Goal: Communication & Community: Answer question/provide support

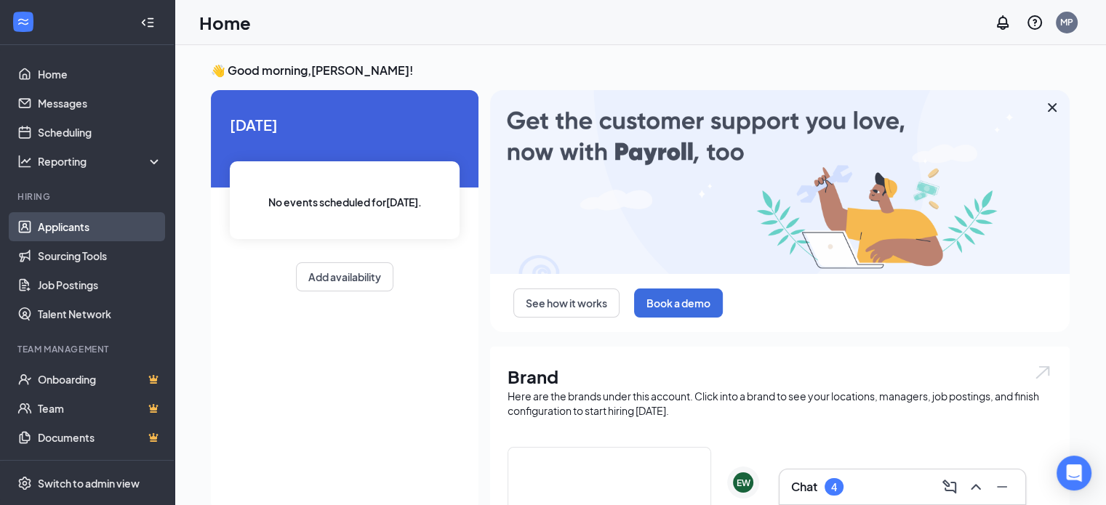
click at [73, 229] on link "Applicants" at bounding box center [100, 226] width 124 height 29
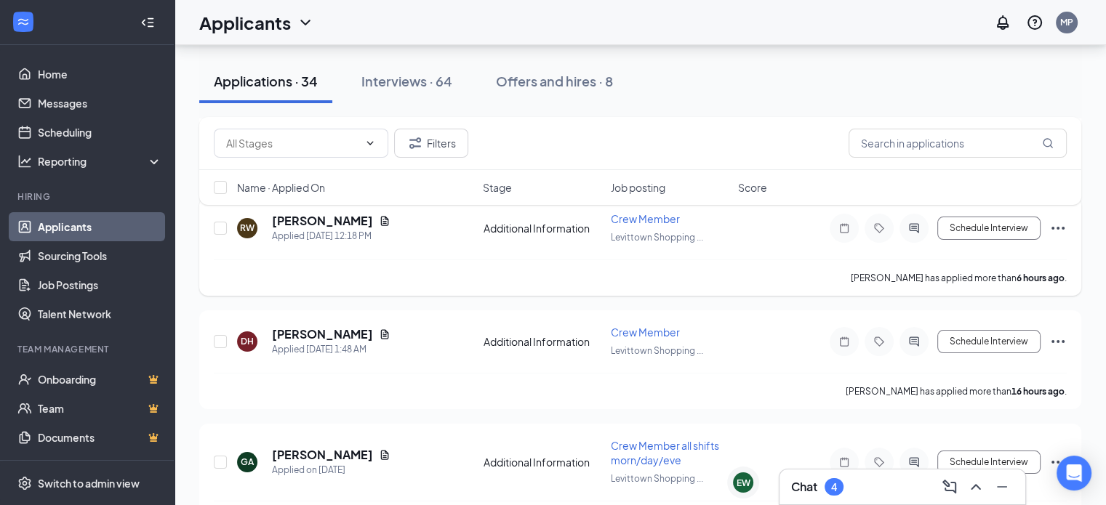
scroll to position [218, 0]
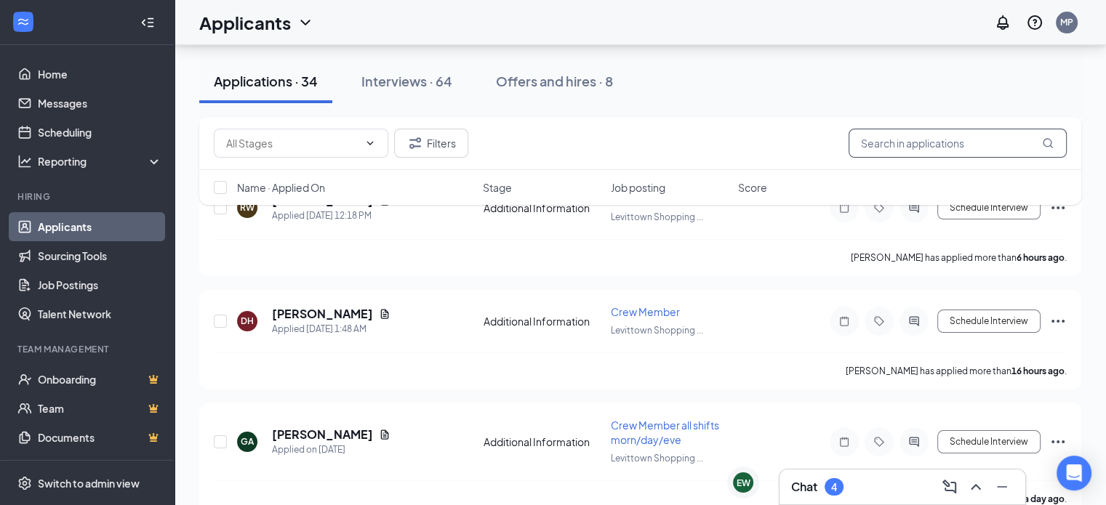
click at [959, 140] on input "text" at bounding box center [958, 143] width 218 height 29
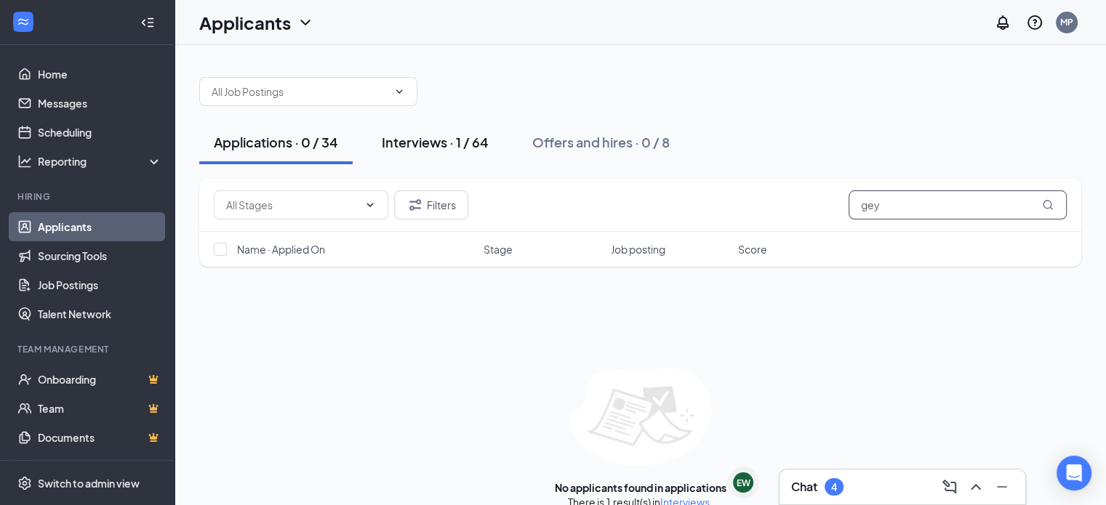
type input "gey"
click at [407, 141] on div "Interviews · 1 / 64" at bounding box center [435, 142] width 107 height 18
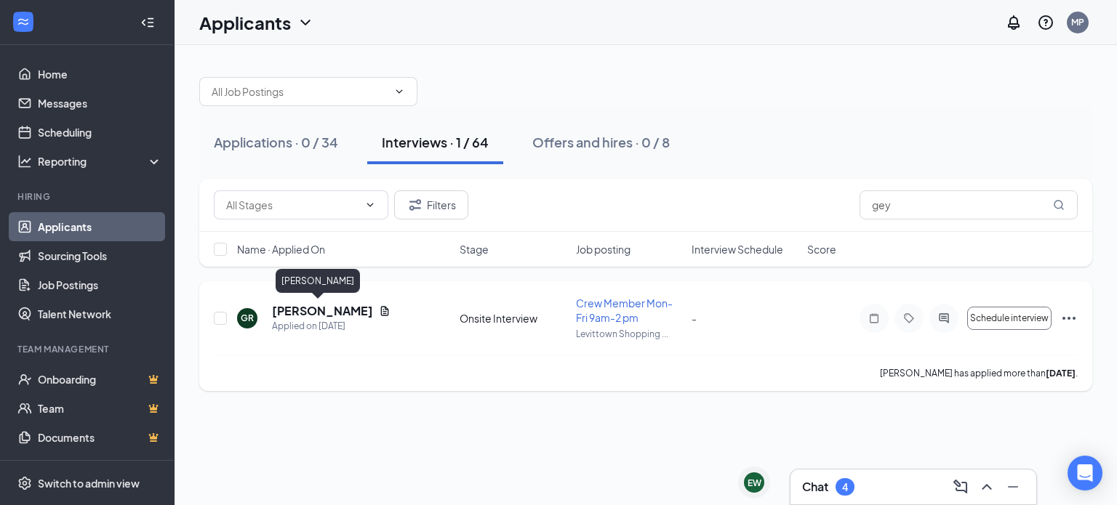
click at [314, 313] on h5 "Geydi Rodas" at bounding box center [322, 311] width 101 height 16
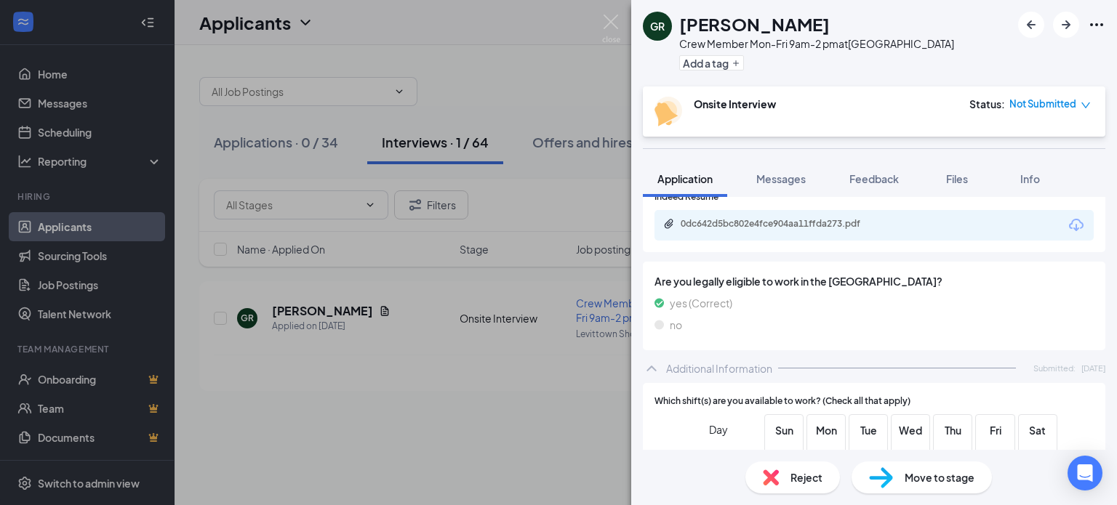
scroll to position [364, 0]
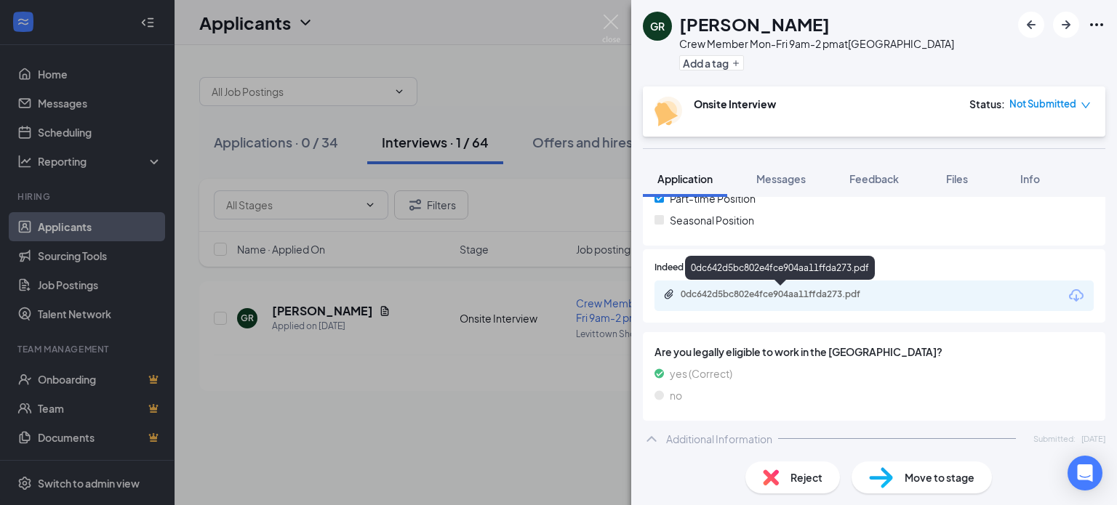
click at [720, 292] on div "0dc642d5bc802e4fce904aa11ffda273.pdf" at bounding box center [783, 295] width 204 height 12
click at [789, 177] on span "Messages" at bounding box center [780, 178] width 49 height 13
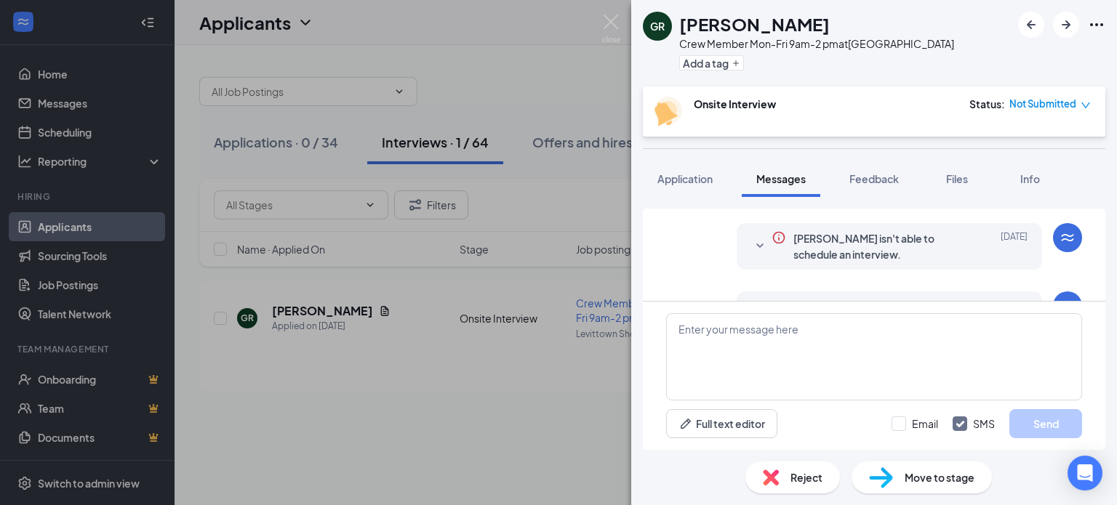
scroll to position [227, 0]
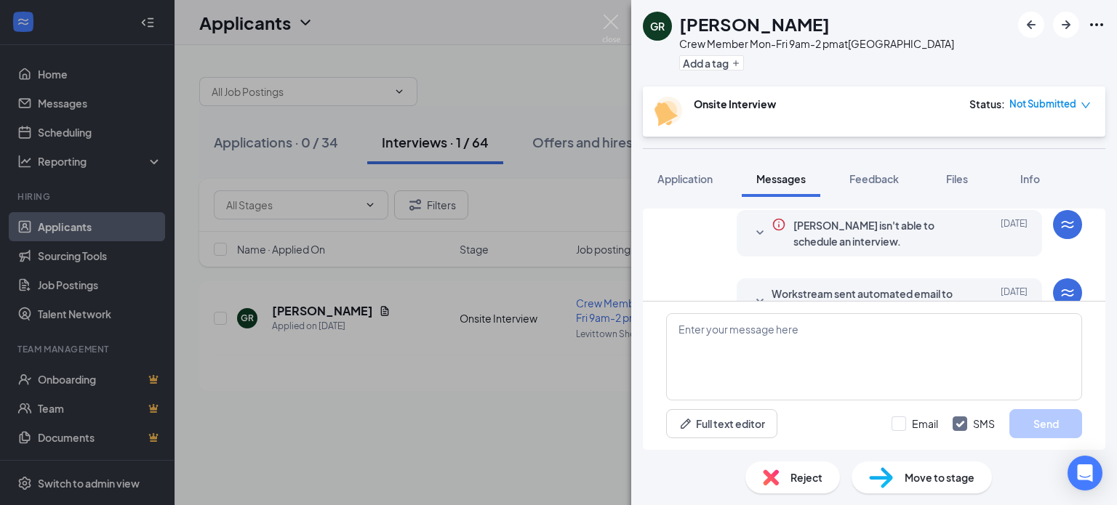
click at [465, 440] on div "GR Geydi Rodas Crew Member Mon-Fri 9am-2 pm at Levittown Shopping Center Add a …" at bounding box center [558, 252] width 1117 height 505
click at [610, 20] on img at bounding box center [611, 29] width 18 height 28
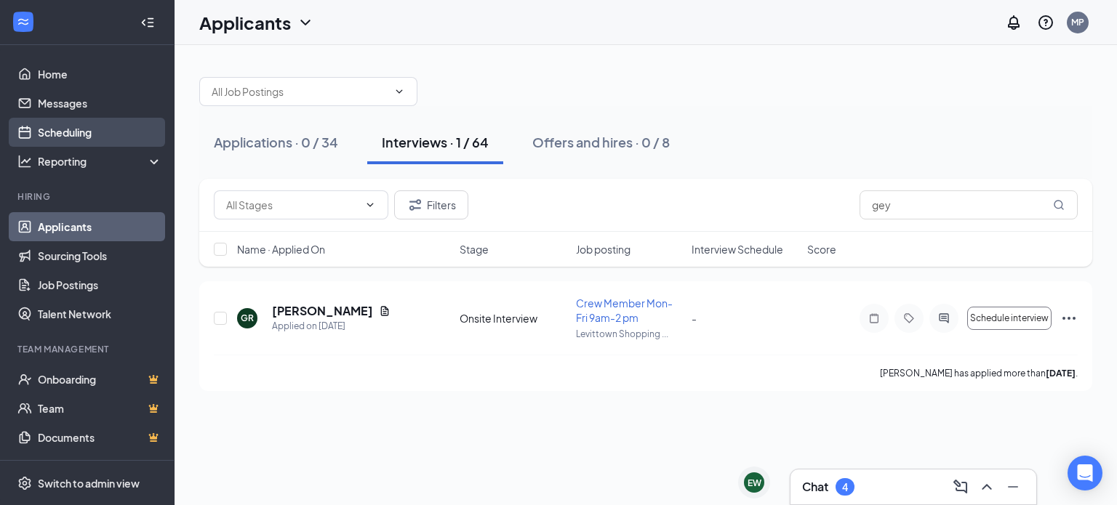
click at [60, 136] on link "Scheduling" at bounding box center [100, 132] width 124 height 29
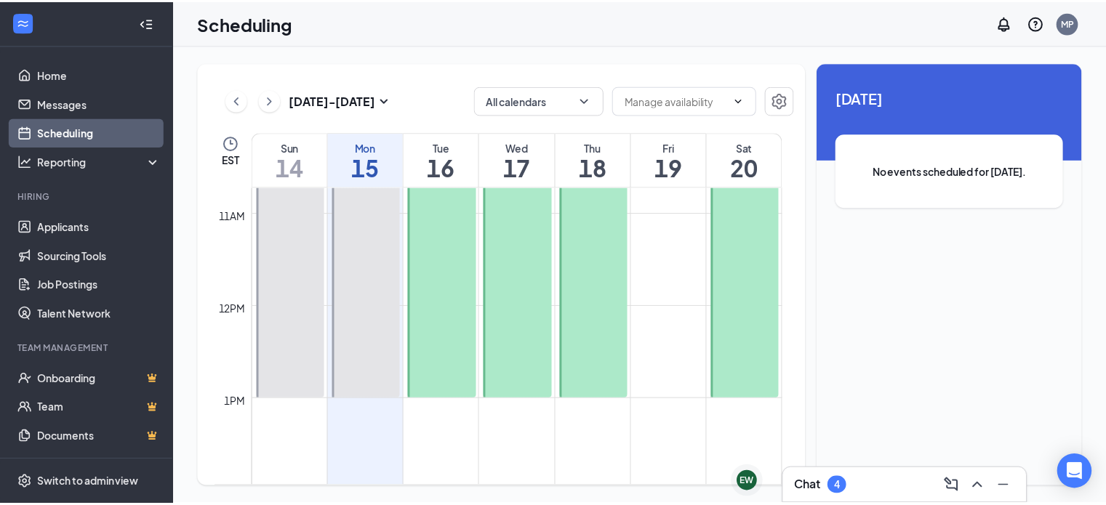
scroll to position [1006, 0]
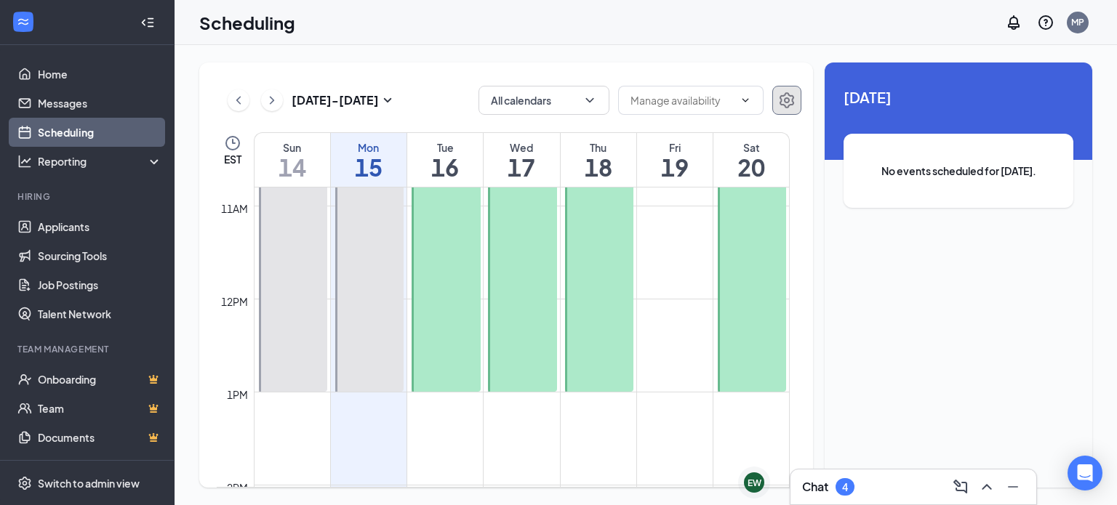
click at [783, 98] on icon "Settings" at bounding box center [786, 100] width 17 height 17
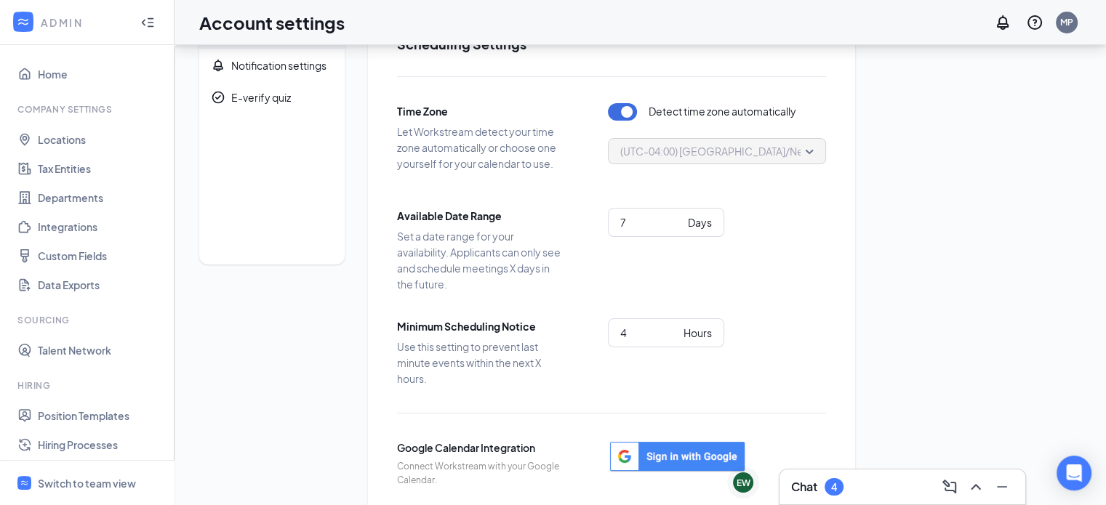
scroll to position [73, 0]
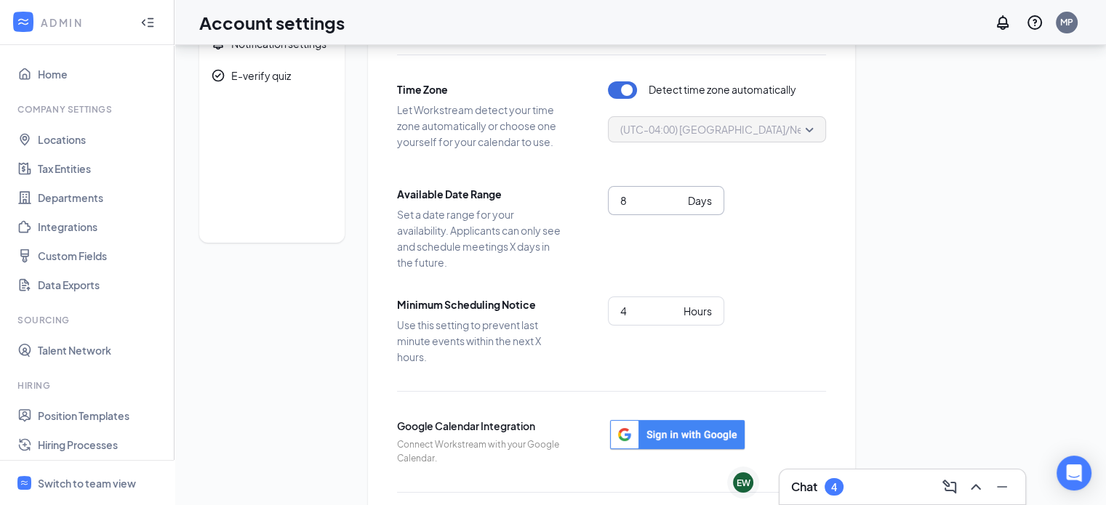
click at [676, 194] on input "8" at bounding box center [651, 201] width 62 height 16
click at [676, 207] on input "7" at bounding box center [651, 201] width 62 height 16
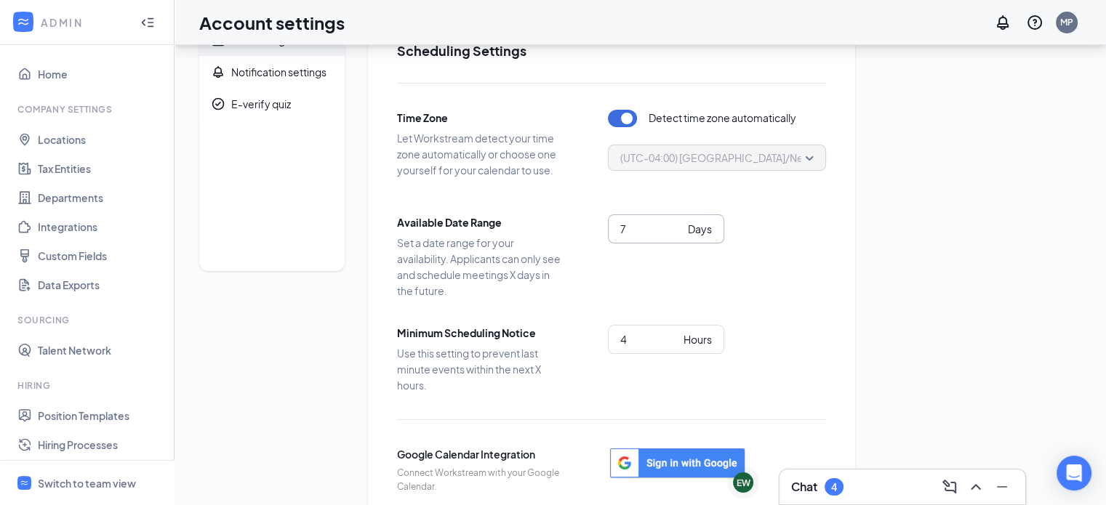
scroll to position [0, 0]
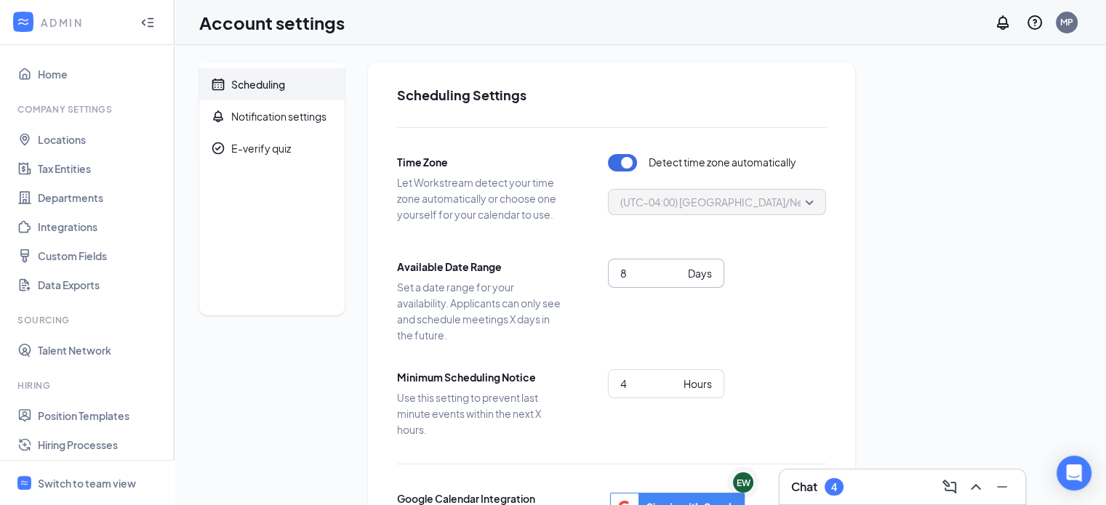
click at [675, 267] on input "8" at bounding box center [651, 273] width 62 height 16
click at [677, 275] on input "7" at bounding box center [651, 273] width 62 height 16
click at [677, 276] on input "6" at bounding box center [651, 273] width 62 height 16
click at [677, 276] on input "5" at bounding box center [651, 273] width 62 height 16
click at [677, 276] on input "4" at bounding box center [651, 273] width 62 height 16
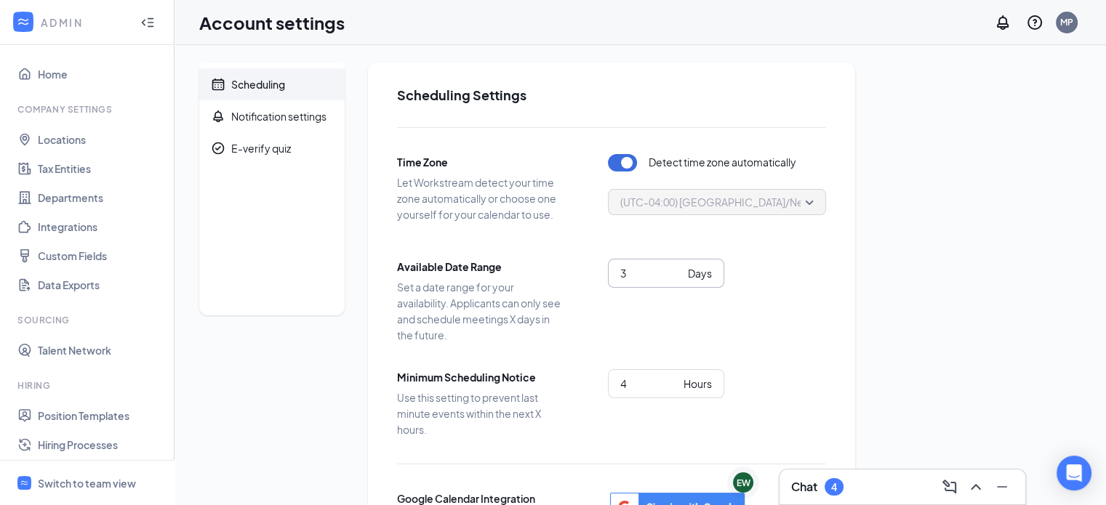
click at [677, 277] on input "3" at bounding box center [651, 273] width 62 height 16
click at [676, 277] on input "2" at bounding box center [651, 273] width 62 height 16
click at [676, 277] on input "1" at bounding box center [651, 273] width 62 height 16
click at [676, 279] on input "0" at bounding box center [651, 273] width 62 height 16
click at [779, 336] on div "Available Date Range Set a date range for your availability. Applicants can onl…" at bounding box center [611, 301] width 429 height 84
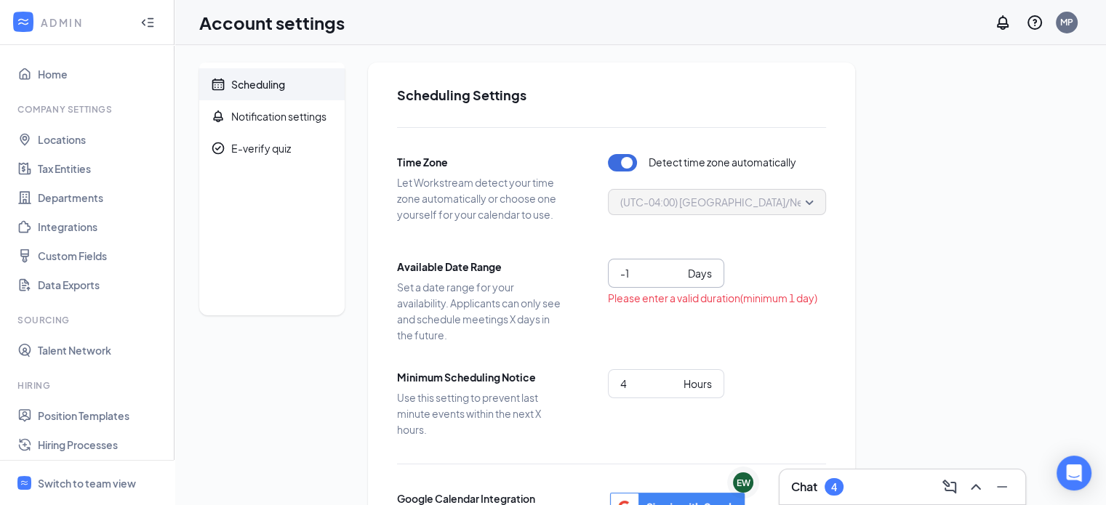
click at [677, 276] on input "-1" at bounding box center [651, 273] width 62 height 16
click at [677, 266] on input "0" at bounding box center [651, 273] width 62 height 16
click at [677, 266] on input "1" at bounding box center [651, 273] width 62 height 16
click at [677, 267] on input "2" at bounding box center [651, 273] width 62 height 16
click at [677, 267] on input "3" at bounding box center [651, 273] width 62 height 16
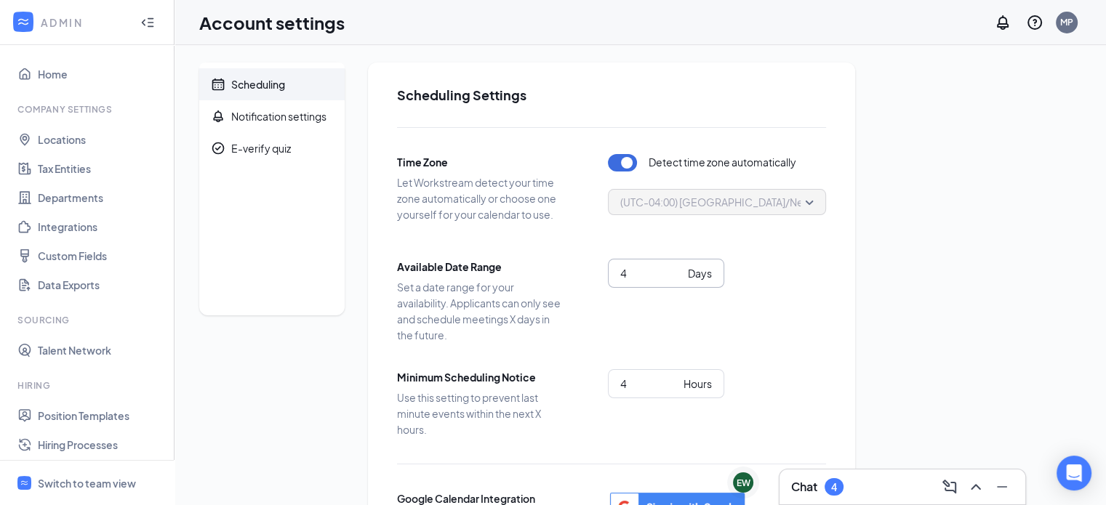
click at [677, 267] on input "4" at bounding box center [651, 273] width 62 height 16
click at [677, 267] on input "5" at bounding box center [651, 273] width 62 height 16
click at [678, 279] on input "4" at bounding box center [651, 273] width 62 height 16
click at [678, 279] on input "3" at bounding box center [651, 273] width 62 height 16
click at [678, 279] on input "2" at bounding box center [651, 273] width 62 height 16
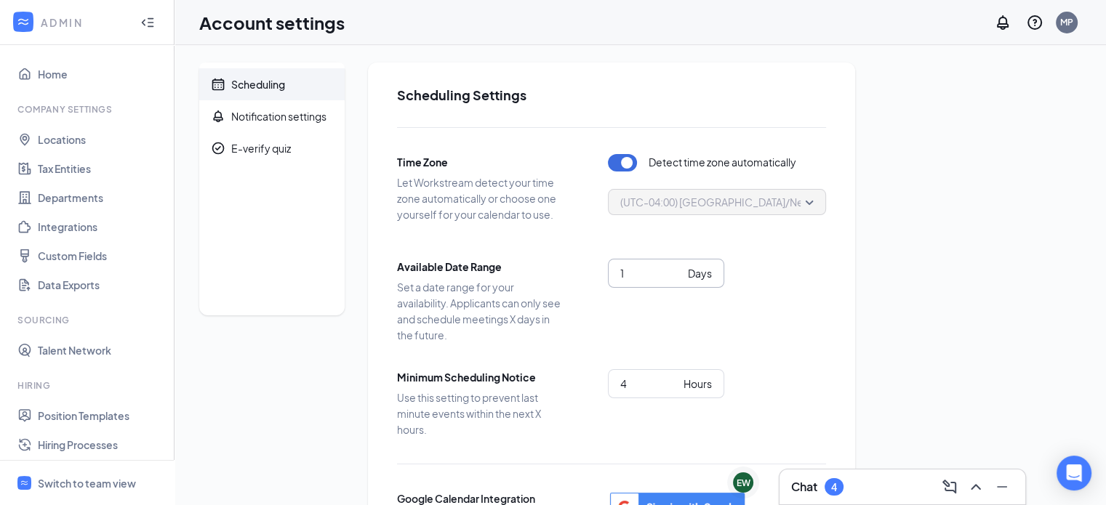
click at [678, 279] on input "1" at bounding box center [651, 273] width 62 height 16
click at [678, 279] on input "0" at bounding box center [651, 273] width 62 height 16
click at [678, 279] on input "-1" at bounding box center [651, 273] width 62 height 16
click at [717, 324] on div "-1 Days Please enter a valid duration(minimum 1 day)" at bounding box center [717, 301] width 218 height 84
click at [676, 267] on input "0" at bounding box center [651, 273] width 62 height 16
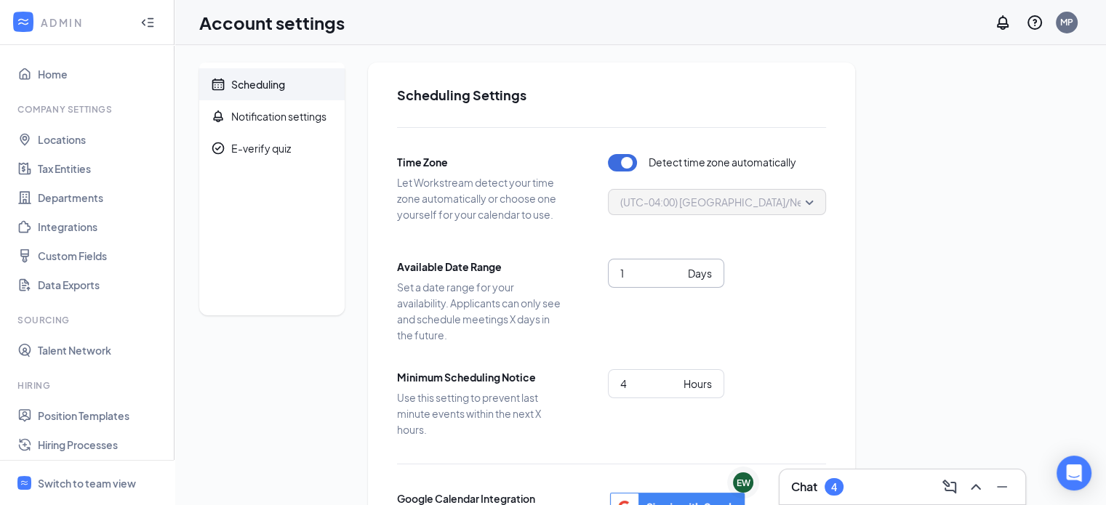
type input "1"
click at [676, 267] on input "1" at bounding box center [651, 273] width 62 height 16
click at [748, 329] on div "Available Date Range Set a date range for your availability. Applicants can onl…" at bounding box center [611, 301] width 429 height 84
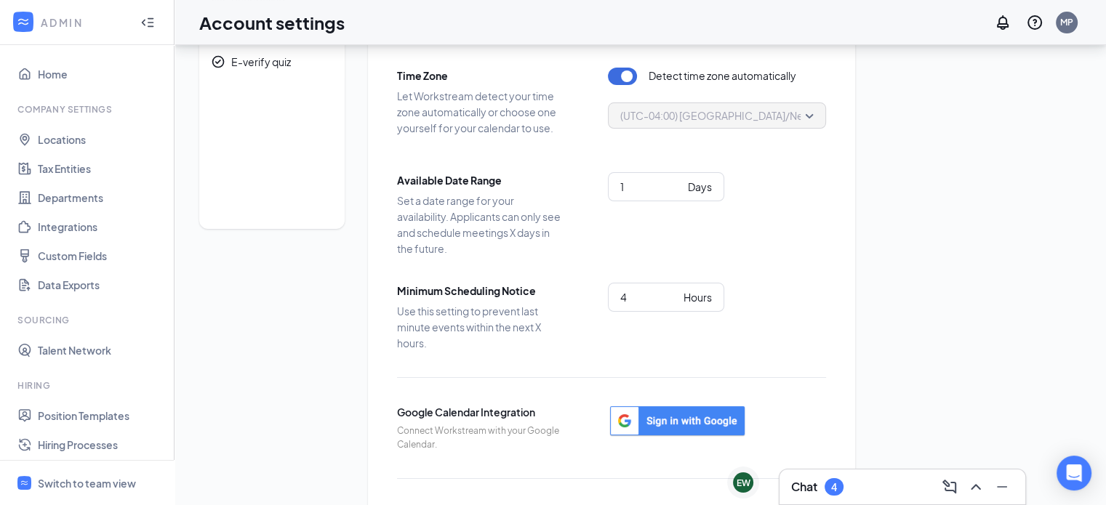
scroll to position [145, 0]
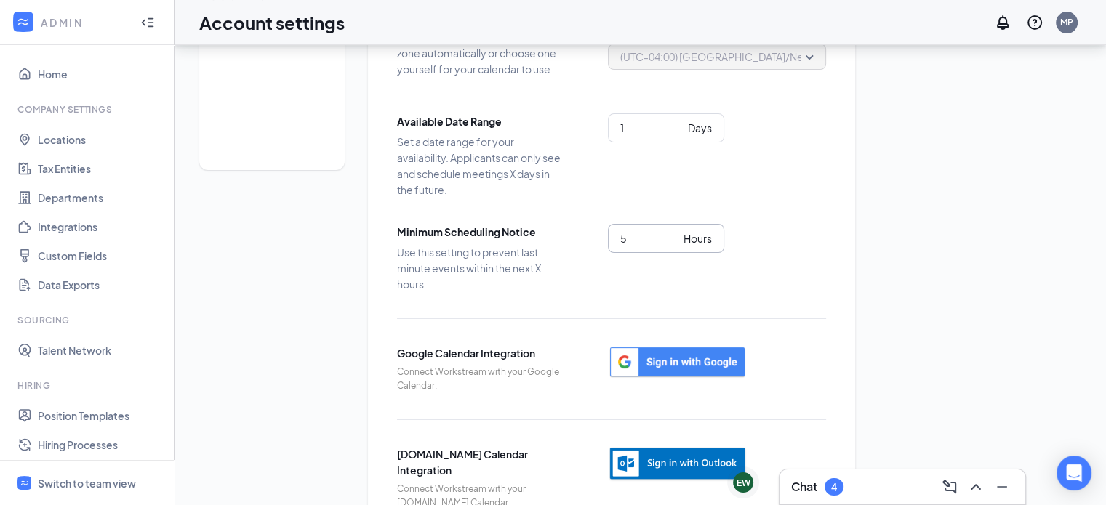
click at [674, 232] on input "5" at bounding box center [648, 239] width 57 height 16
click at [671, 245] on input "4" at bounding box center [648, 239] width 57 height 16
click at [671, 245] on input "3" at bounding box center [648, 239] width 57 height 16
click at [671, 245] on input "2" at bounding box center [648, 239] width 57 height 16
type input "1"
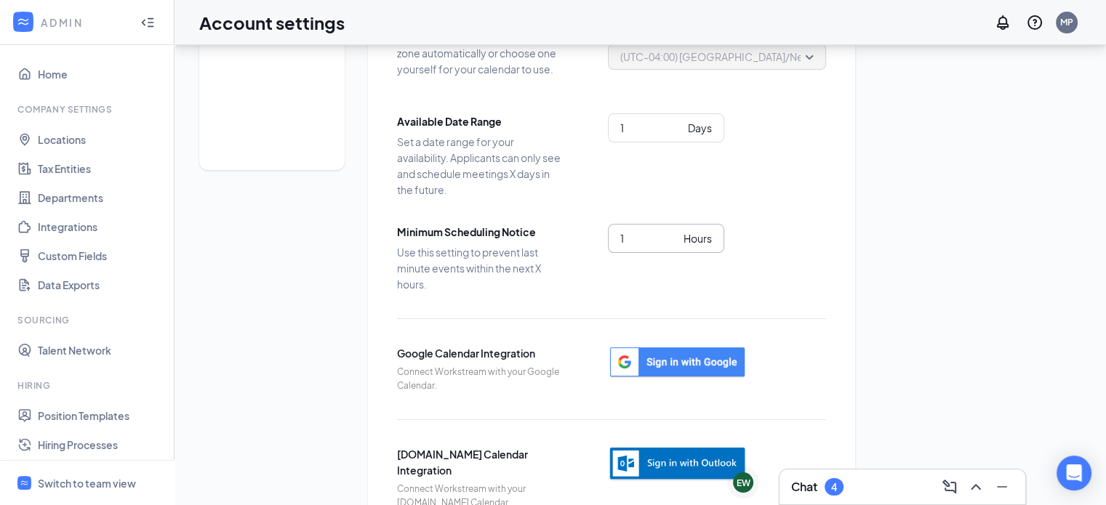
click at [671, 245] on input "1" at bounding box center [648, 239] width 57 height 16
click at [637, 276] on div "Minimum Scheduling Notice Use this setting to prevent last minute events within…" at bounding box center [611, 258] width 429 height 68
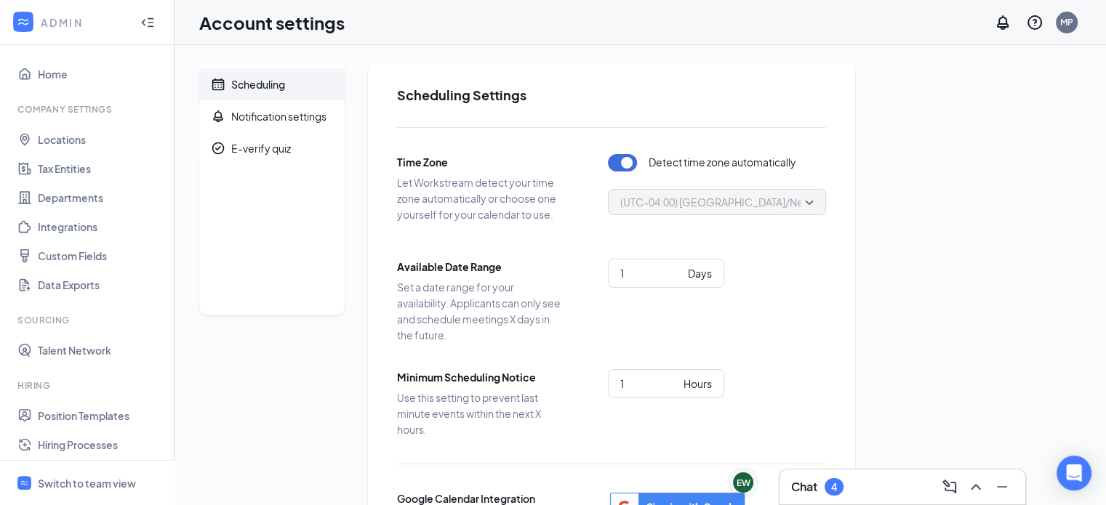
click at [627, 162] on button "button" at bounding box center [622, 162] width 29 height 17
click at [268, 114] on div "Notification settings" at bounding box center [278, 116] width 95 height 15
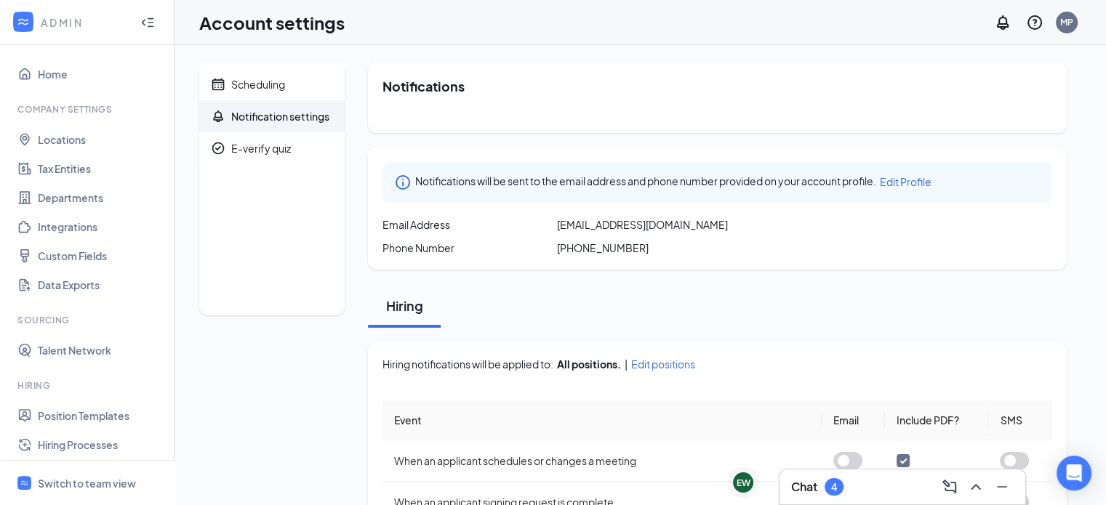
click at [976, 307] on div "Hiring" at bounding box center [717, 306] width 699 height 44
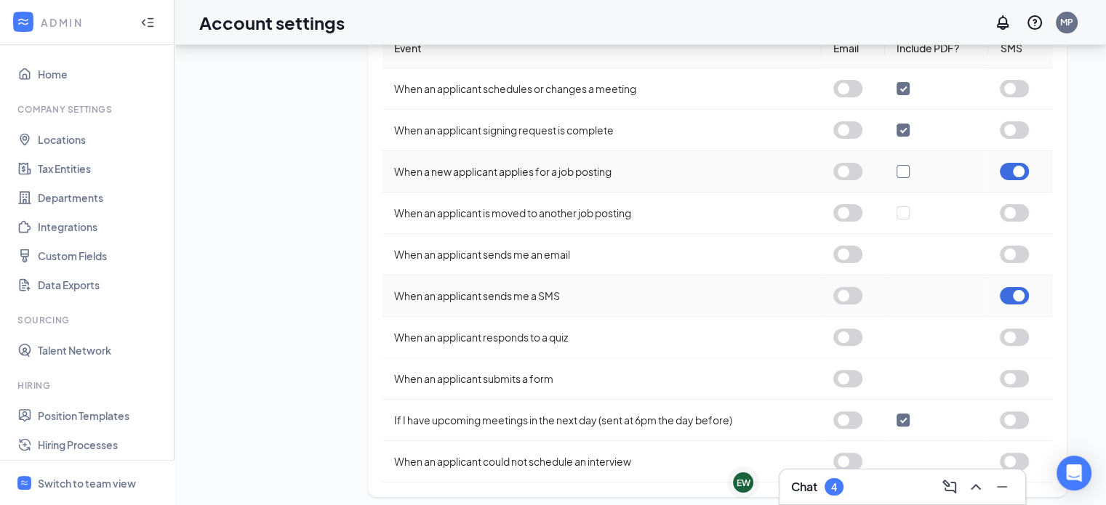
scroll to position [380, 0]
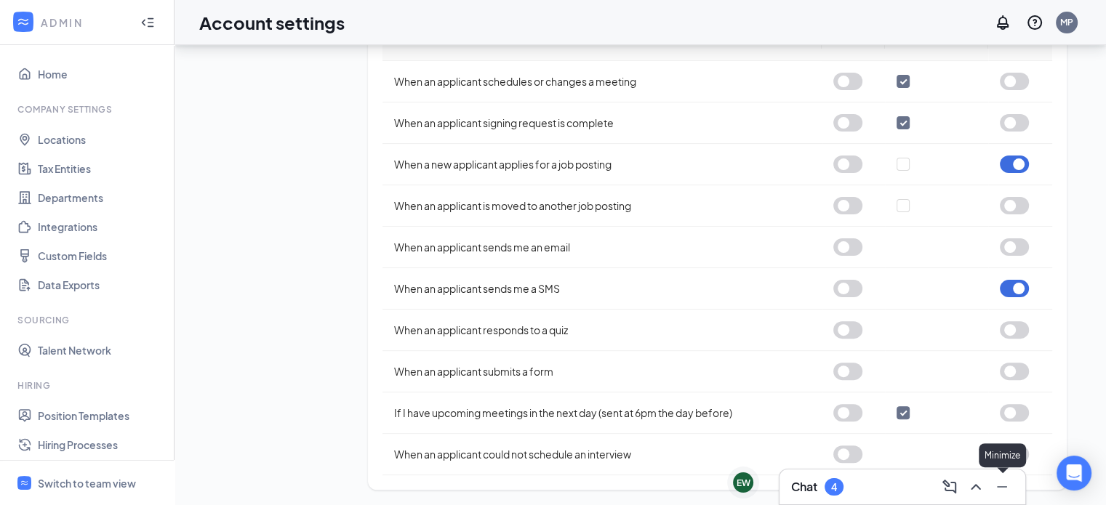
click at [1000, 487] on icon "Minimize" at bounding box center [1002, 487] width 17 height 17
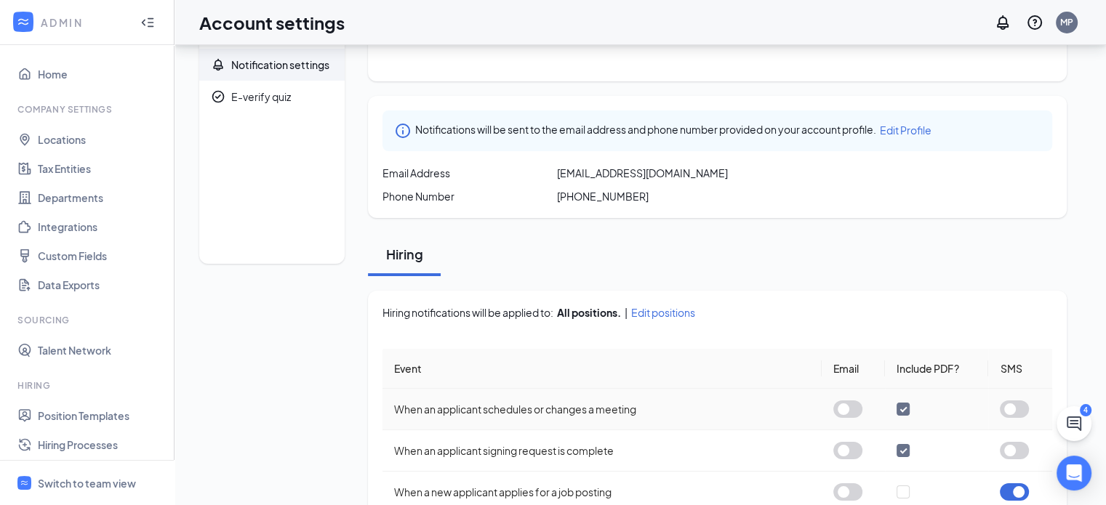
scroll to position [0, 0]
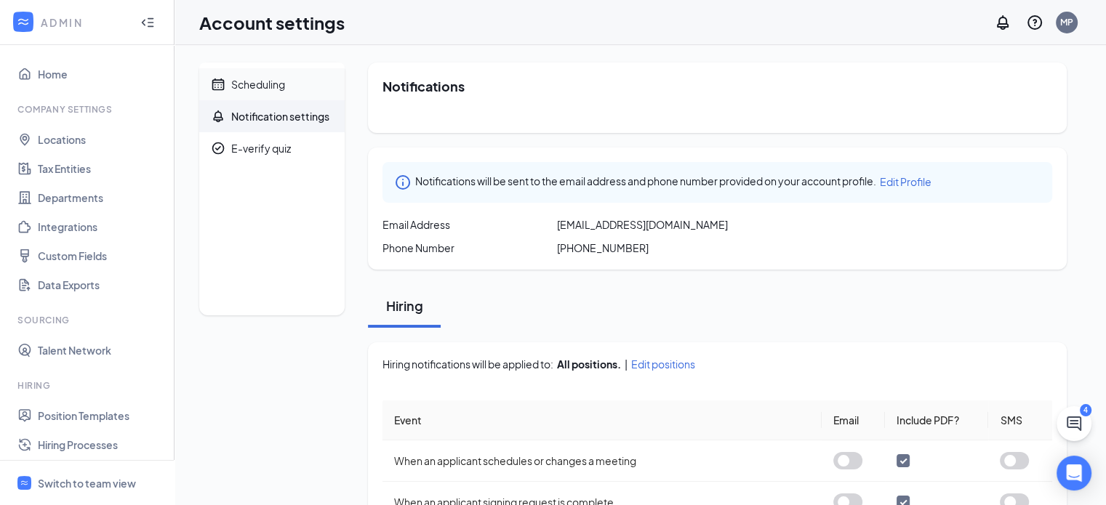
click at [233, 78] on div "Scheduling" at bounding box center [258, 84] width 54 height 15
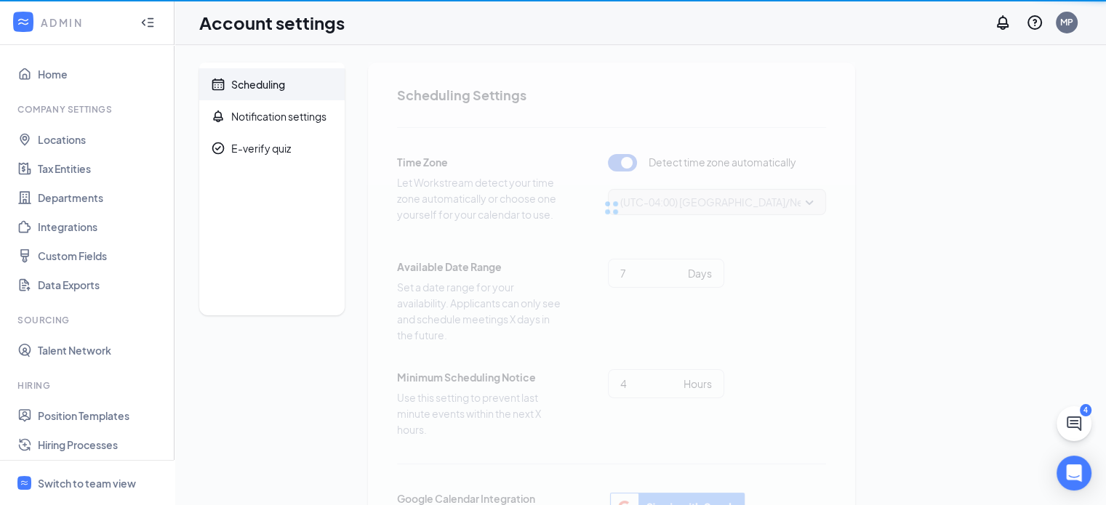
type input "1"
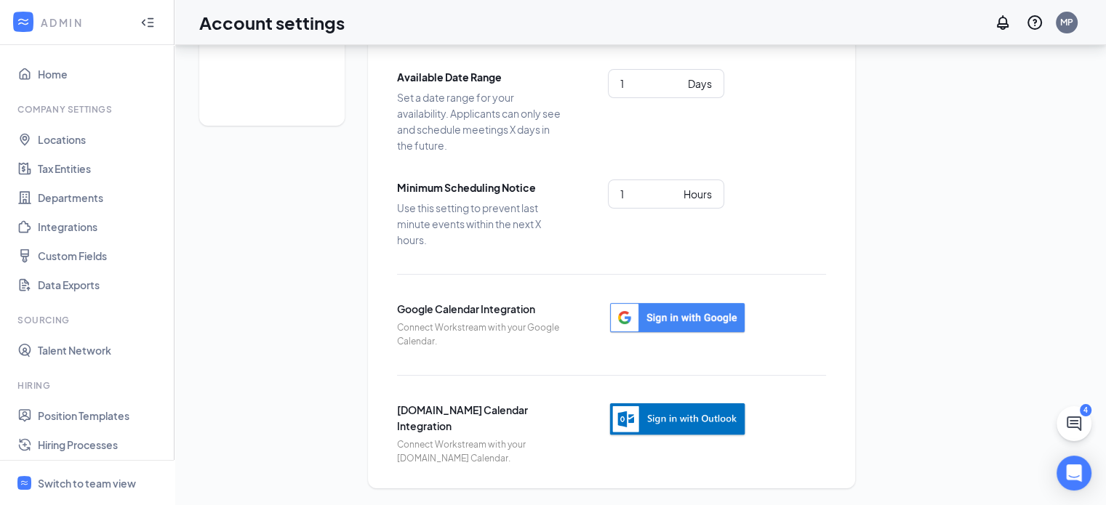
scroll to position [117, 0]
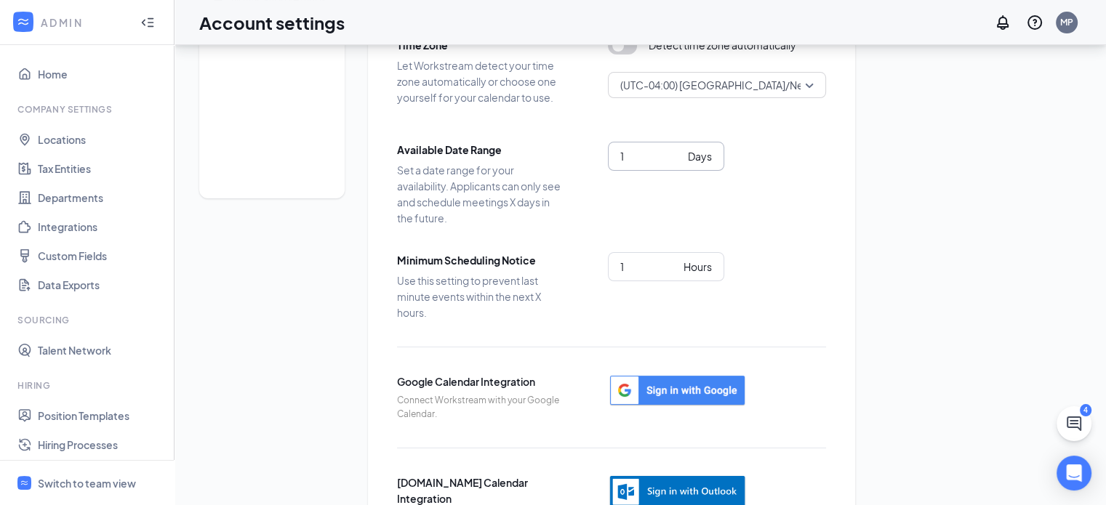
click at [637, 156] on input "1" at bounding box center [651, 156] width 62 height 16
click at [679, 149] on input "2" at bounding box center [651, 156] width 62 height 16
click at [679, 149] on input "3" at bounding box center [651, 156] width 62 height 16
click at [679, 150] on input "4" at bounding box center [651, 156] width 62 height 16
click at [679, 150] on input "5" at bounding box center [651, 156] width 62 height 16
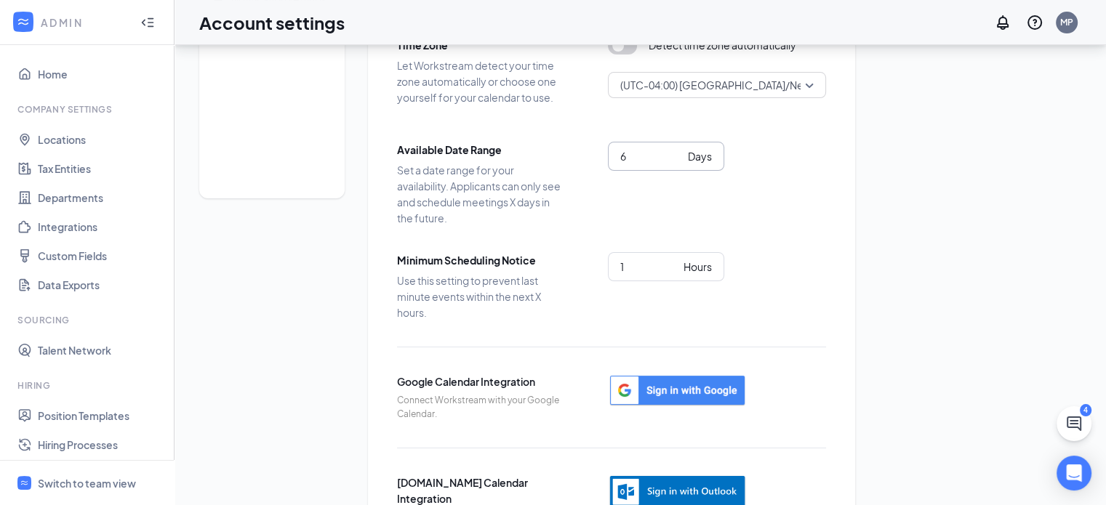
click at [679, 150] on input "6" at bounding box center [651, 156] width 62 height 16
type input "7"
click at [678, 151] on input "7" at bounding box center [651, 156] width 62 height 16
click at [671, 261] on input "2" at bounding box center [648, 267] width 57 height 16
click at [671, 261] on input "3" at bounding box center [648, 267] width 57 height 16
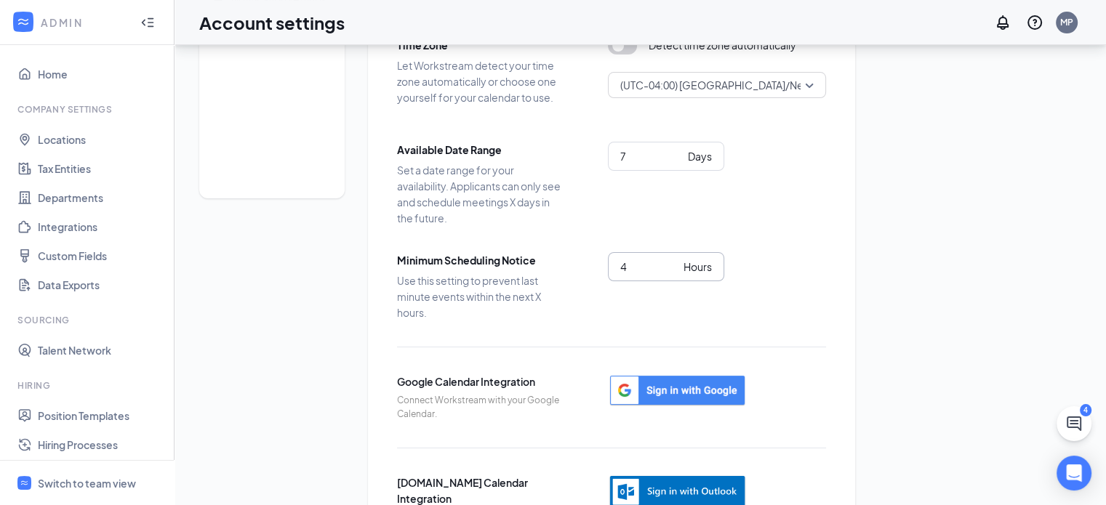
click at [671, 261] on input "4" at bounding box center [648, 267] width 57 height 16
click at [671, 261] on input "5" at bounding box center [648, 267] width 57 height 16
click at [671, 261] on input "6" at bounding box center [648, 267] width 57 height 16
type input "7"
click at [671, 261] on input "7" at bounding box center [648, 267] width 57 height 16
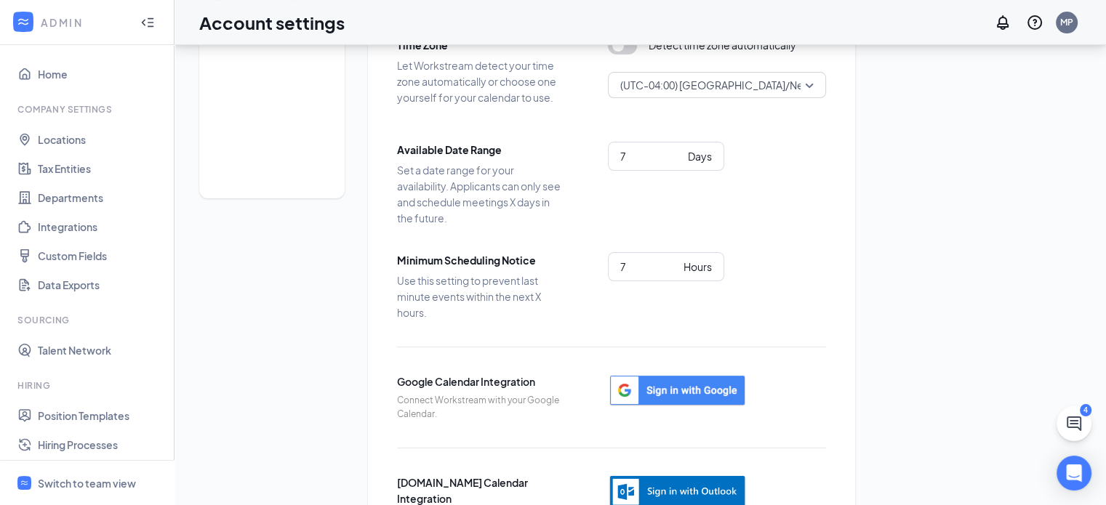
click at [841, 306] on div "Scheduling Settings Time Zone Let Workstream detect your time zone automaticall…" at bounding box center [611, 253] width 487 height 616
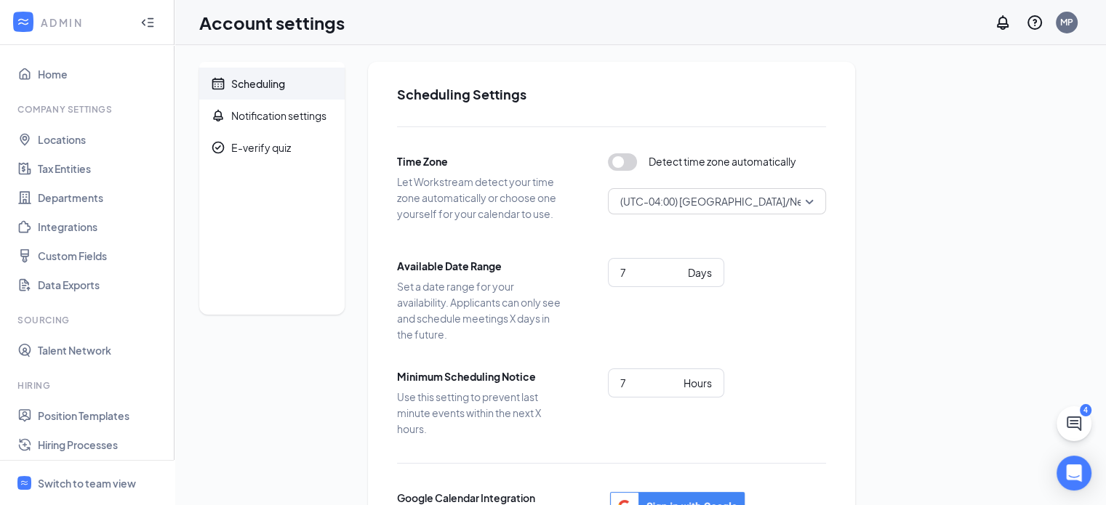
scroll to position [0, 0]
click at [77, 194] on link "Departments" at bounding box center [100, 197] width 124 height 29
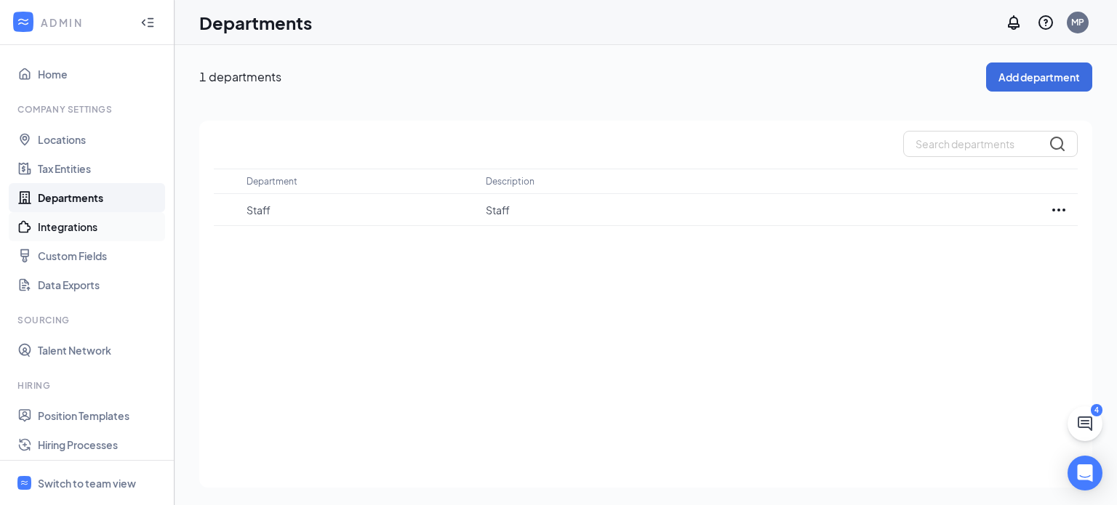
click at [81, 231] on link "Integrations" at bounding box center [100, 226] width 124 height 29
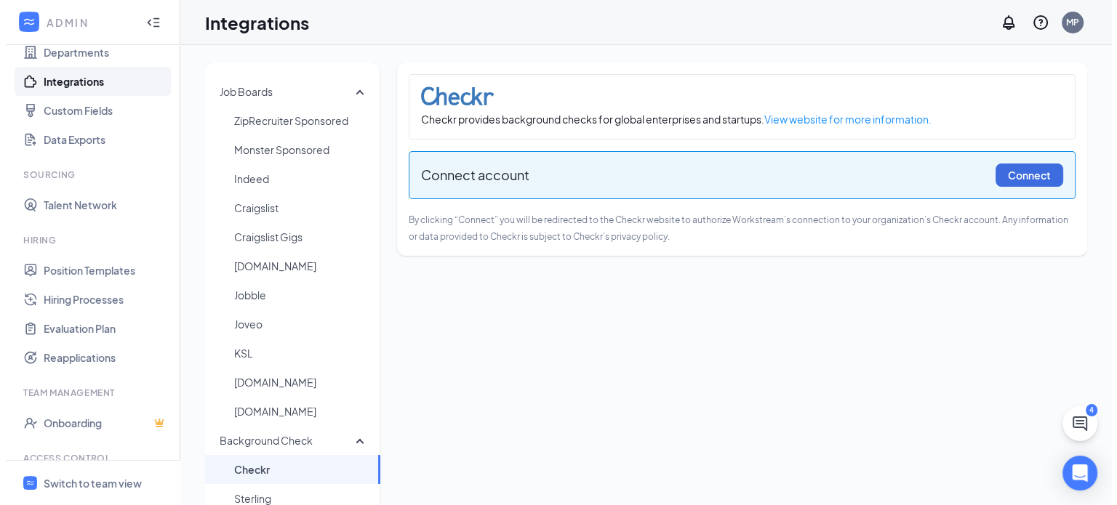
scroll to position [218, 0]
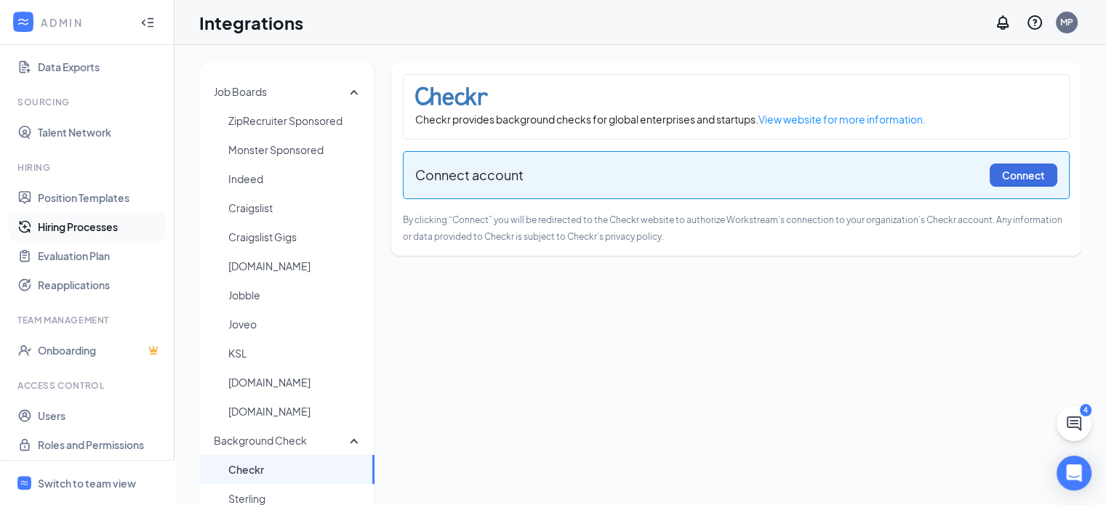
click at [90, 225] on link "Hiring Processes" at bounding box center [100, 226] width 124 height 29
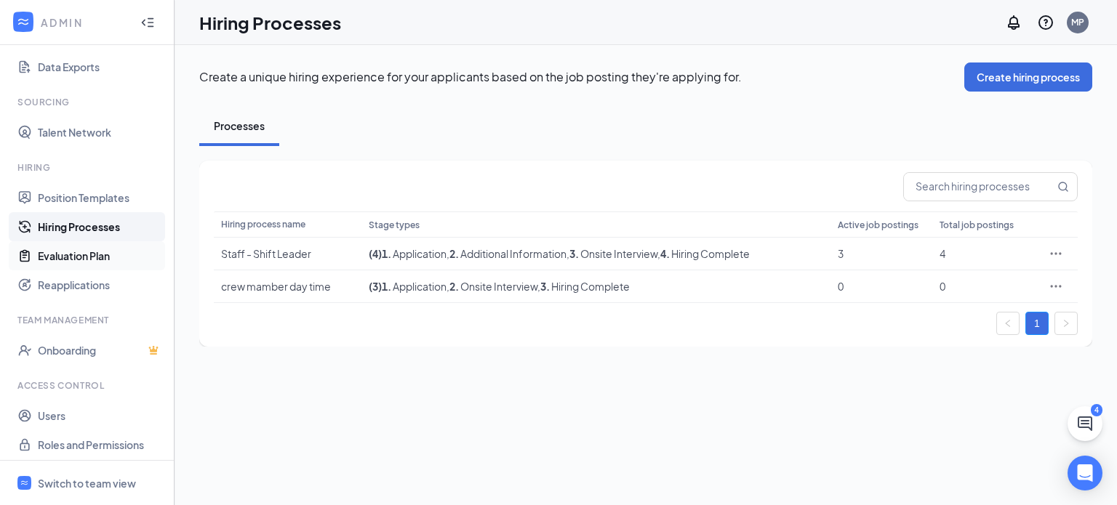
click at [69, 255] on link "Evaluation Plan" at bounding box center [100, 255] width 124 height 29
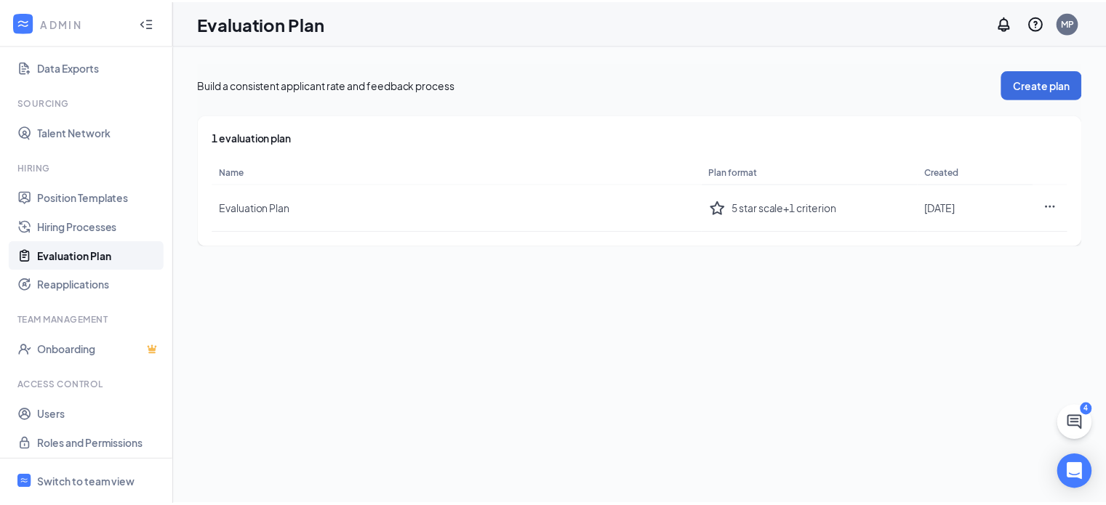
scroll to position [223, 0]
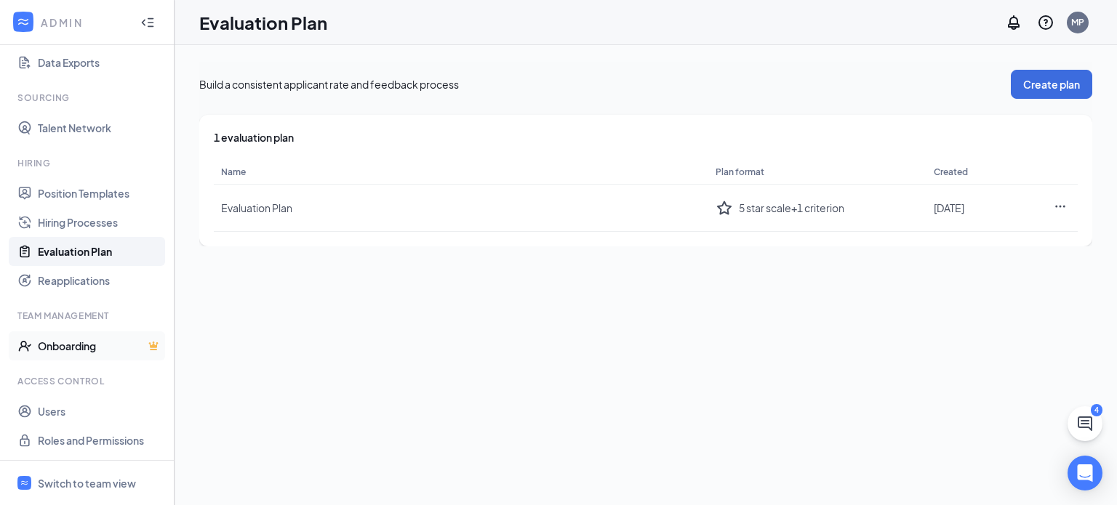
click at [54, 344] on link "Onboarding" at bounding box center [100, 346] width 124 height 29
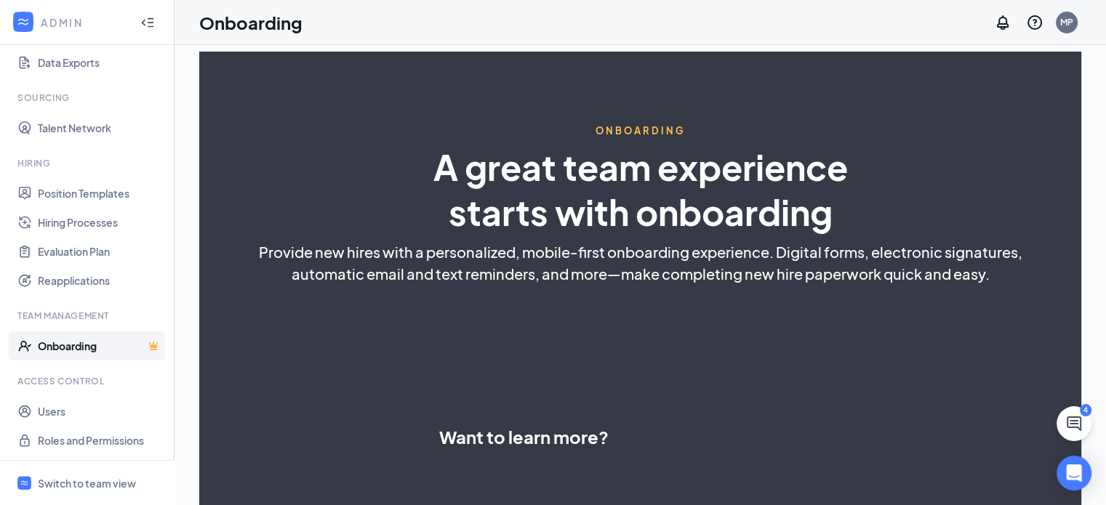
select select "US"
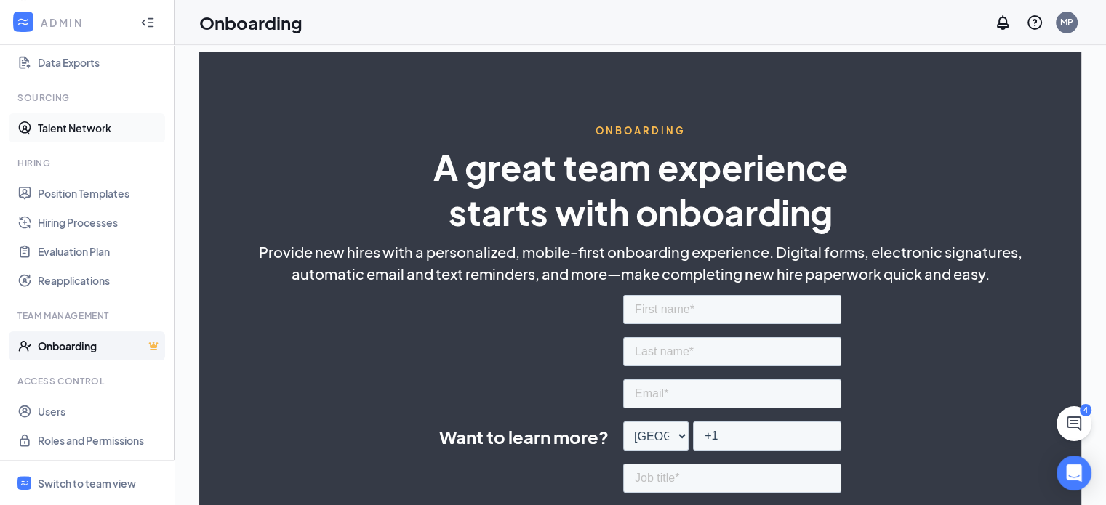
click at [76, 124] on link "Talent Network" at bounding box center [100, 127] width 124 height 29
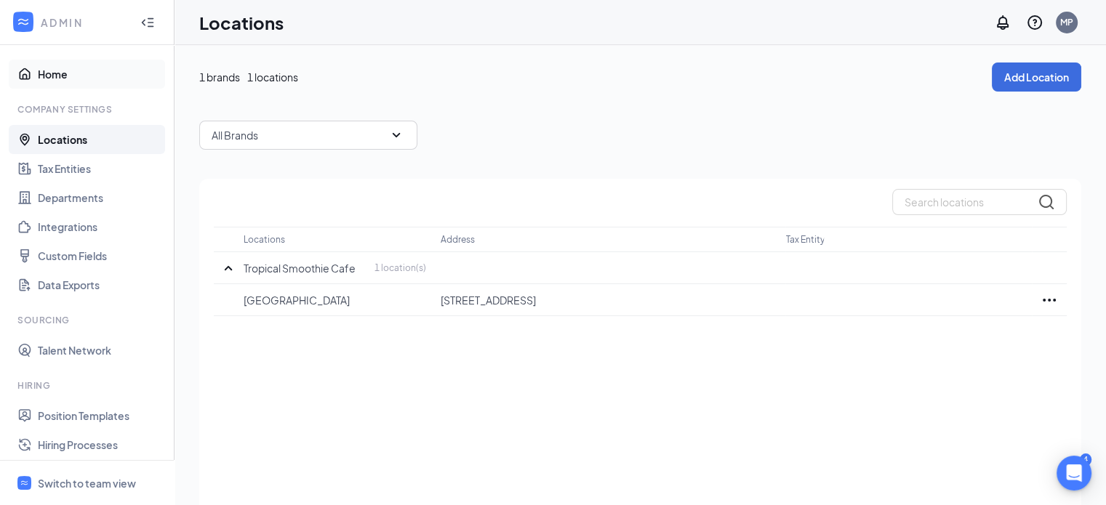
click at [55, 73] on link "Home" at bounding box center [100, 74] width 124 height 29
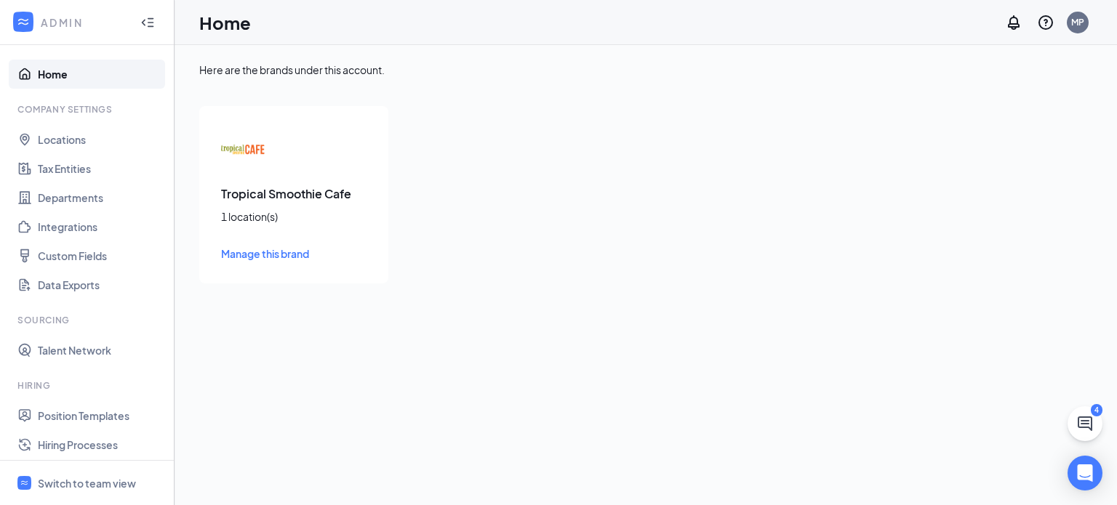
click at [143, 23] on icon "Collapse" at bounding box center [147, 22] width 15 height 15
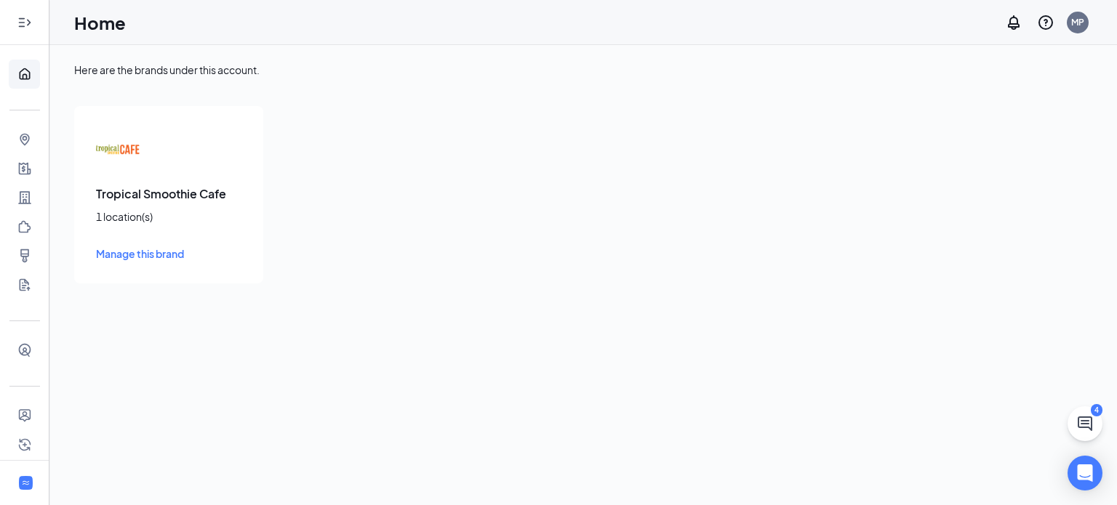
click at [17, 24] on icon "Expand" at bounding box center [24, 22] width 15 height 15
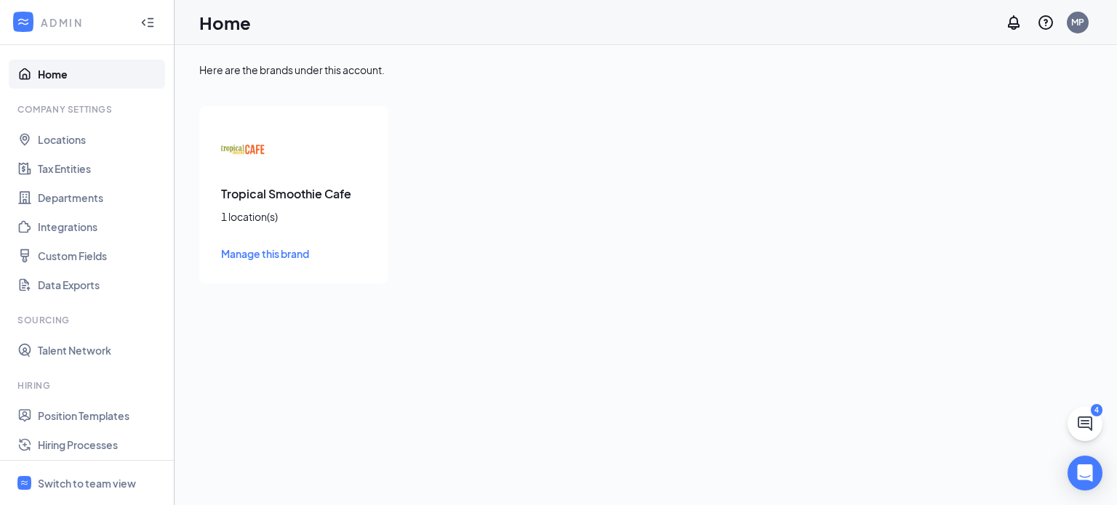
click at [23, 21] on icon "WorkstreamLogo" at bounding box center [23, 22] width 15 height 15
click at [48, 78] on link "Home" at bounding box center [100, 74] width 124 height 29
click at [297, 175] on div "Tropical Smoothie Cafe 1 location(s) Manage this brand" at bounding box center [293, 194] width 189 height 177
click at [68, 137] on link "Locations" at bounding box center [100, 139] width 124 height 29
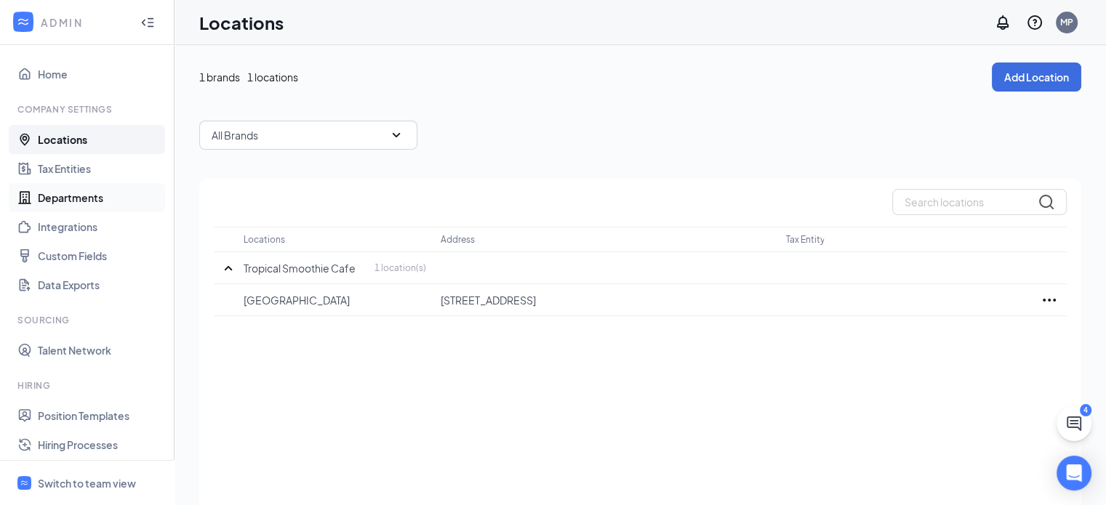
click at [66, 200] on link "Departments" at bounding box center [100, 197] width 124 height 29
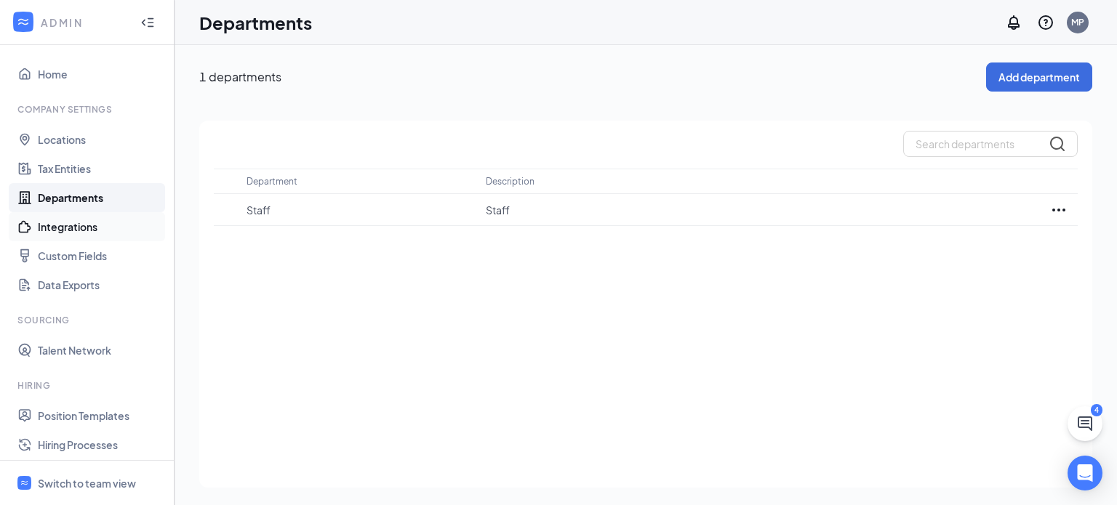
click at [63, 226] on link "Integrations" at bounding box center [100, 226] width 124 height 29
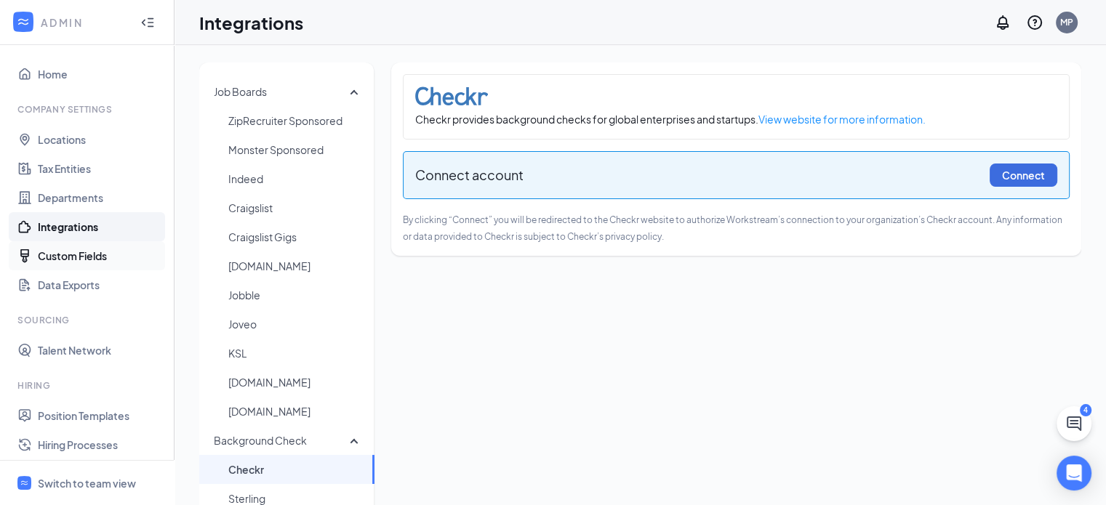
click at [61, 258] on link "Custom Fields" at bounding box center [100, 255] width 124 height 29
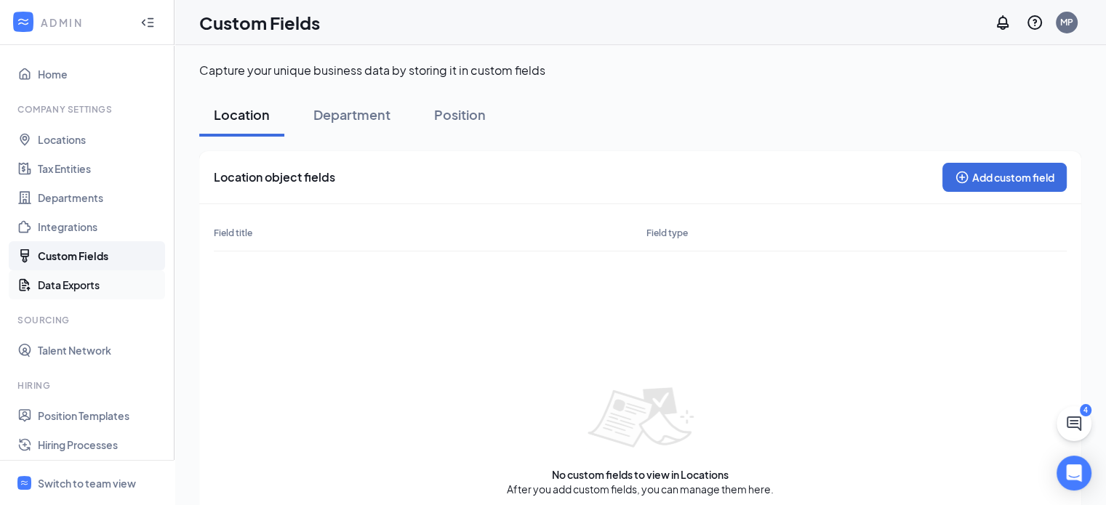
click at [52, 286] on link "Data Exports" at bounding box center [100, 285] width 124 height 29
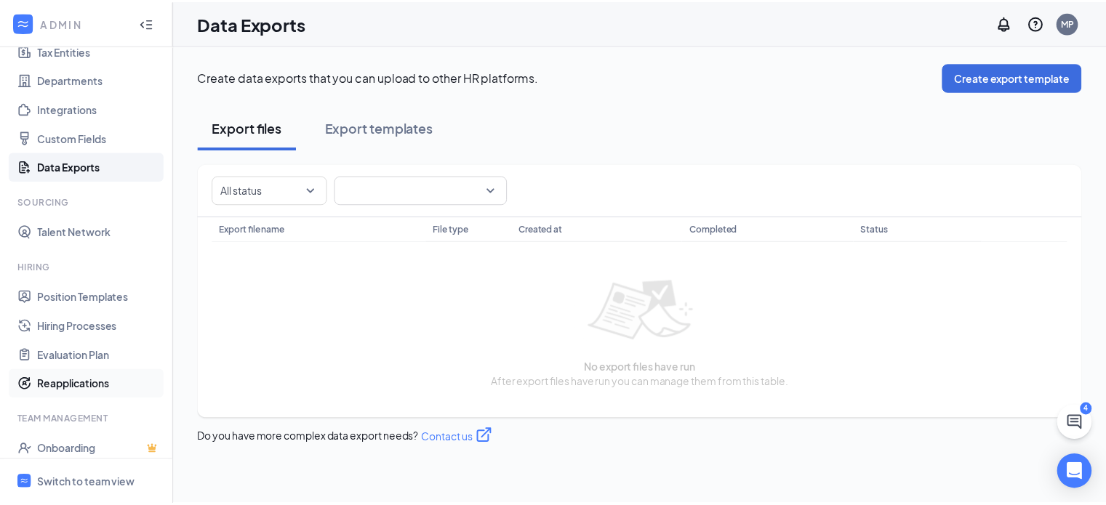
scroll to position [145, 0]
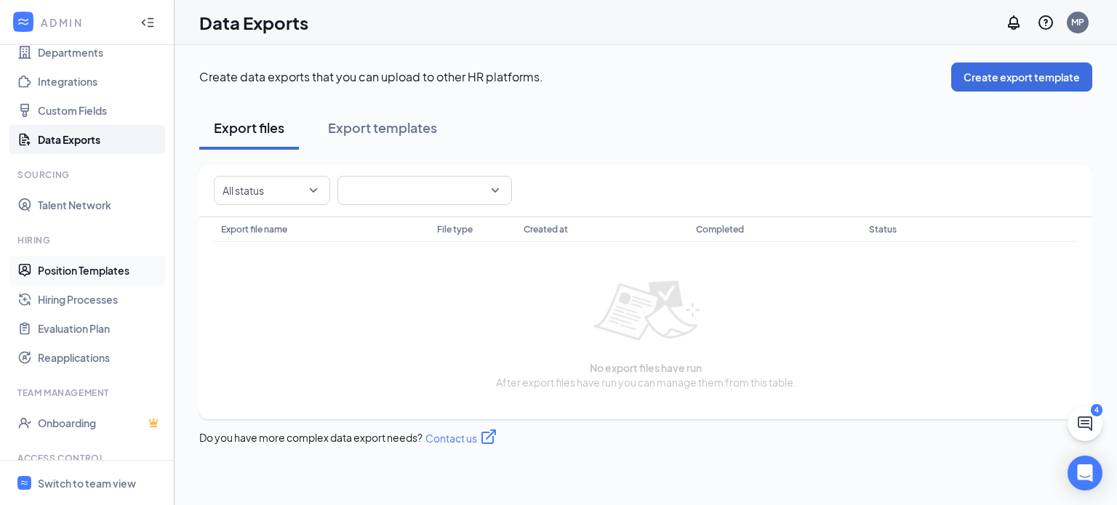
click at [92, 266] on link "Position Templates" at bounding box center [100, 270] width 124 height 29
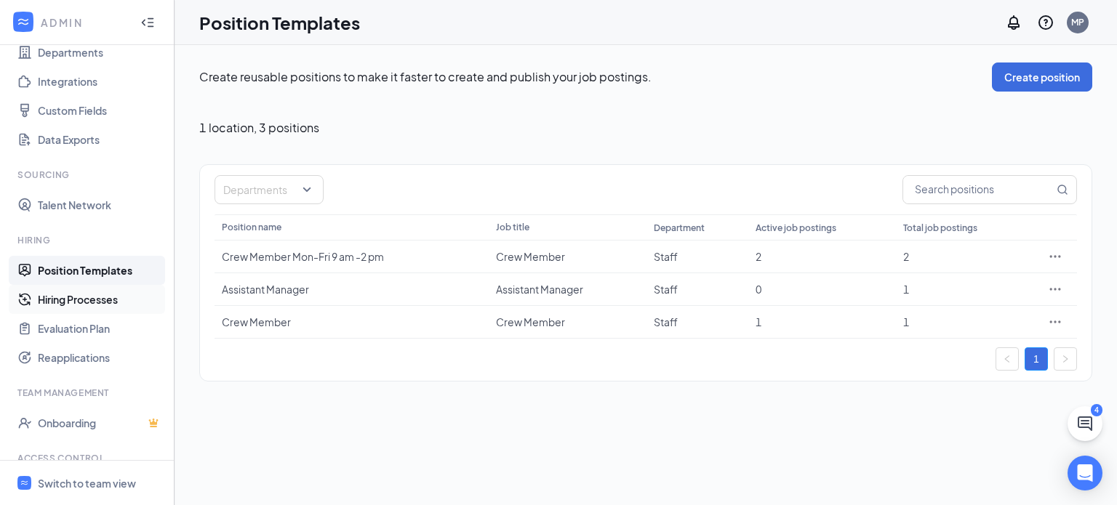
click at [63, 299] on link "Hiring Processes" at bounding box center [100, 299] width 124 height 29
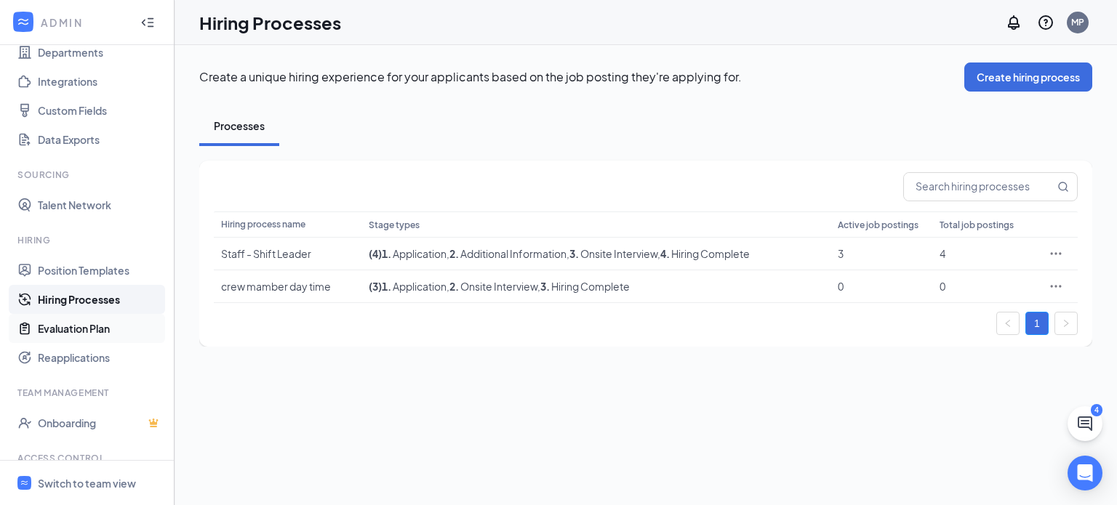
click at [61, 331] on link "Evaluation Plan" at bounding box center [100, 328] width 124 height 29
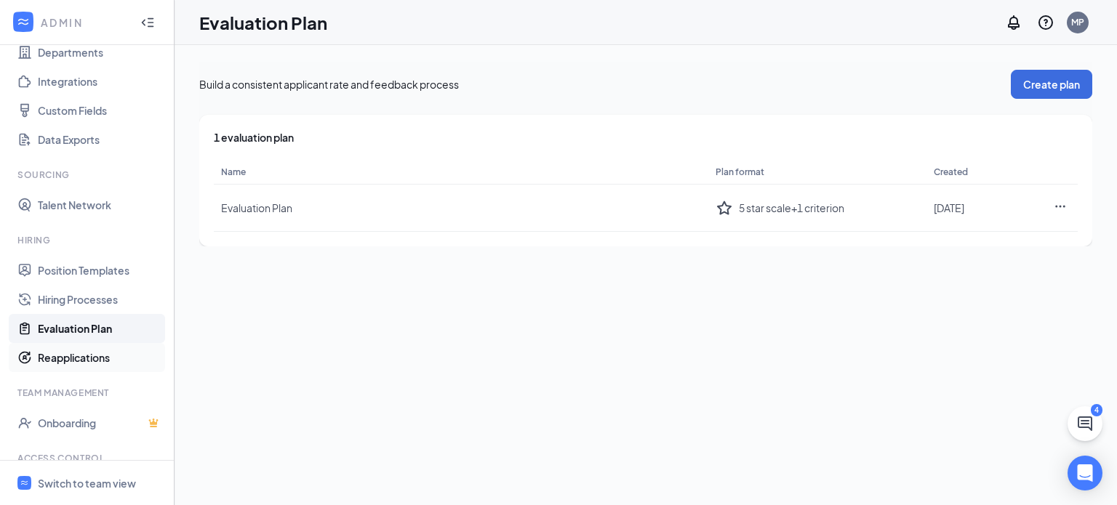
click at [56, 359] on link "Reapplications" at bounding box center [100, 357] width 124 height 29
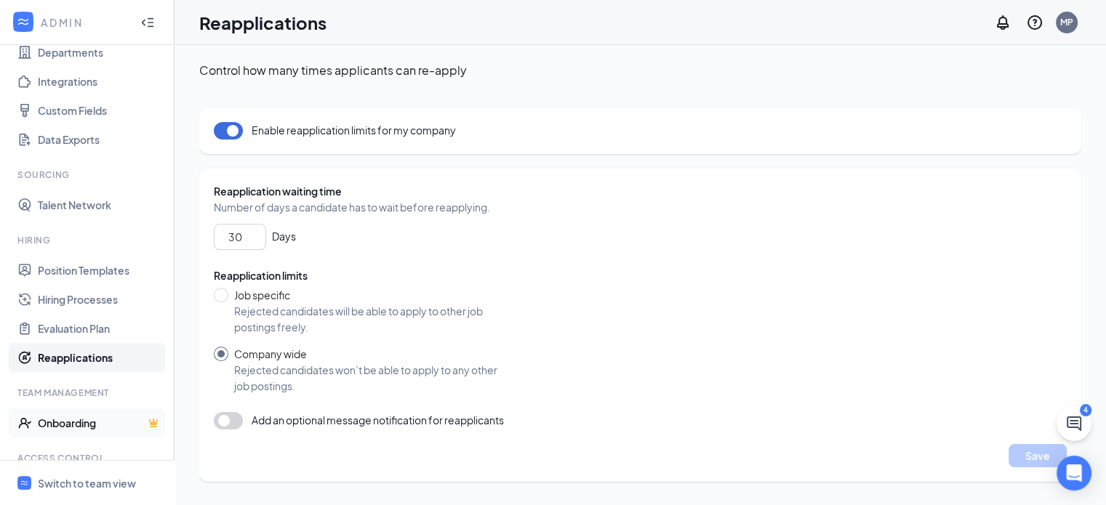
click at [77, 425] on link "Onboarding" at bounding box center [100, 423] width 124 height 29
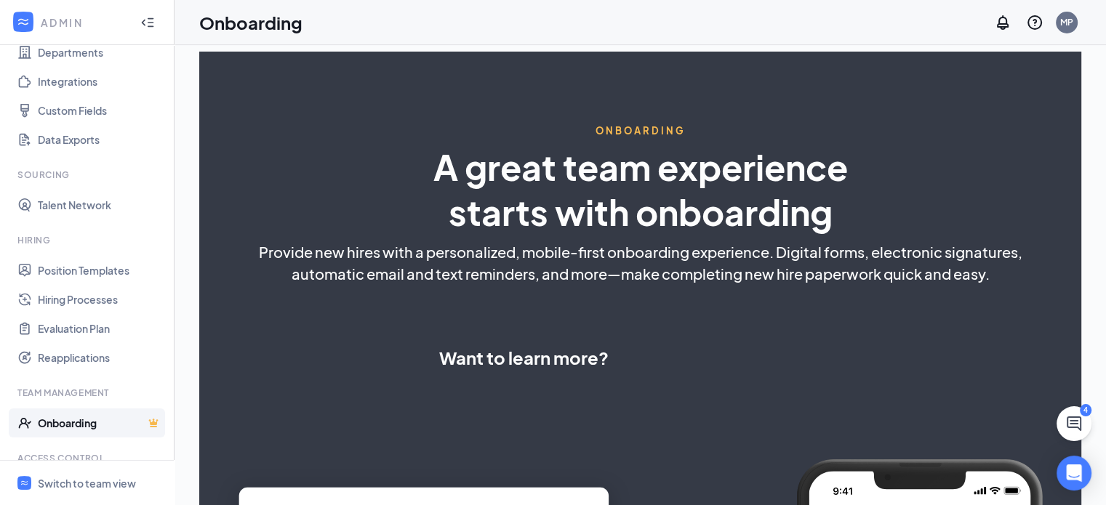
select select "US"
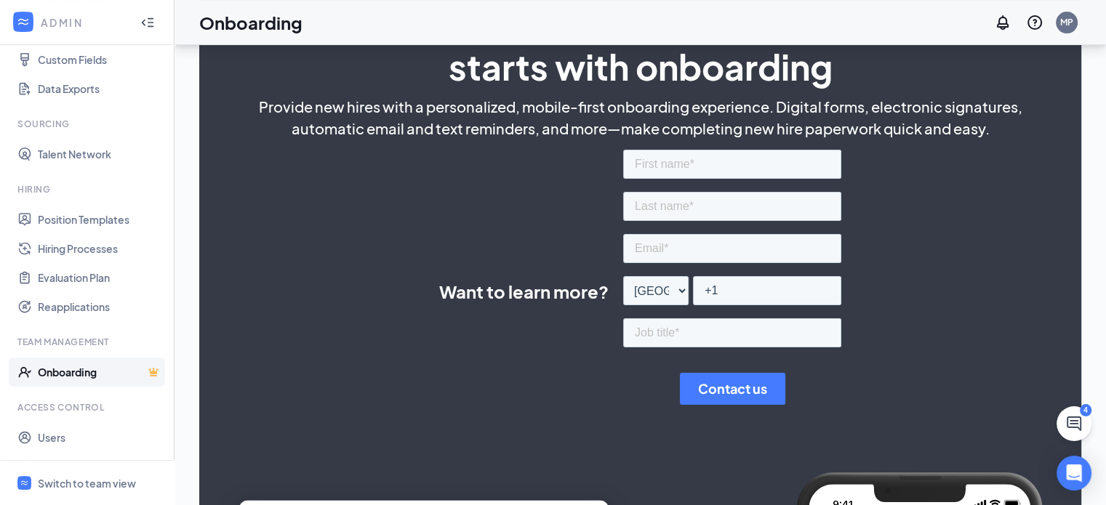
scroll to position [223, 0]
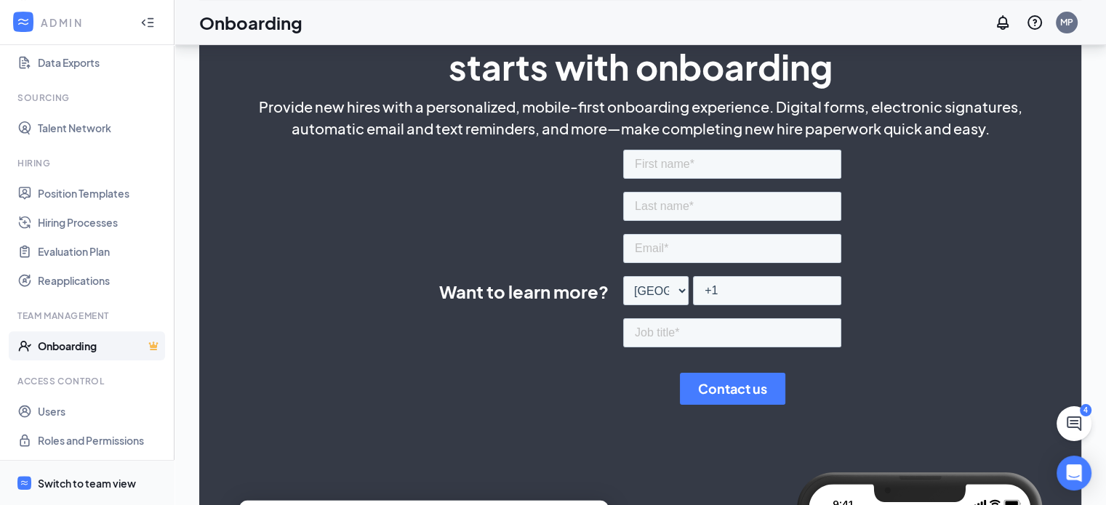
click at [95, 484] on div "Switch to team view" at bounding box center [87, 483] width 98 height 15
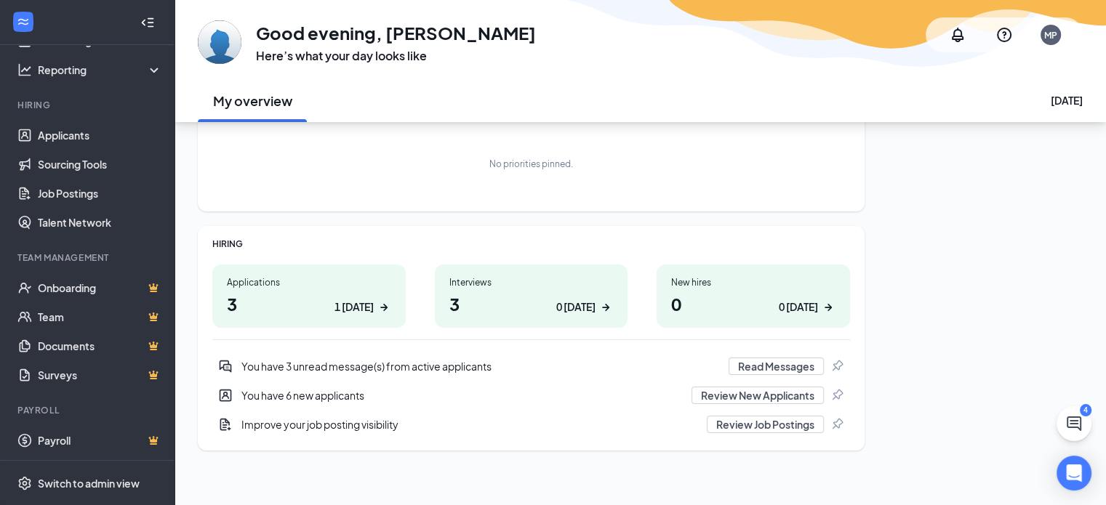
scroll to position [97, 0]
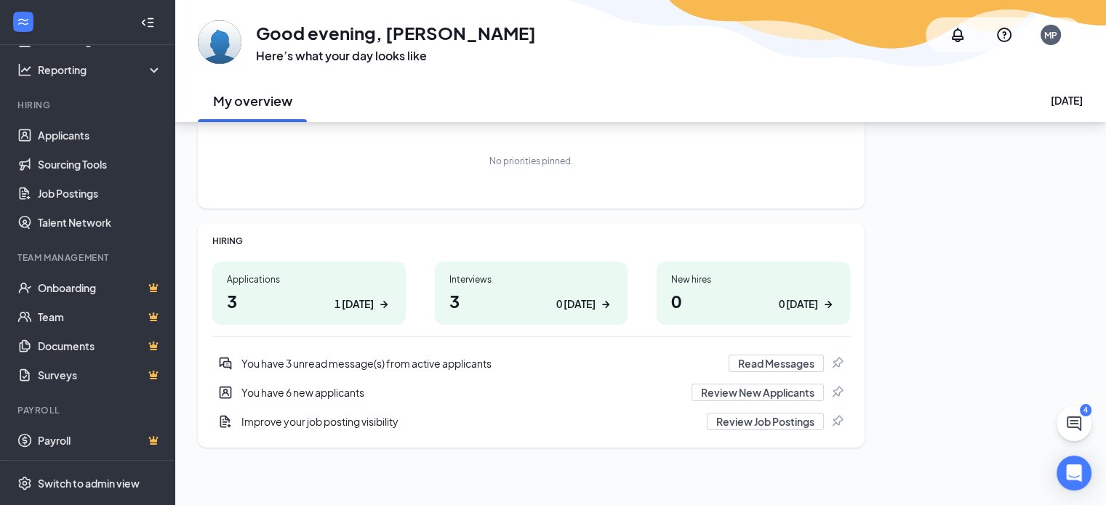
click at [309, 302] on h1 "3 1 today" at bounding box center [309, 301] width 164 height 25
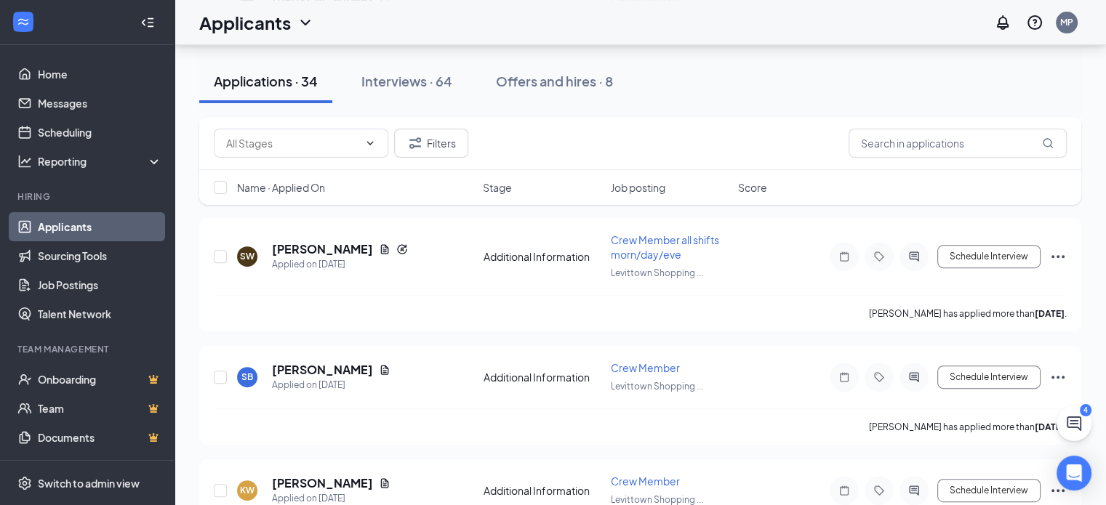
scroll to position [509, 0]
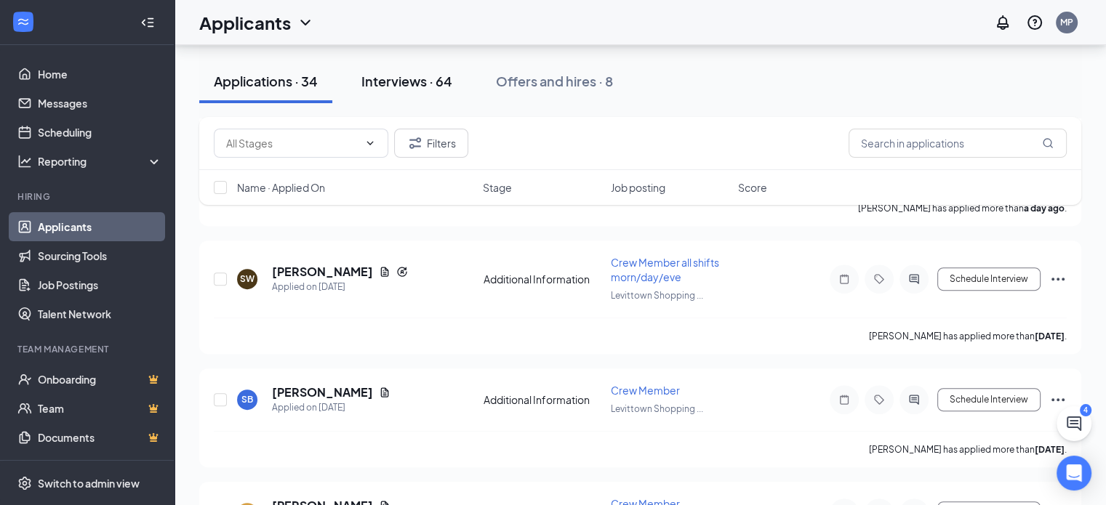
click at [401, 82] on div "Interviews · 64" at bounding box center [406, 81] width 91 height 18
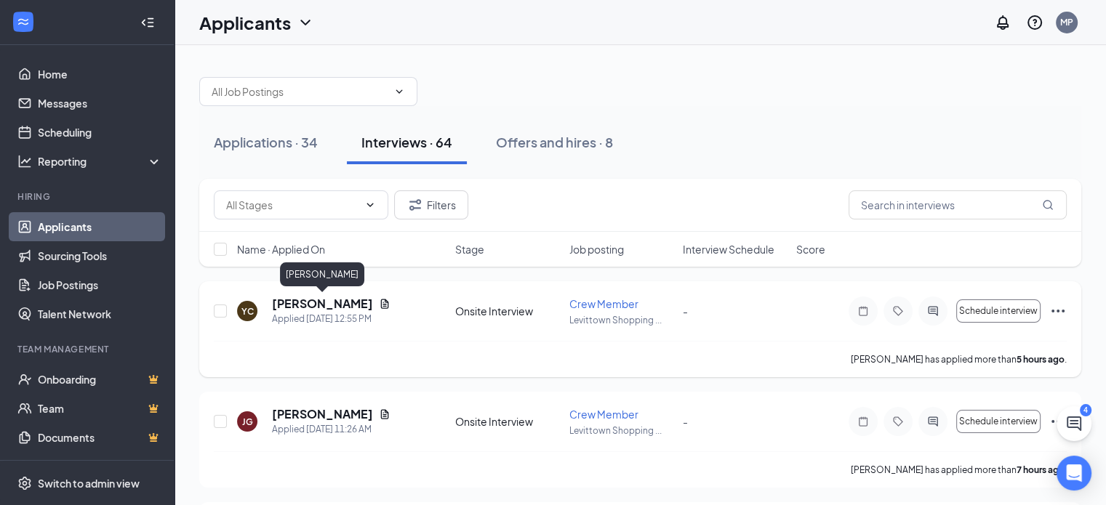
click at [321, 304] on h5 "yadiel concepcion" at bounding box center [322, 304] width 101 height 16
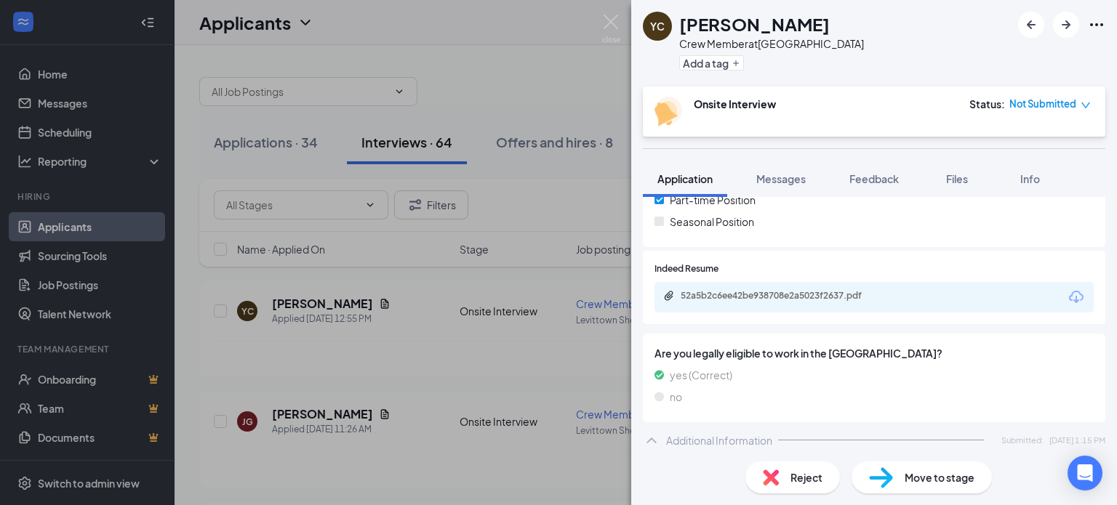
scroll to position [364, 0]
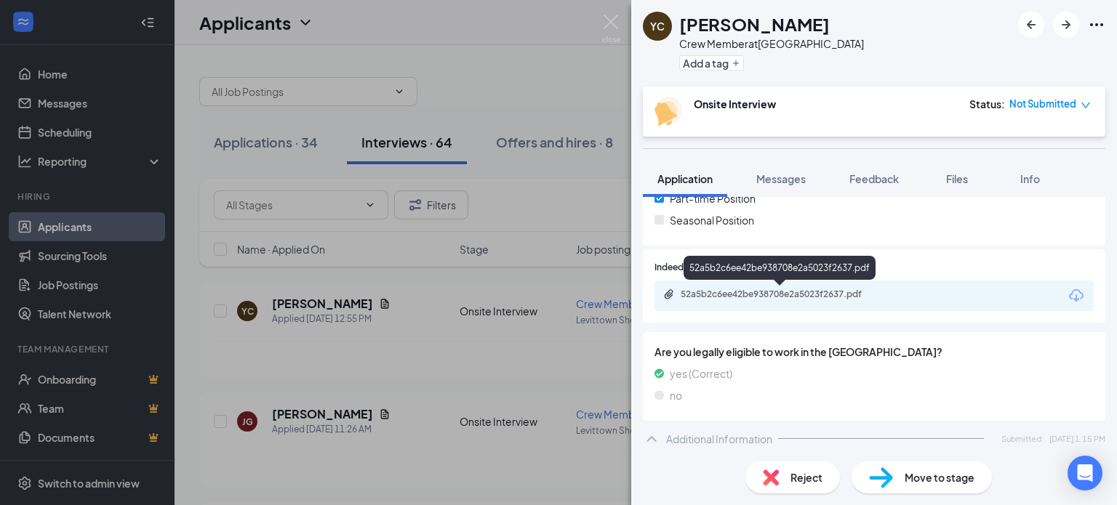
click at [836, 293] on div "52a5b2c6ee42be938708e2a5023f2637.pdf" at bounding box center [783, 295] width 204 height 12
click at [789, 177] on span "Messages" at bounding box center [780, 178] width 49 height 13
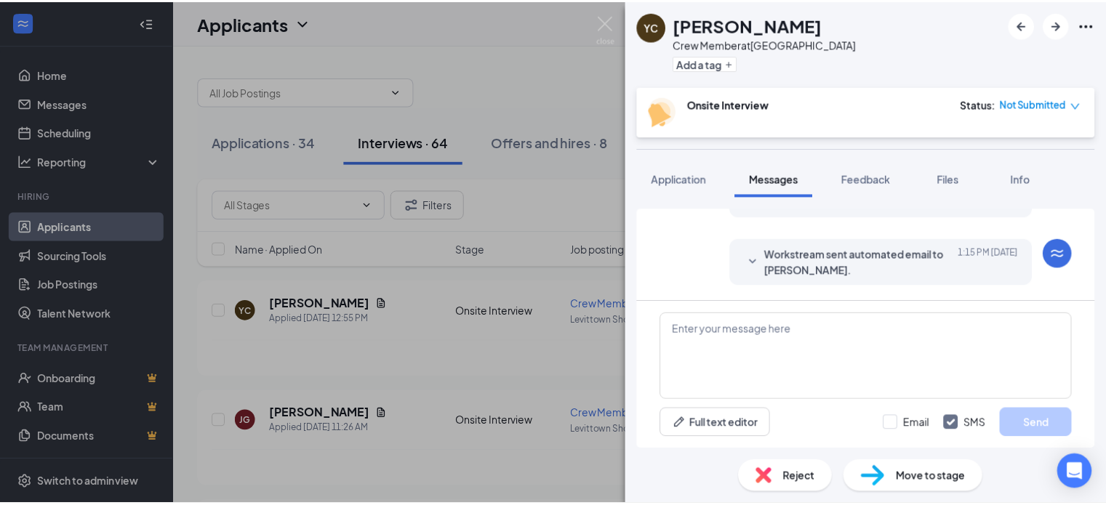
scroll to position [339, 0]
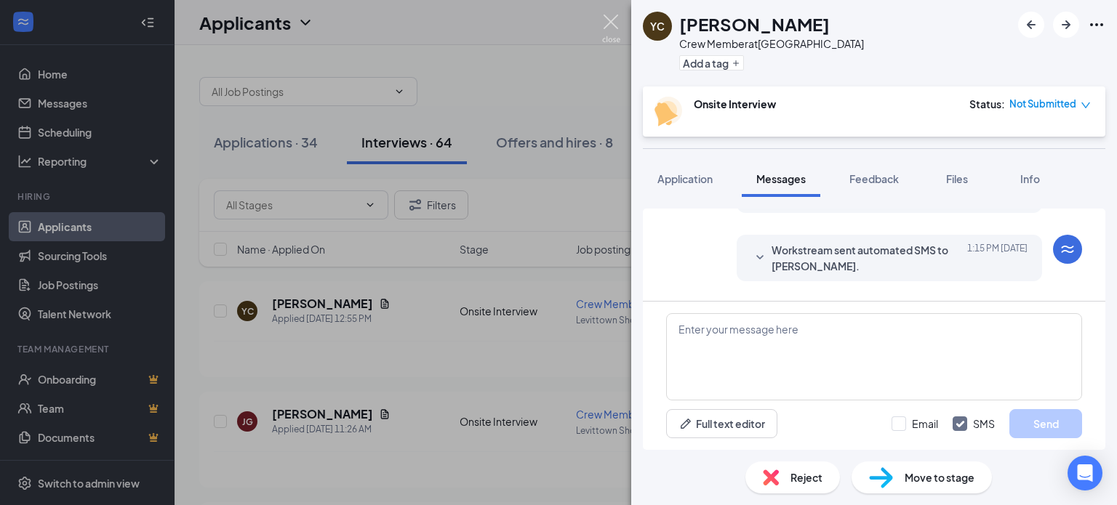
click at [610, 23] on img at bounding box center [611, 29] width 18 height 28
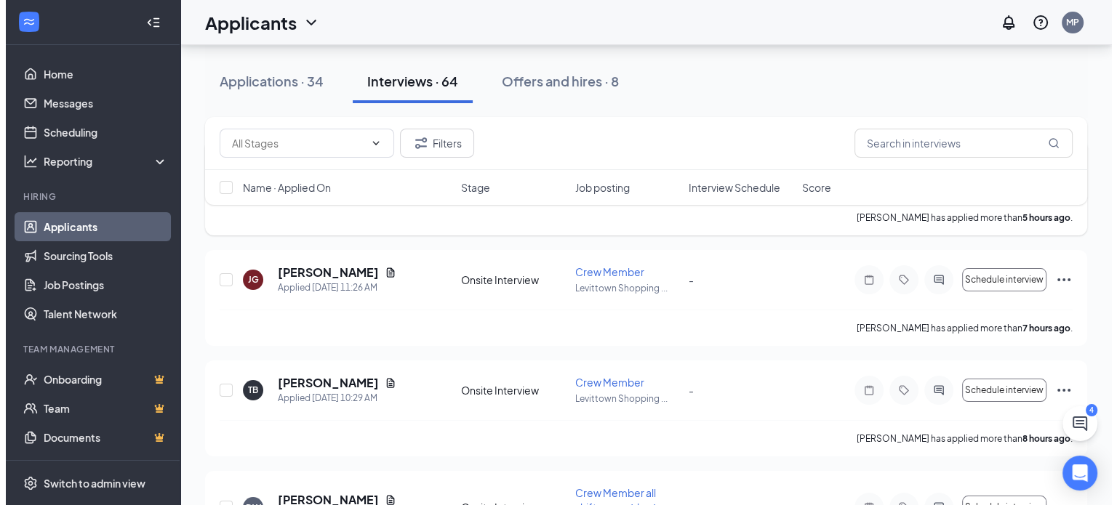
scroll to position [145, 0]
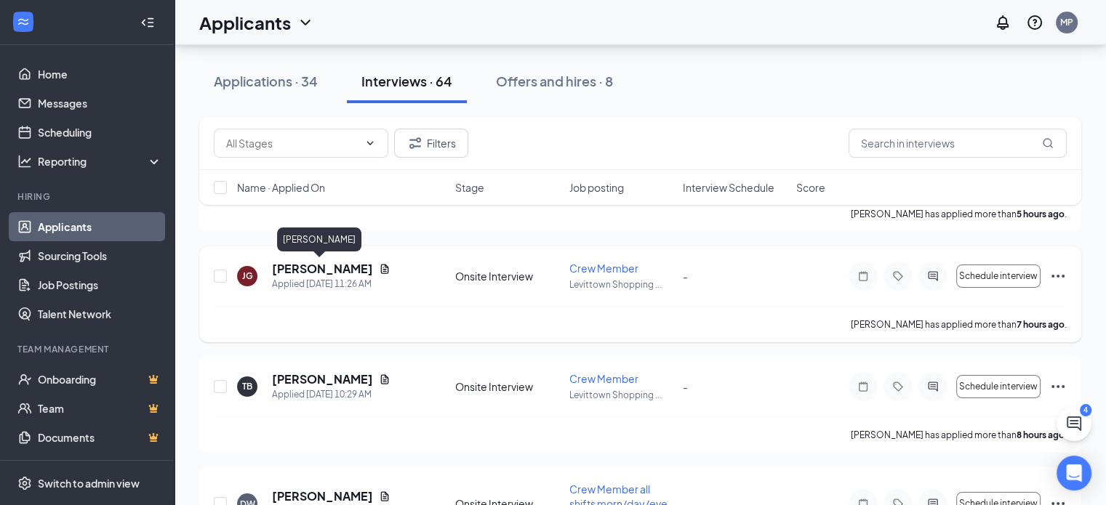
click at [297, 273] on h5 "Jamere Griffin" at bounding box center [322, 269] width 101 height 16
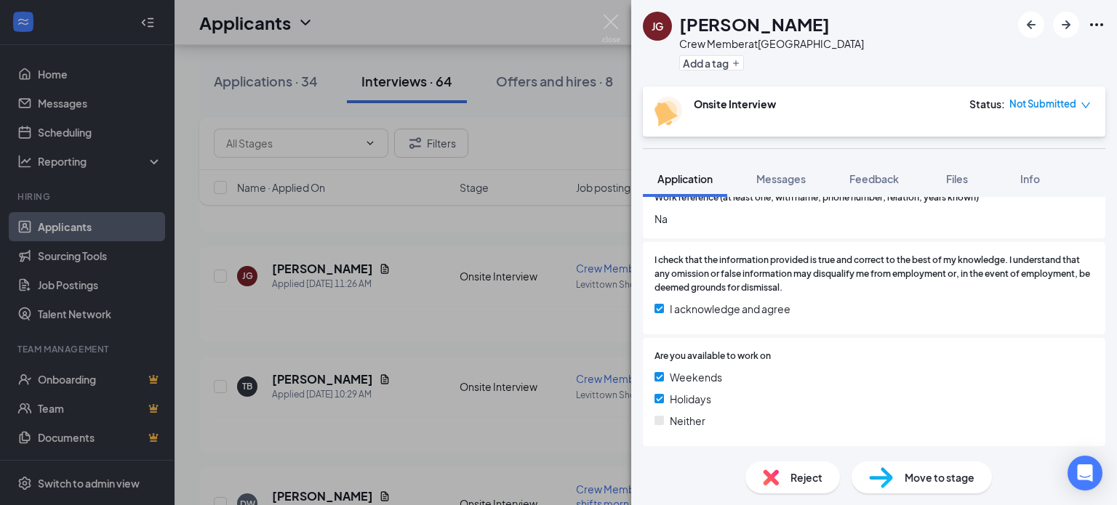
scroll to position [1504, 0]
click at [774, 178] on span "Messages" at bounding box center [780, 178] width 49 height 13
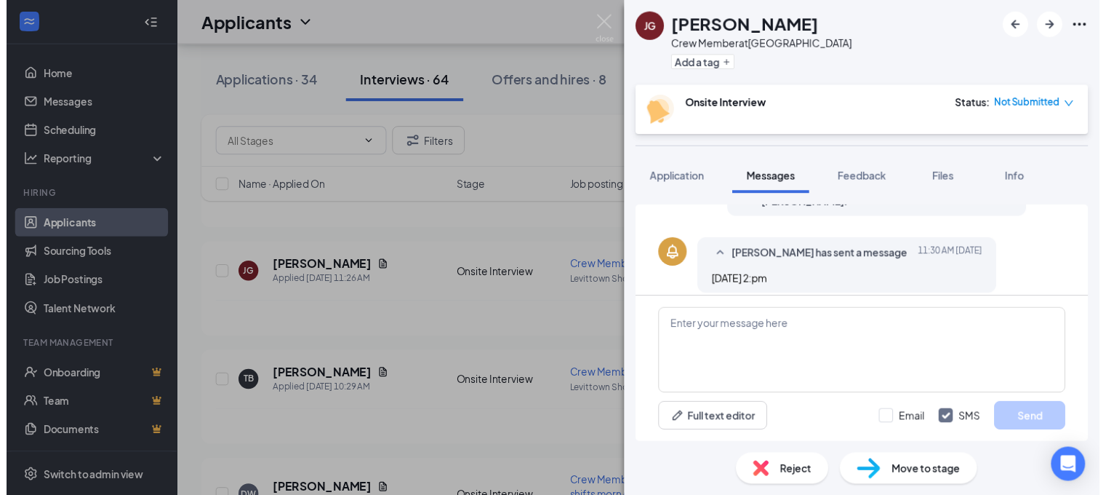
scroll to position [343, 0]
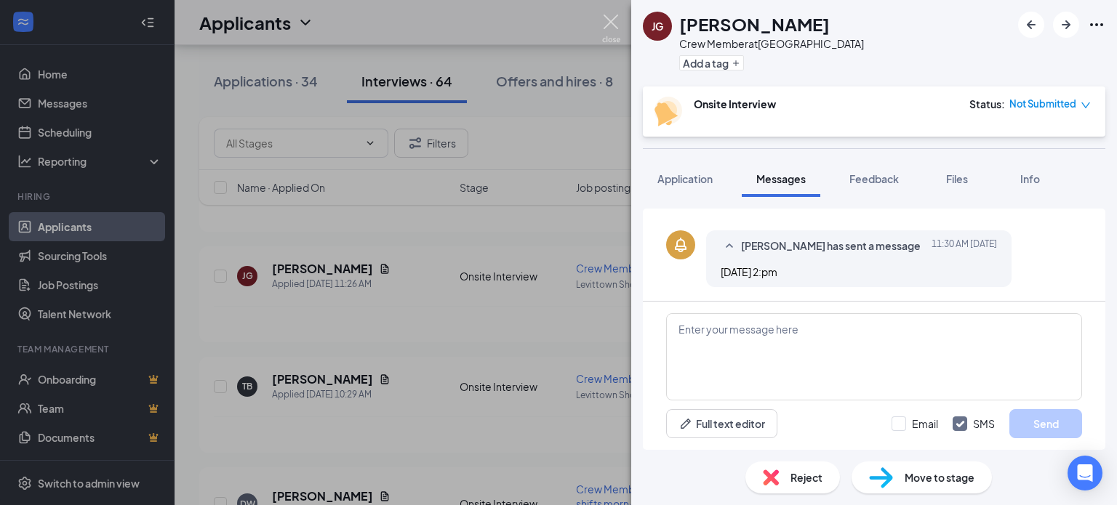
click at [614, 21] on img at bounding box center [611, 29] width 18 height 28
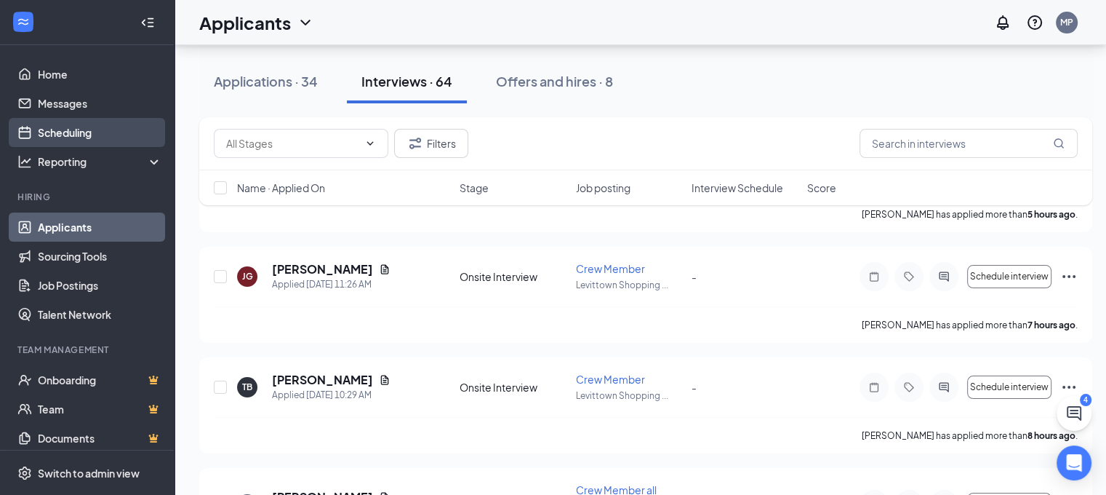
click at [60, 133] on link "Scheduling" at bounding box center [100, 132] width 124 height 29
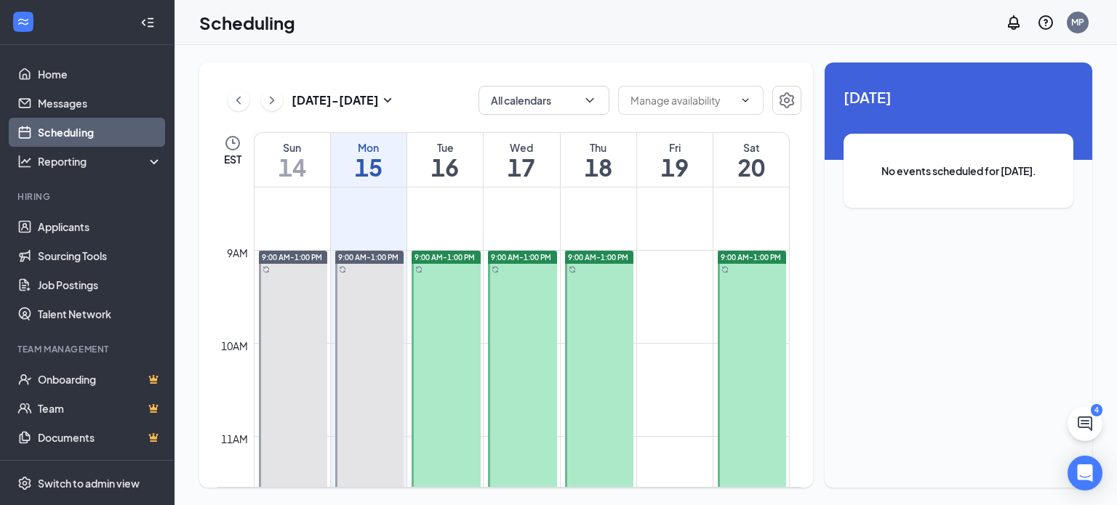
scroll to position [788, 0]
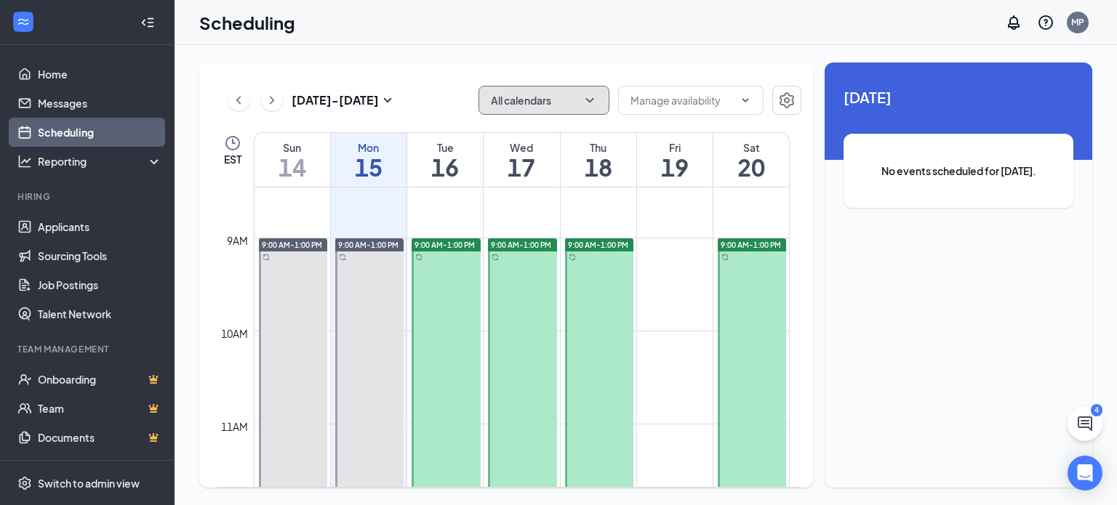
click at [588, 97] on icon "ChevronDown" at bounding box center [590, 100] width 15 height 15
click at [588, 97] on icon "ChevronUp" at bounding box center [590, 100] width 15 height 15
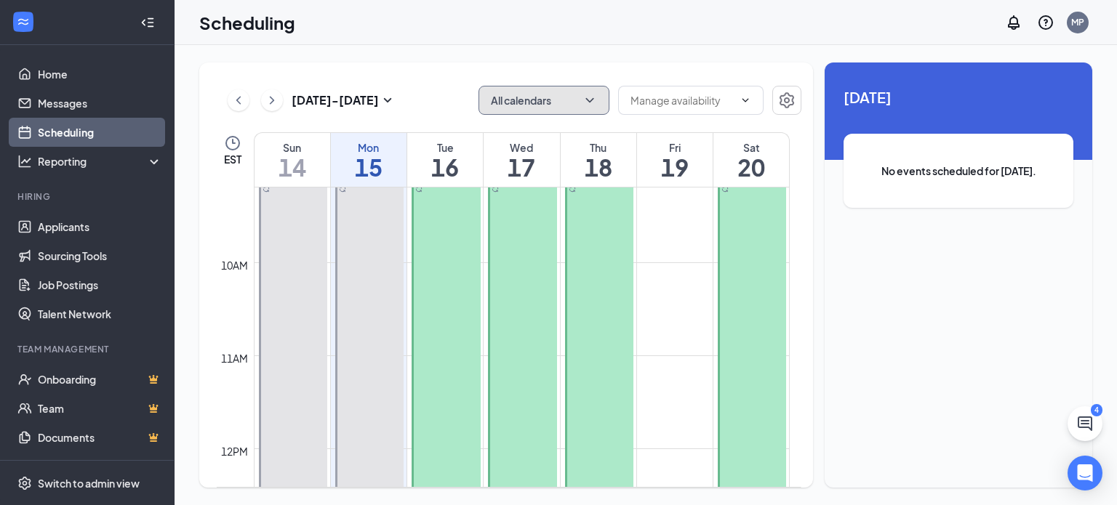
scroll to position [698, 0]
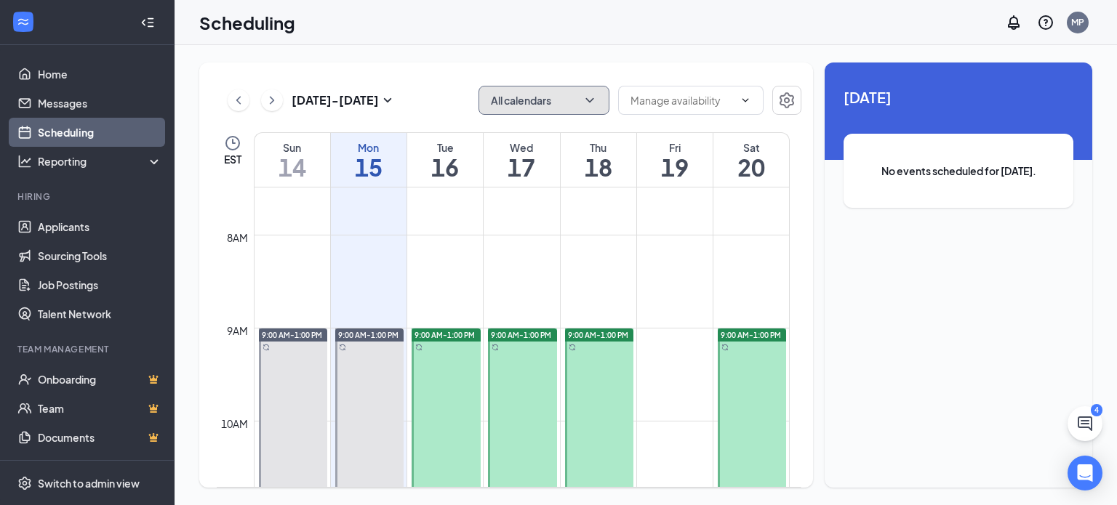
click at [433, 337] on span "9:00 AM-1:00 PM" at bounding box center [445, 335] width 60 height 10
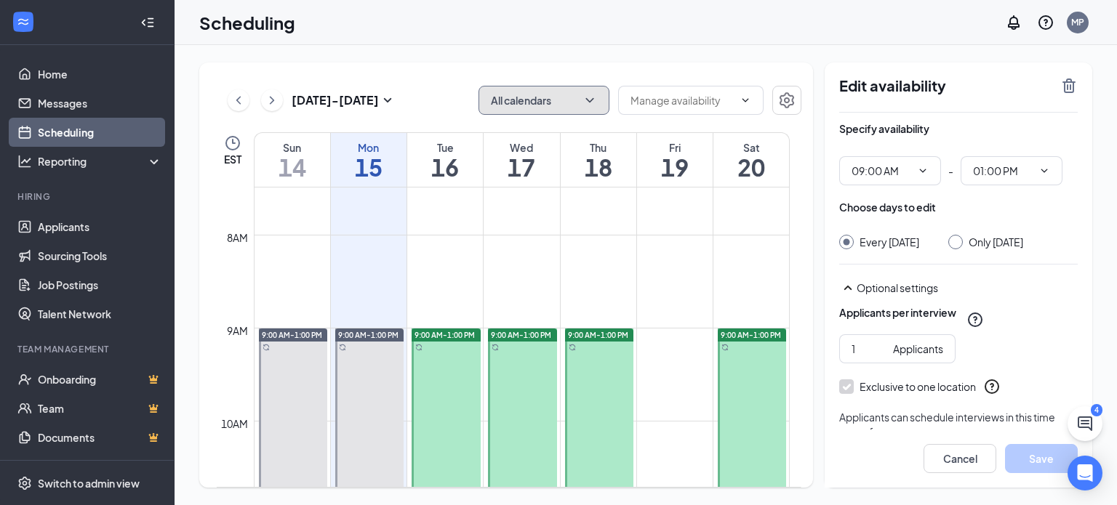
click at [446, 353] on div at bounding box center [446, 515] width 69 height 372
click at [447, 333] on span "9:00 AM-1:00 PM" at bounding box center [445, 335] width 60 height 10
click at [446, 335] on link "9:00 AM-1:00 PM" at bounding box center [445, 514] width 73 height 372
click at [747, 101] on icon "ChevronDown" at bounding box center [746, 101] width 12 height 12
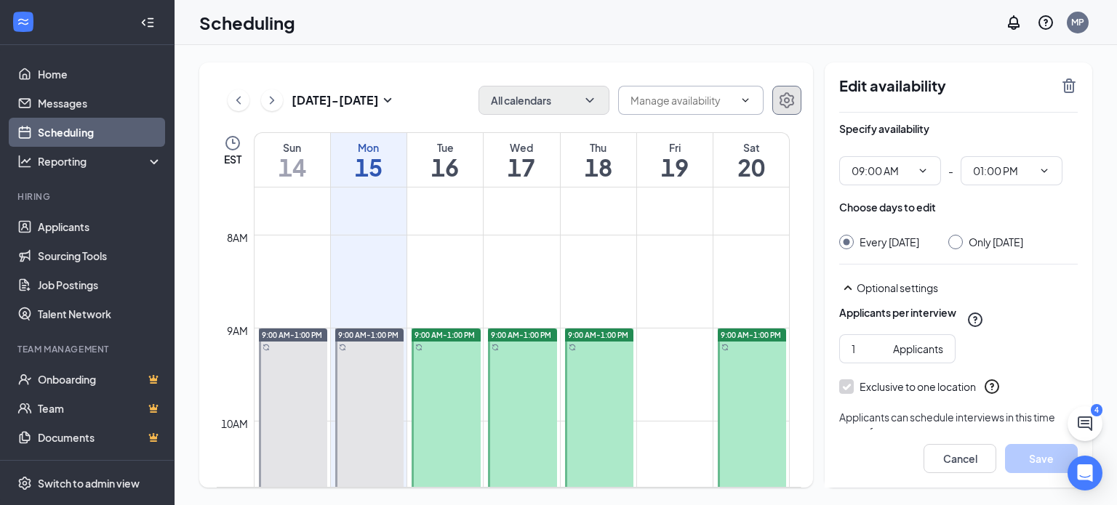
click at [786, 100] on icon "Settings" at bounding box center [786, 100] width 17 height 17
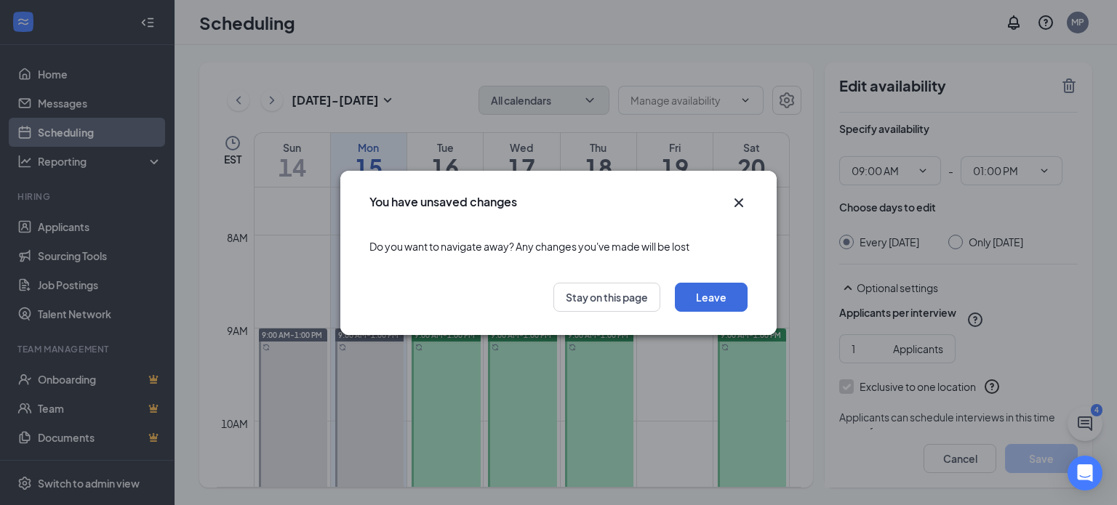
click at [739, 204] on icon "Cross" at bounding box center [738, 202] width 17 height 17
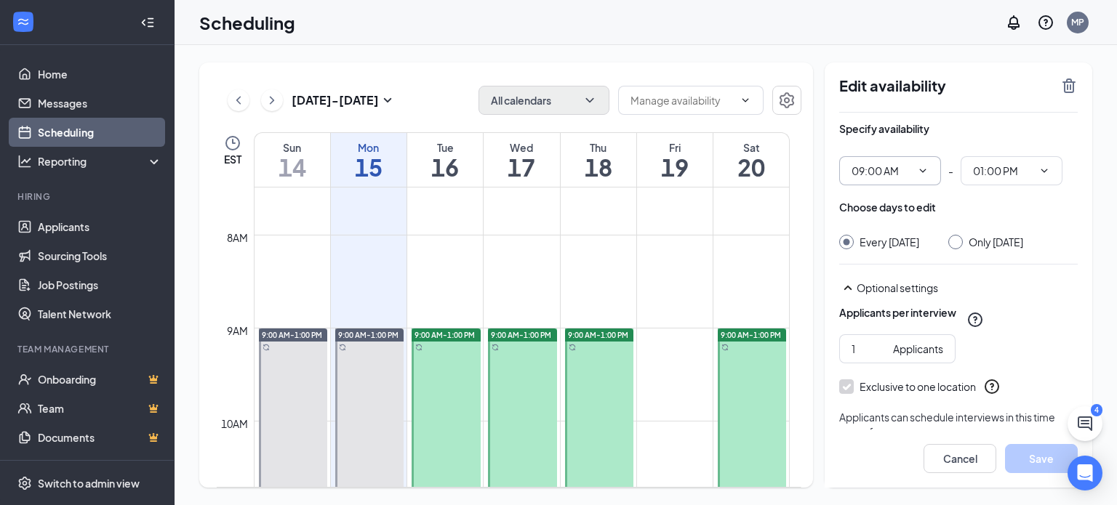
click at [925, 170] on icon "ChevronDown" at bounding box center [923, 171] width 12 height 12
click at [923, 172] on icon "ChevronDown" at bounding box center [923, 171] width 7 height 4
click at [928, 171] on icon "ChevronDown" at bounding box center [923, 171] width 12 height 12
drag, startPoint x: 415, startPoint y: 367, endPoint x: 440, endPoint y: 367, distance: 25.5
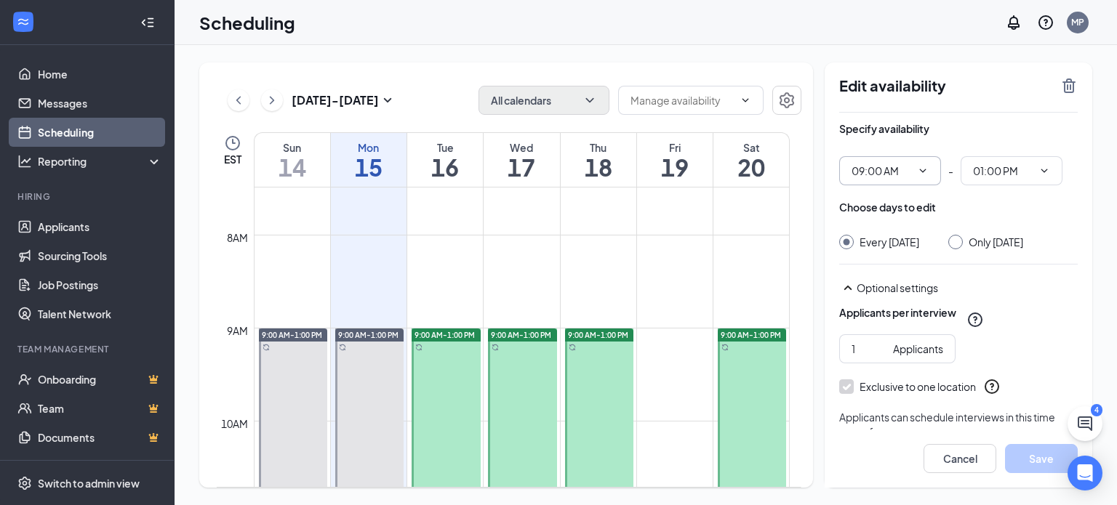
click at [421, 367] on div at bounding box center [446, 515] width 69 height 372
click at [440, 367] on div at bounding box center [446, 515] width 69 height 372
click at [271, 103] on icon "ChevronRight" at bounding box center [272, 100] width 4 height 8
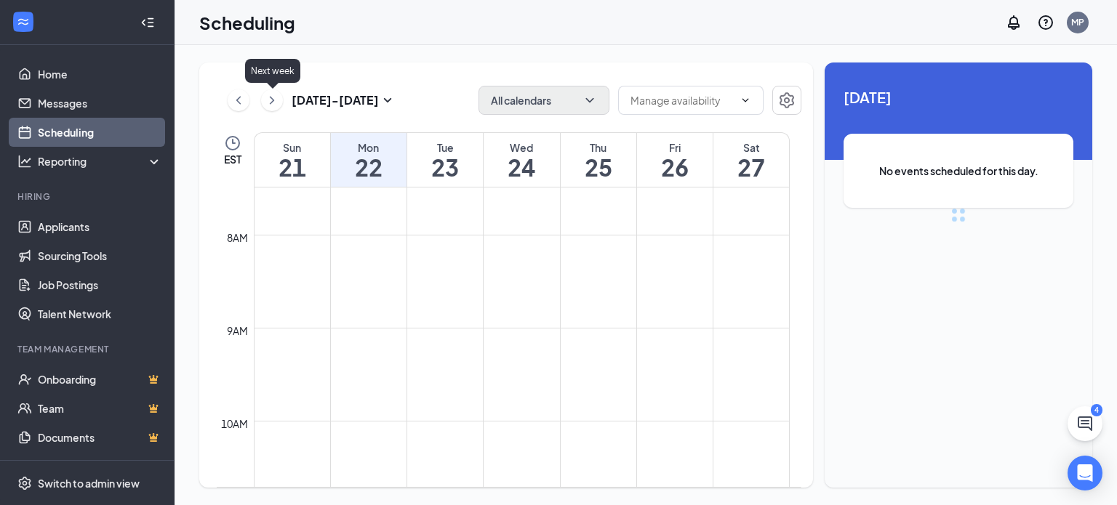
scroll to position [715, 0]
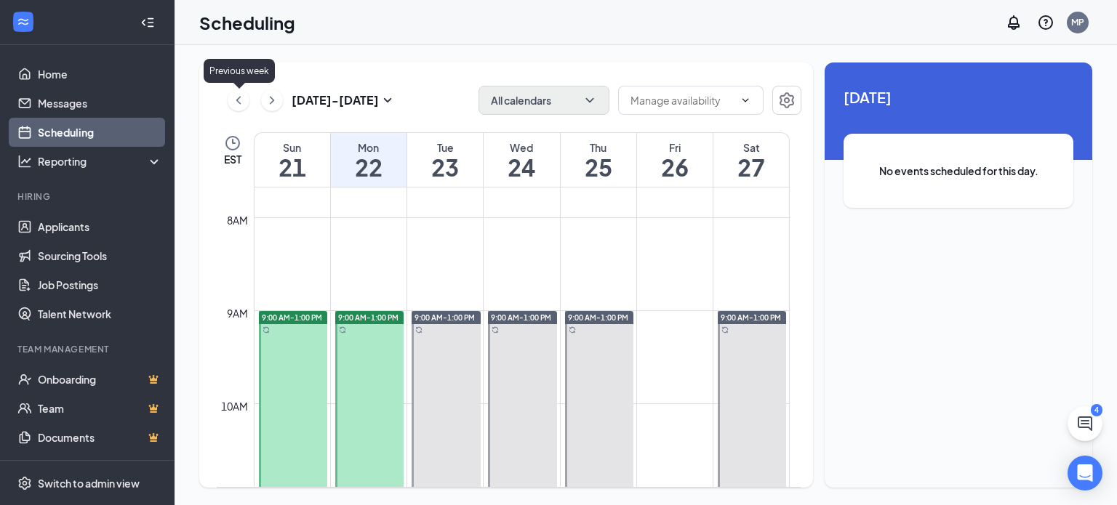
click at [236, 101] on icon "ChevronLeft" at bounding box center [238, 100] width 15 height 17
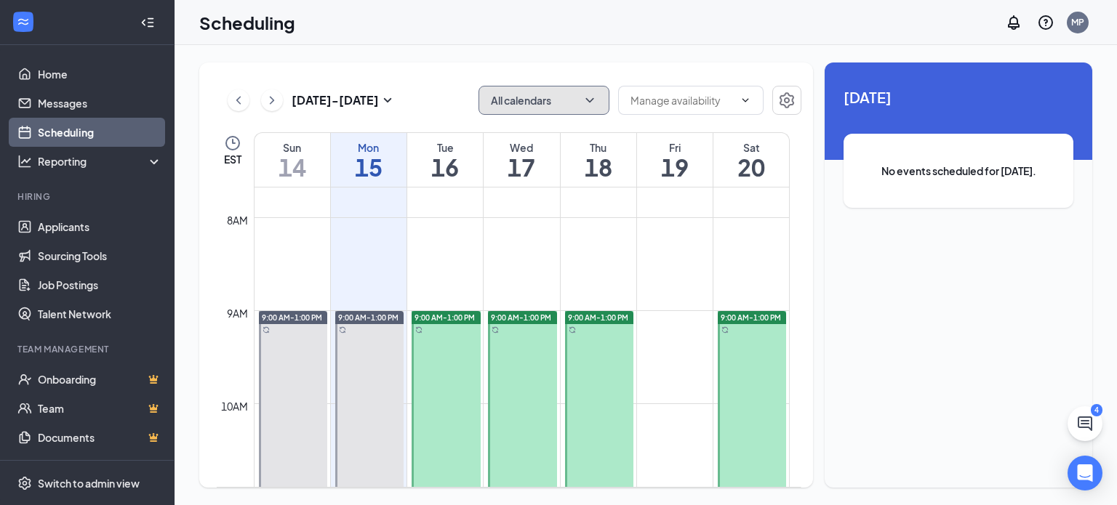
click at [586, 100] on icon "ChevronDown" at bounding box center [590, 100] width 15 height 15
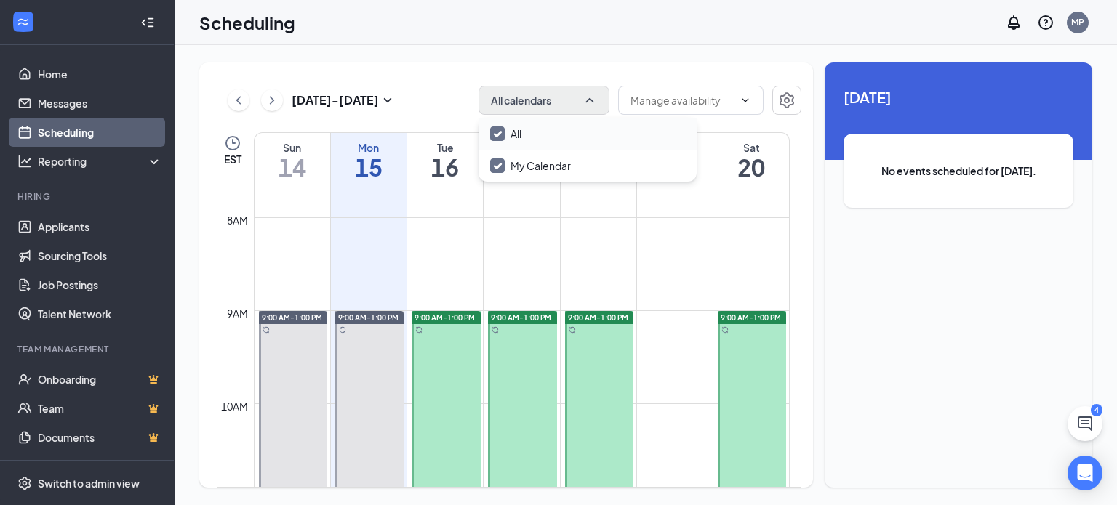
click at [521, 135] on input "All" at bounding box center [505, 134] width 31 height 15
click at [495, 132] on input "All" at bounding box center [505, 134] width 31 height 15
checkbox input "true"
click at [495, 162] on input "My Calendar" at bounding box center [530, 166] width 81 height 15
checkbox input "true"
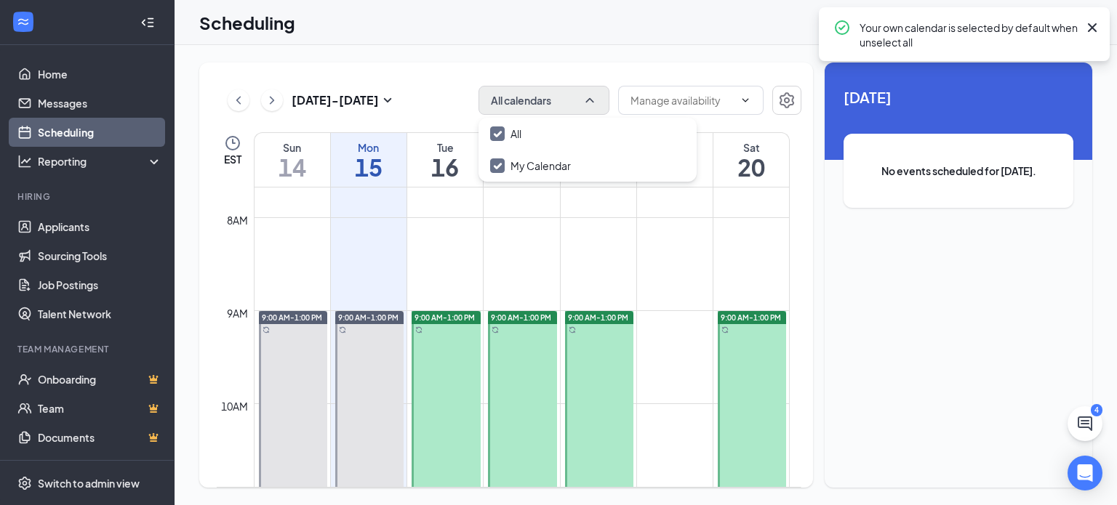
click at [591, 246] on td at bounding box center [522, 252] width 536 height 23
click at [667, 331] on td at bounding box center [522, 322] width 536 height 23
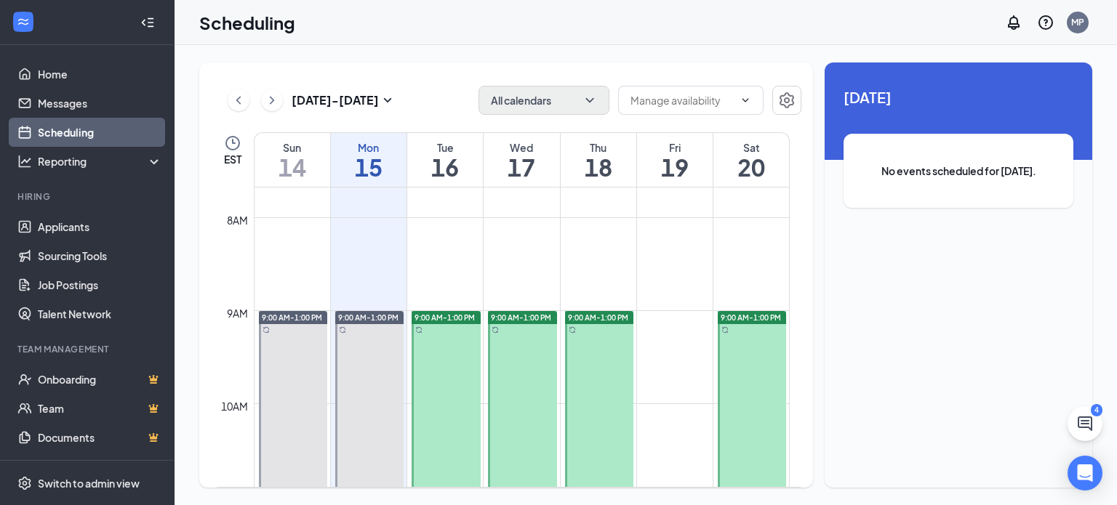
click at [465, 172] on h1 "16" at bounding box center [445, 167] width 76 height 25
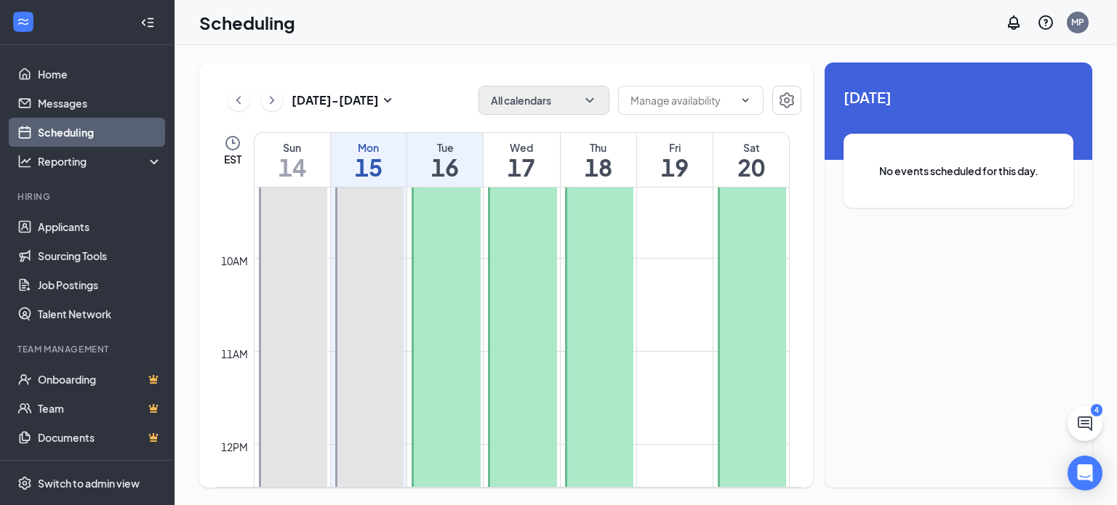
click at [447, 276] on div at bounding box center [446, 352] width 69 height 372
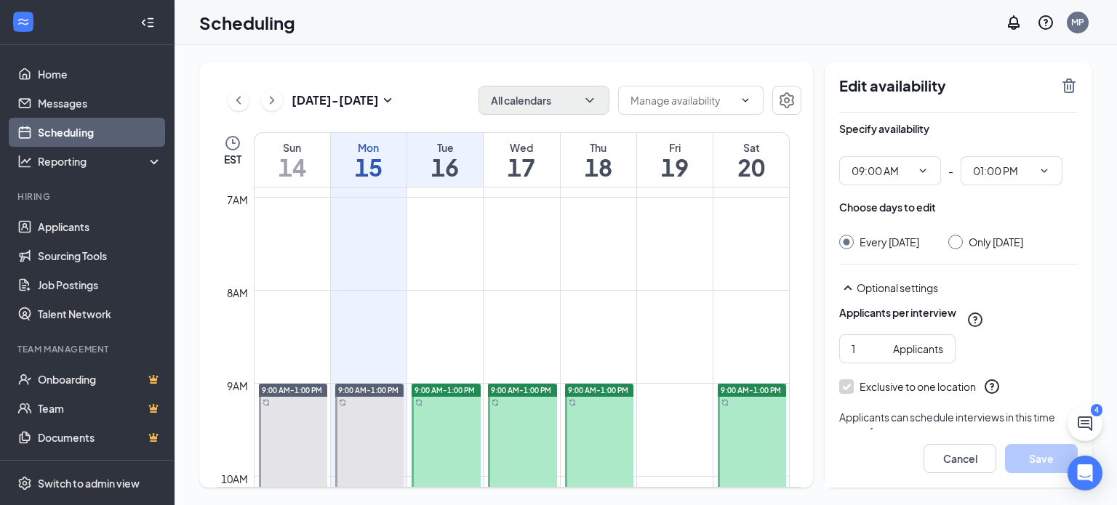
scroll to position [788, 0]
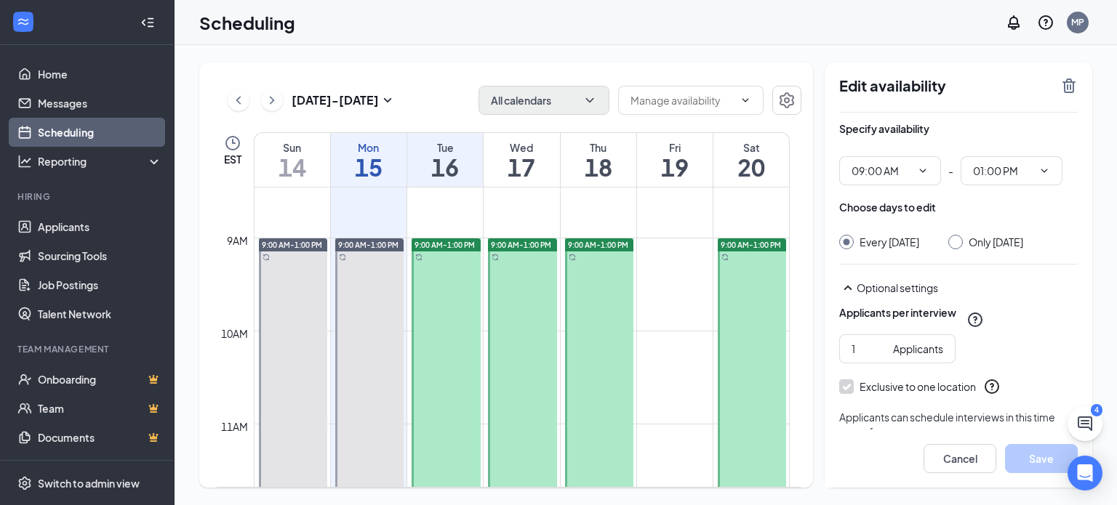
click at [418, 257] on icon "Sync" at bounding box center [418, 257] width 7 height 7
click at [447, 247] on span "9:00 AM-1:00 PM" at bounding box center [445, 245] width 60 height 10
click at [1043, 171] on icon "ChevronDown" at bounding box center [1045, 171] width 12 height 12
click at [1069, 88] on icon "TrashOutline" at bounding box center [1068, 85] width 17 height 17
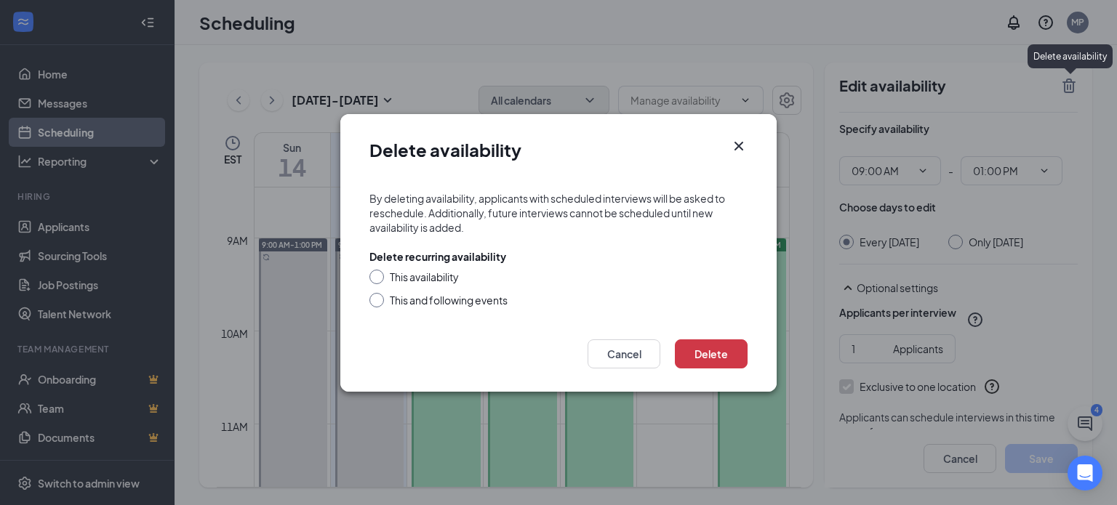
click at [400, 303] on div "This and following events" at bounding box center [449, 300] width 118 height 15
click at [380, 303] on input "This and following events" at bounding box center [374, 298] width 10 height 10
radio input "true"
click at [711, 356] on button "Delete" at bounding box center [711, 354] width 73 height 29
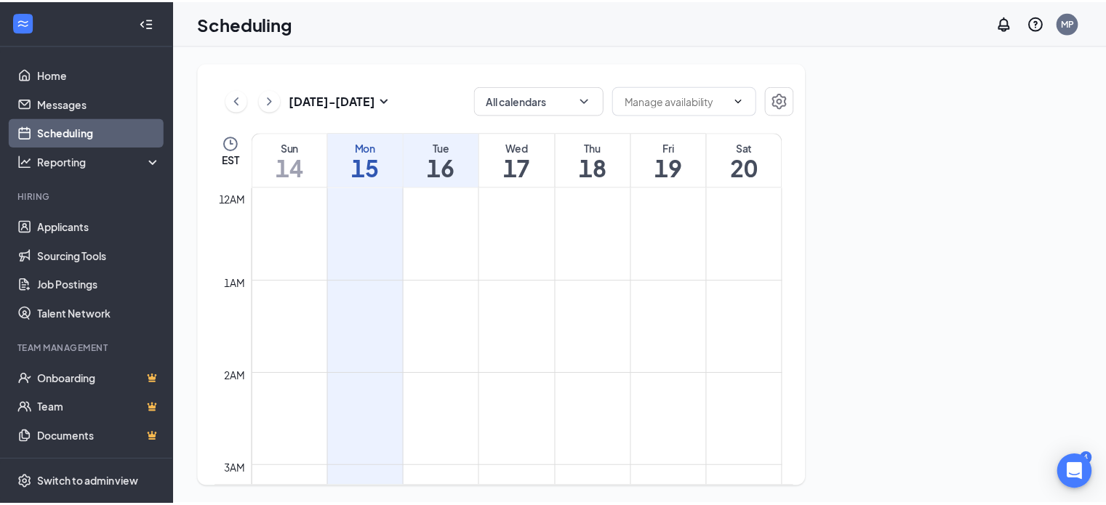
scroll to position [715, 0]
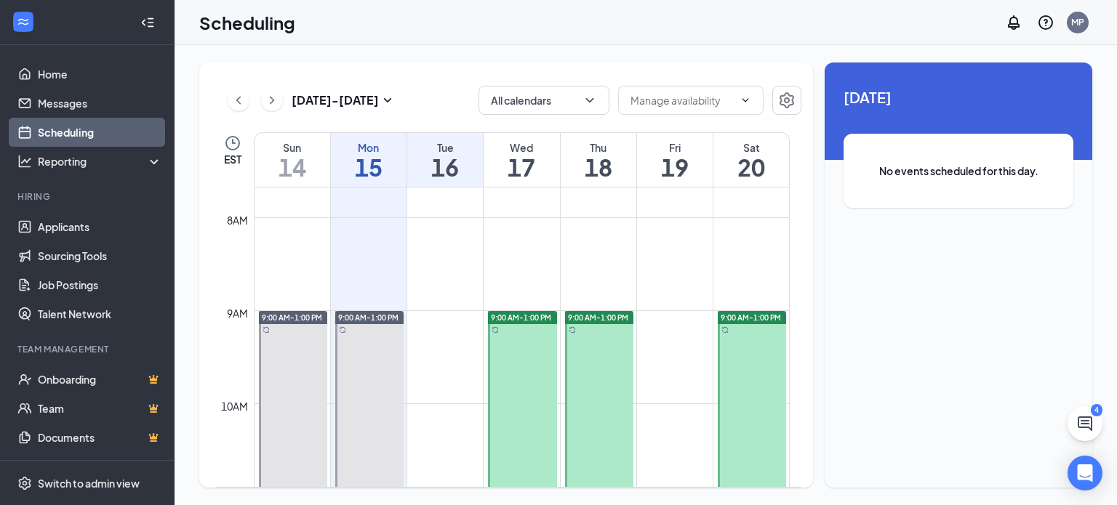
drag, startPoint x: 535, startPoint y: 313, endPoint x: 534, endPoint y: 328, distance: 15.3
click at [534, 327] on div "9:00 AM-1:00 PM" at bounding box center [522, 497] width 69 height 372
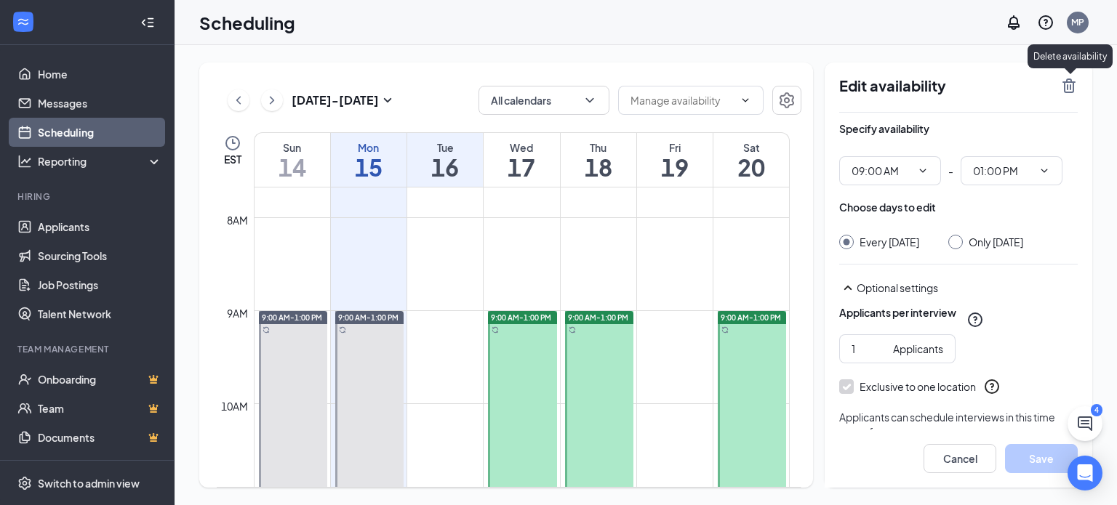
click at [1071, 87] on icon "TrashOutline" at bounding box center [1069, 86] width 13 height 15
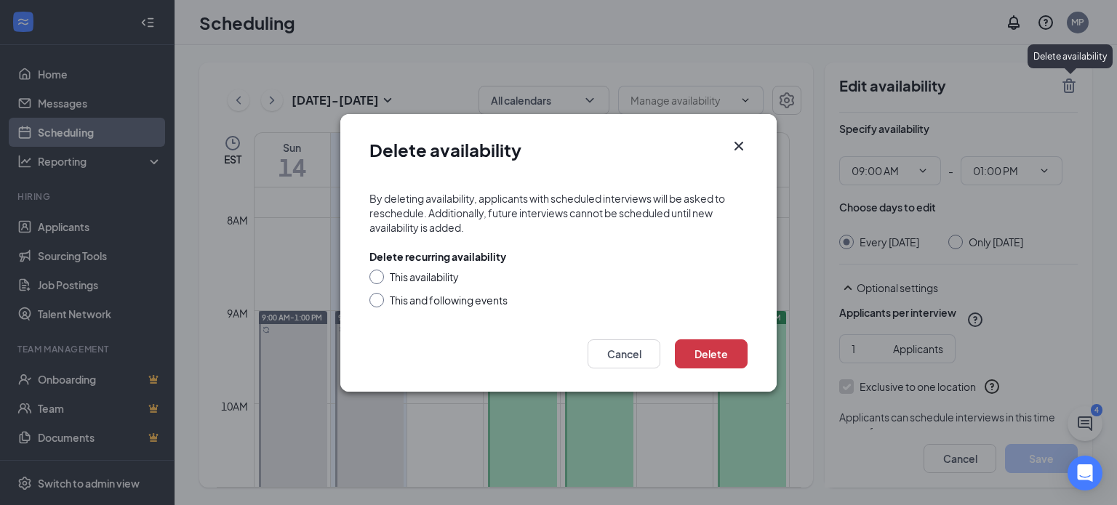
click at [439, 301] on div "This and following events" at bounding box center [449, 300] width 118 height 15
click at [380, 301] on input "This and following events" at bounding box center [374, 298] width 10 height 10
radio input "true"
click at [708, 360] on button "Delete" at bounding box center [711, 354] width 73 height 29
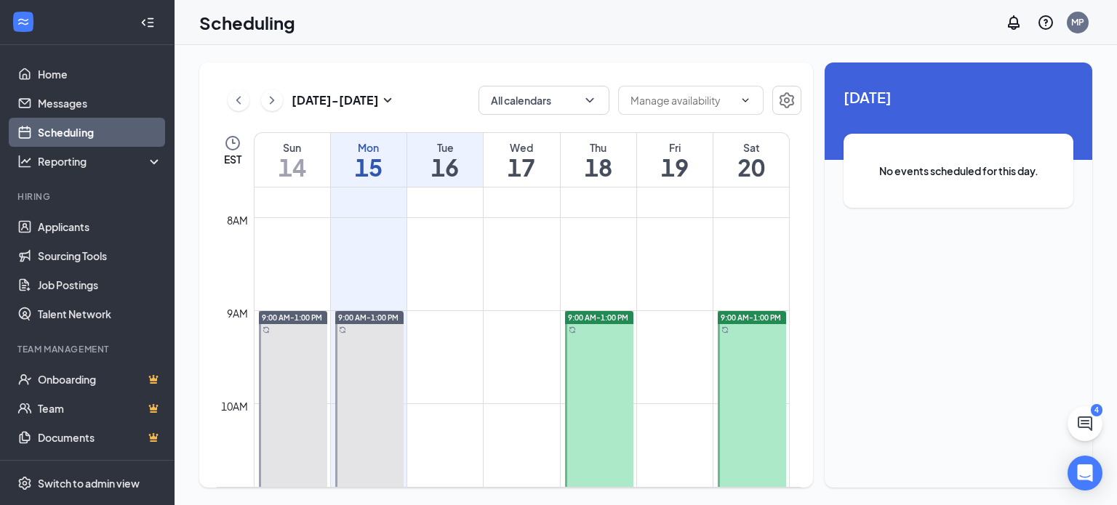
click at [594, 314] on span "9:00 AM-1:00 PM" at bounding box center [598, 318] width 60 height 10
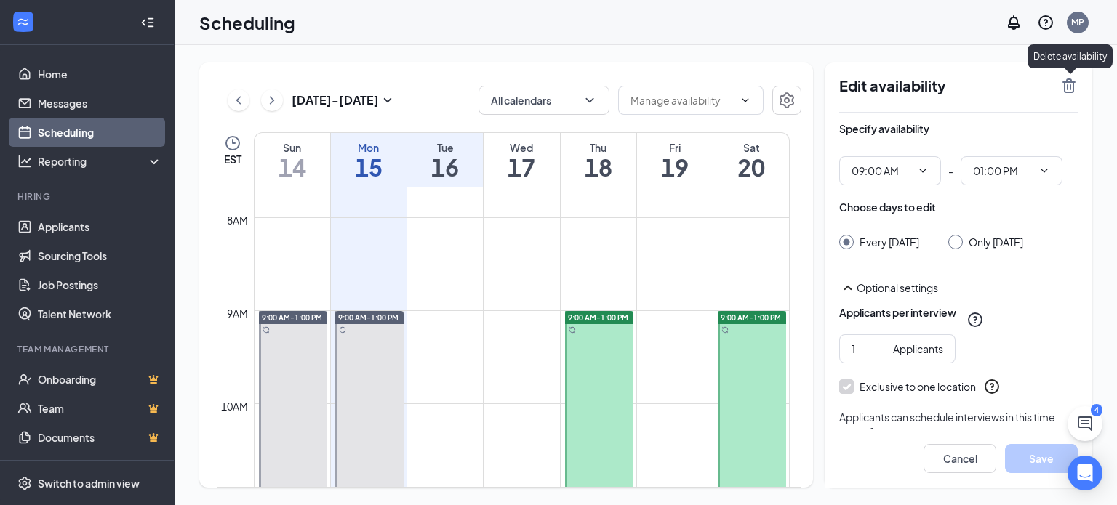
click at [1064, 87] on icon "TrashOutline" at bounding box center [1069, 86] width 13 height 15
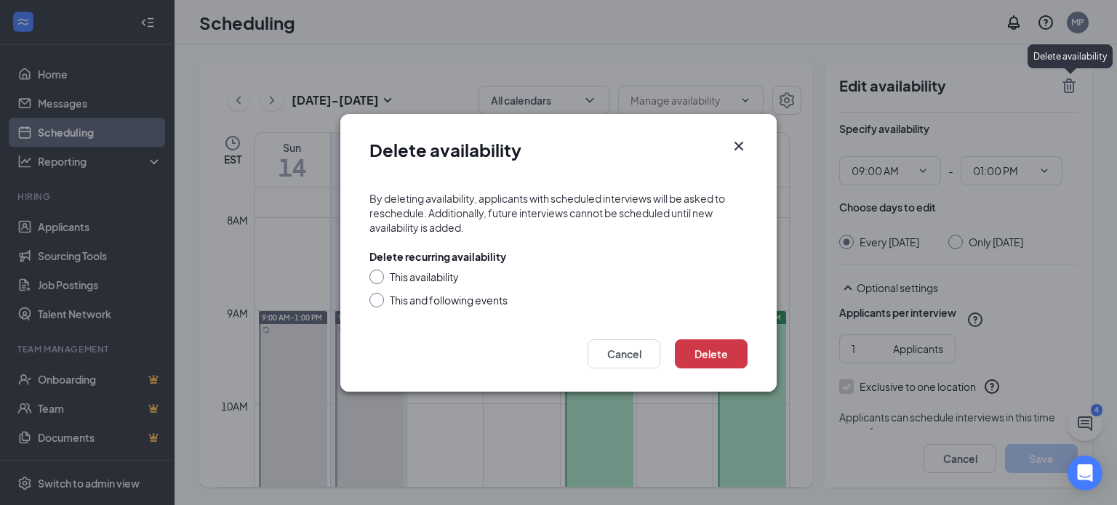
click at [439, 300] on div "This and following events" at bounding box center [449, 300] width 118 height 15
click at [380, 300] on input "This and following events" at bounding box center [374, 298] width 10 height 10
radio input "true"
click at [707, 353] on button "Delete" at bounding box center [711, 354] width 73 height 29
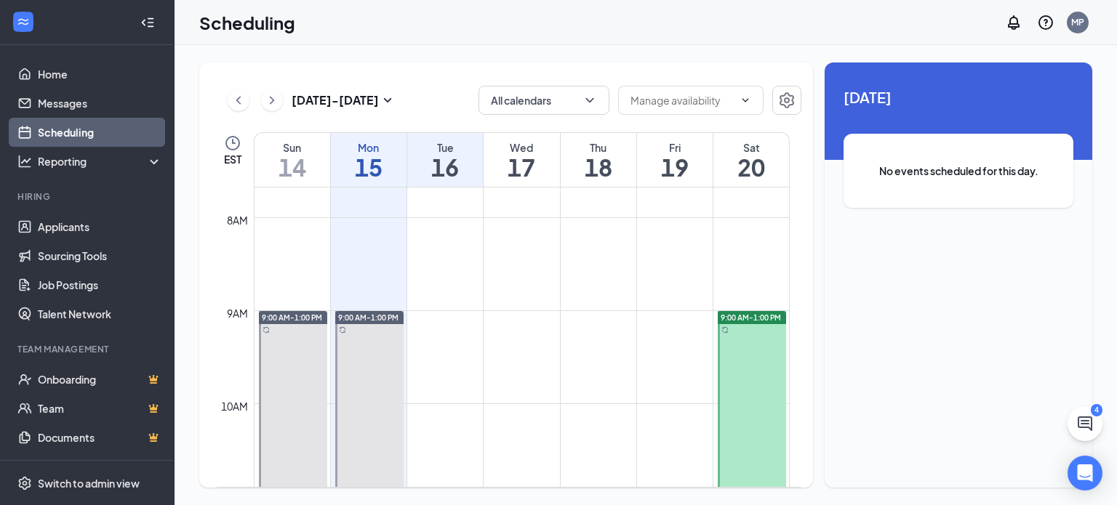
click at [752, 313] on span "9:00 AM-1:00 PM" at bounding box center [751, 318] width 60 height 10
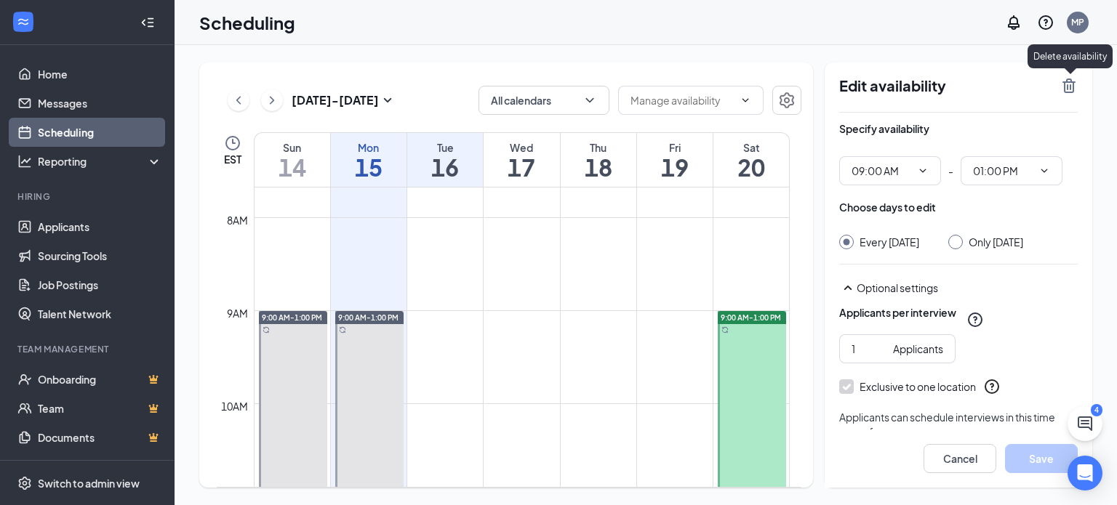
click at [1069, 84] on icon "TrashOutline" at bounding box center [1068, 85] width 17 height 17
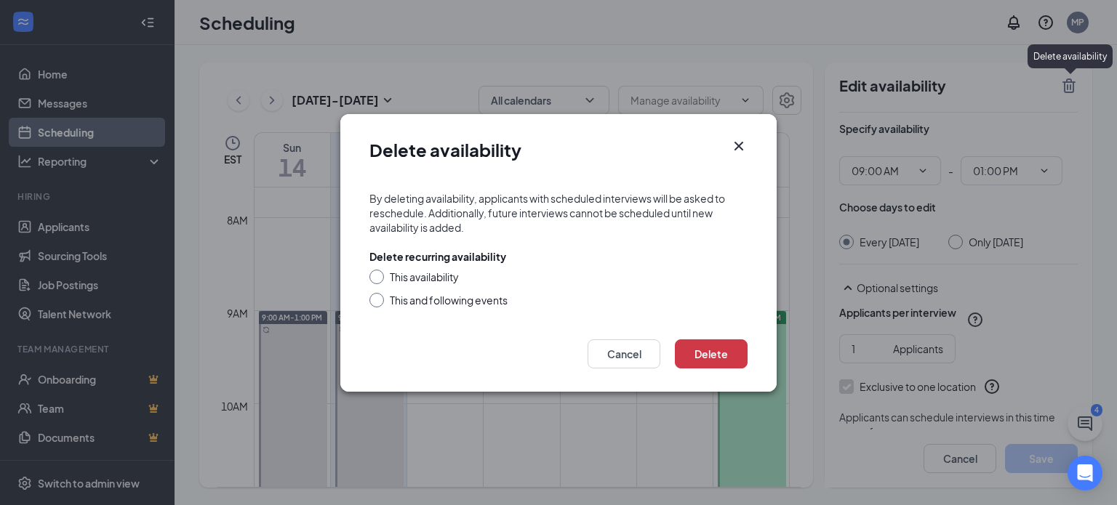
click at [483, 302] on div "This and following events" at bounding box center [449, 300] width 118 height 15
click at [380, 302] on input "This and following events" at bounding box center [374, 298] width 10 height 10
radio input "true"
click at [707, 353] on button "Delete" at bounding box center [711, 354] width 73 height 29
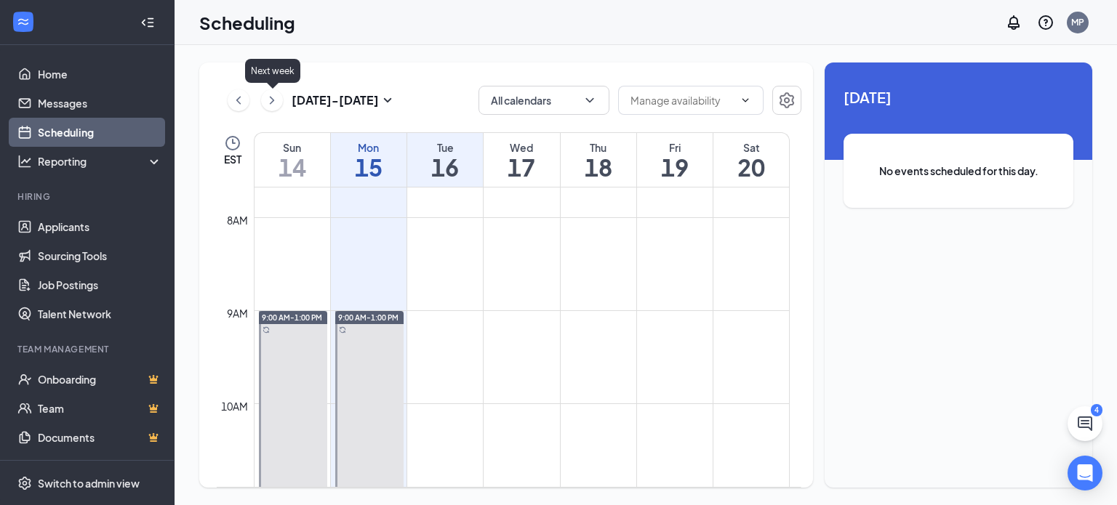
click at [268, 101] on icon "ChevronRight" at bounding box center [272, 100] width 15 height 17
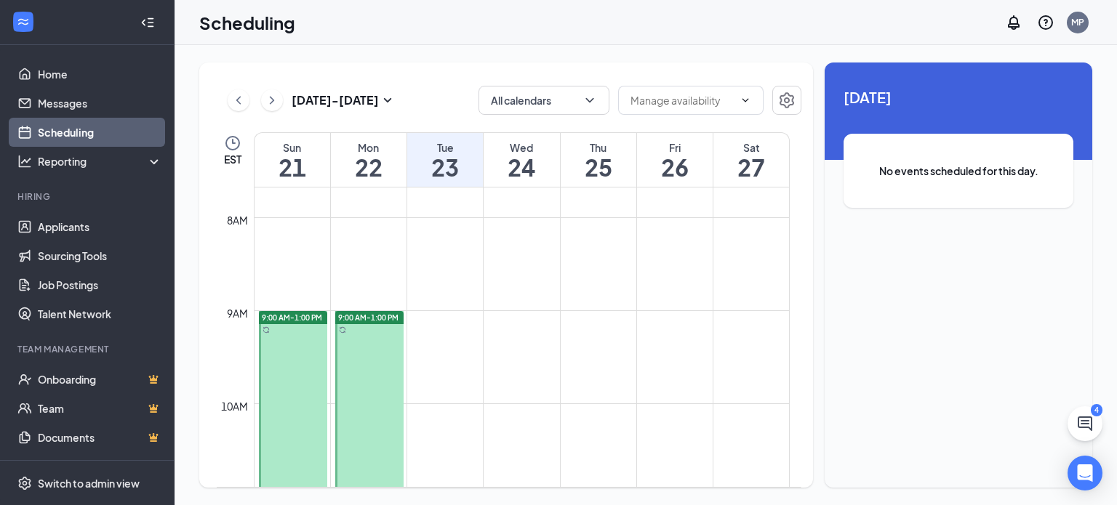
click at [295, 318] on span "9:00 AM-1:00 PM" at bounding box center [292, 318] width 60 height 10
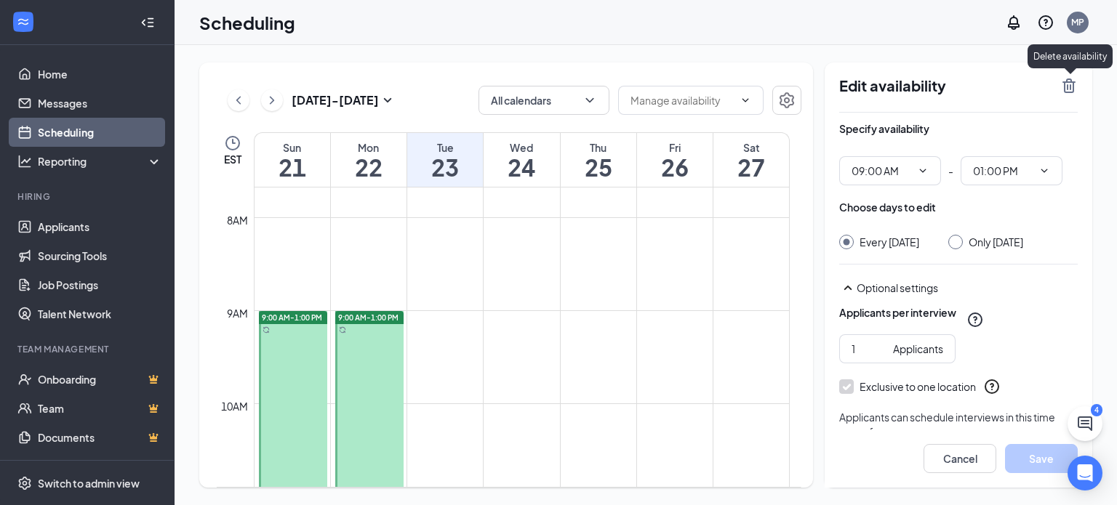
click at [1066, 81] on icon "TrashOutline" at bounding box center [1069, 86] width 13 height 15
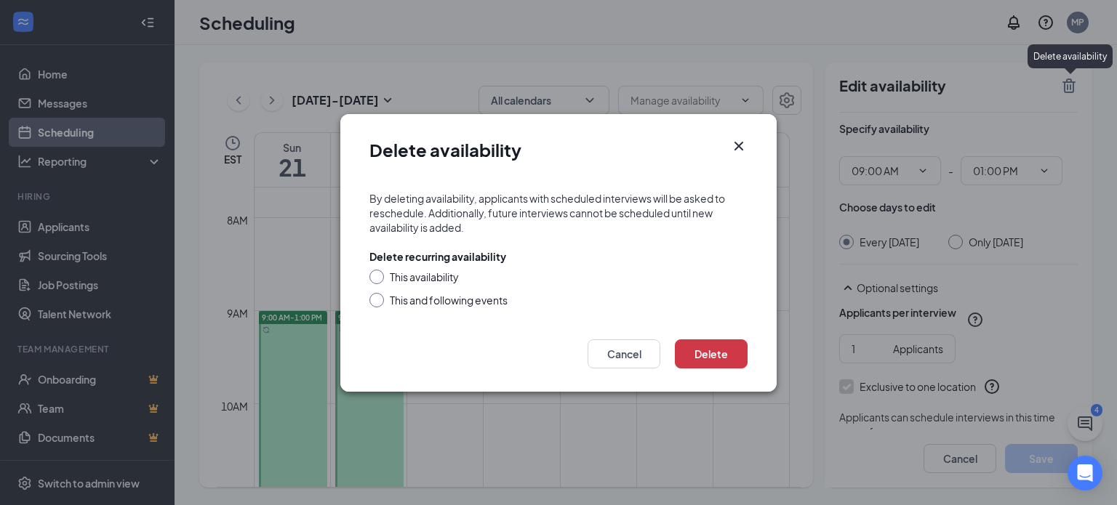
click at [459, 297] on div "This and following events" at bounding box center [449, 300] width 118 height 15
click at [380, 297] on input "This and following events" at bounding box center [374, 298] width 10 height 10
radio input "true"
click at [724, 356] on button "Delete" at bounding box center [711, 354] width 73 height 29
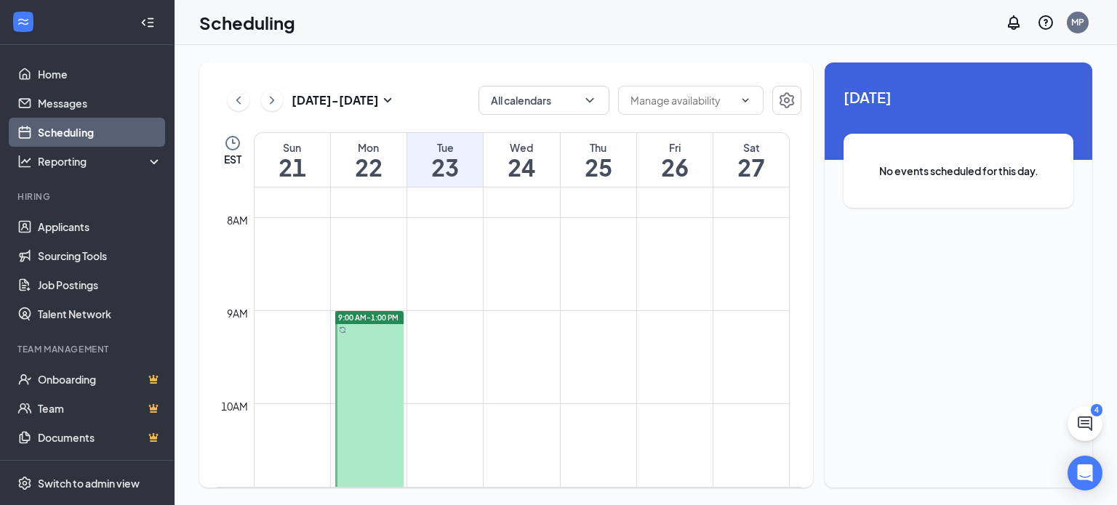
click at [353, 317] on span "9:00 AM-1:00 PM" at bounding box center [368, 318] width 60 height 10
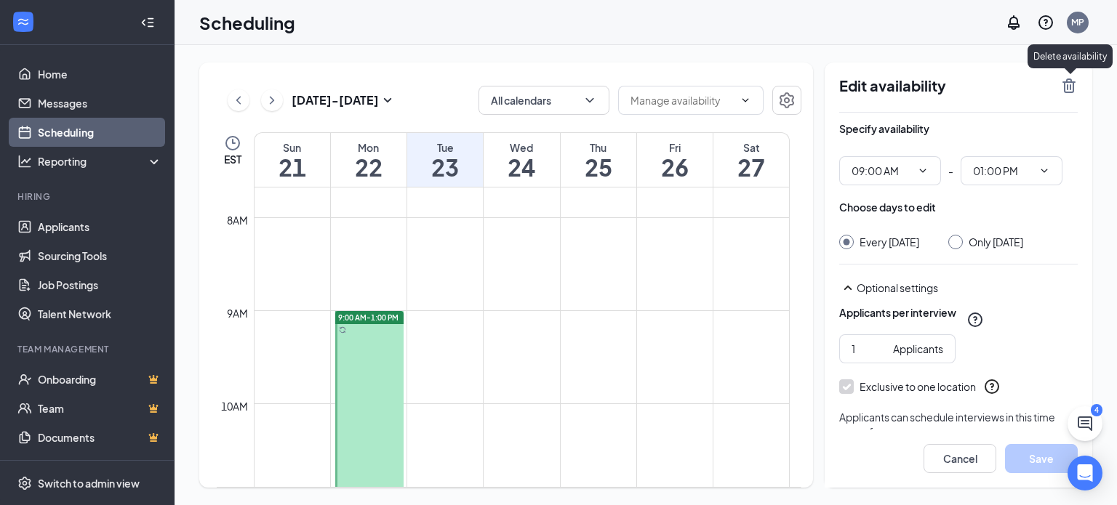
click at [1066, 89] on icon "TrashOutline" at bounding box center [1068, 85] width 17 height 17
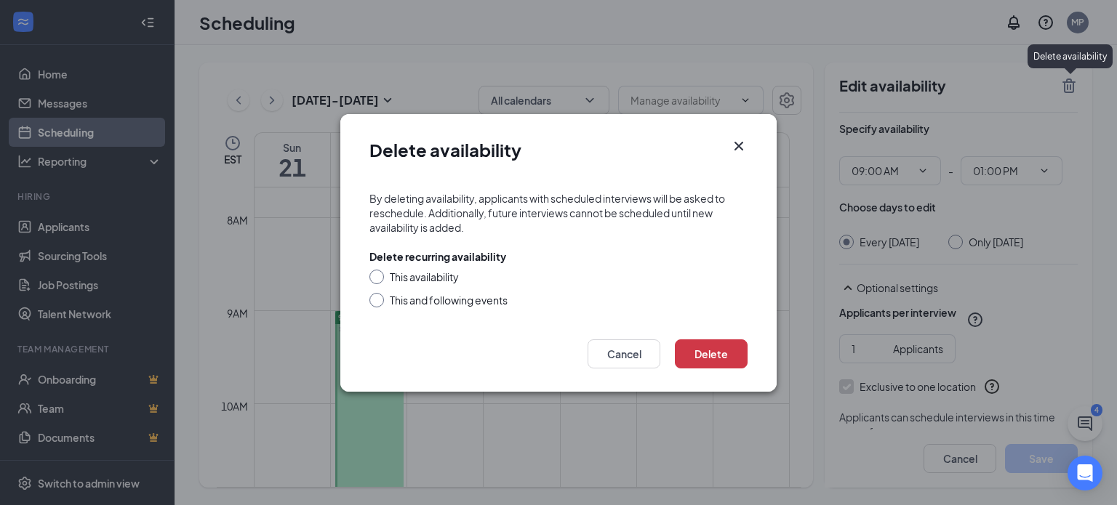
click at [439, 302] on div "This and following events" at bounding box center [449, 300] width 118 height 15
click at [380, 302] on input "This and following events" at bounding box center [374, 298] width 10 height 10
radio input "true"
click at [709, 350] on button "Delete" at bounding box center [711, 354] width 73 height 29
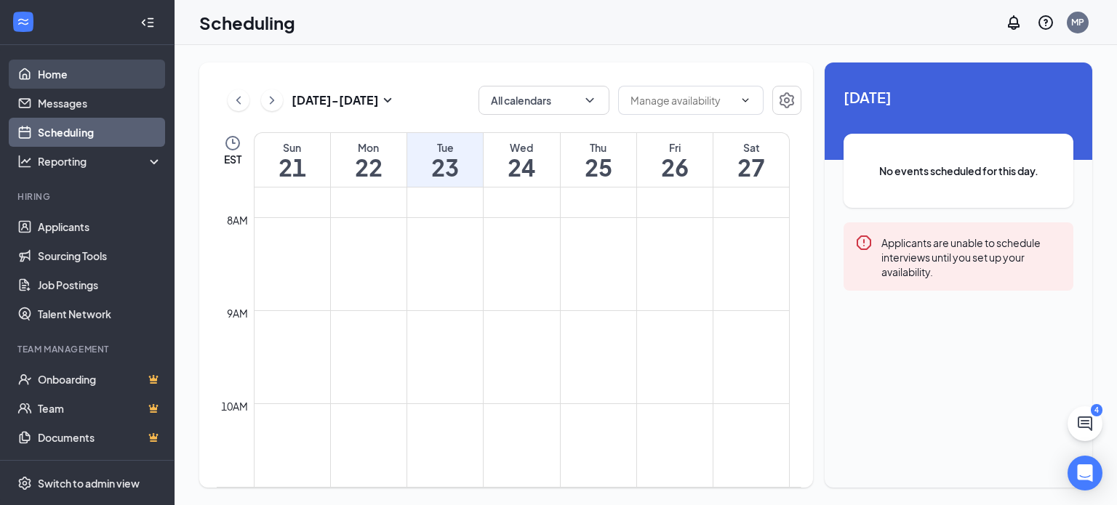
click at [60, 76] on link "Home" at bounding box center [100, 74] width 124 height 29
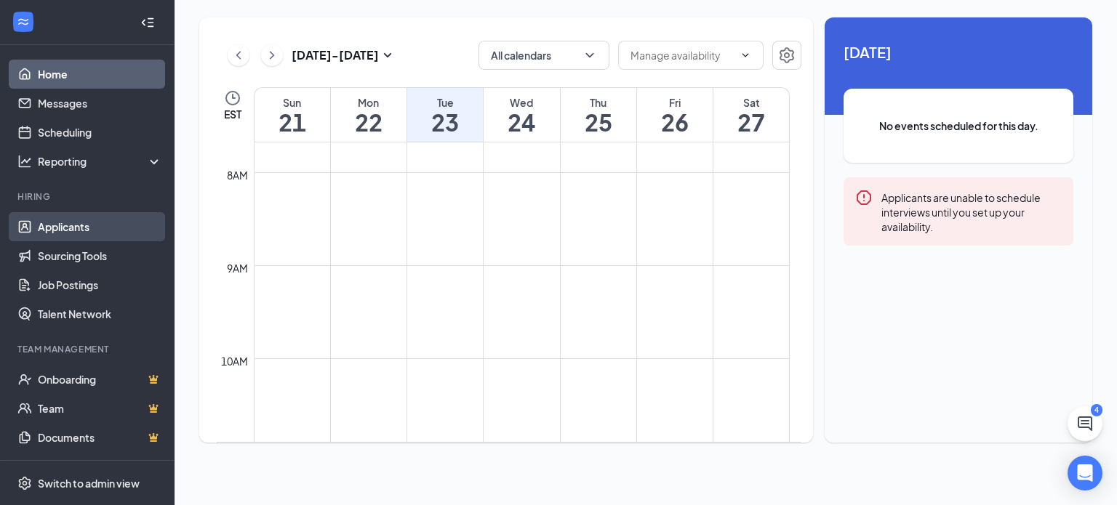
click at [51, 226] on link "Applicants" at bounding box center [100, 226] width 124 height 29
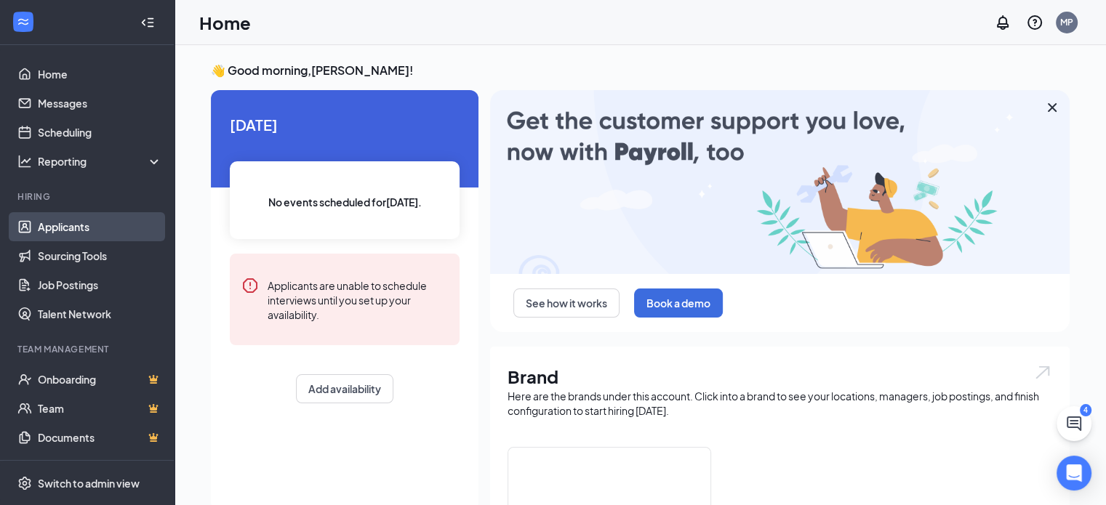
click at [55, 224] on link "Applicants" at bounding box center [100, 226] width 124 height 29
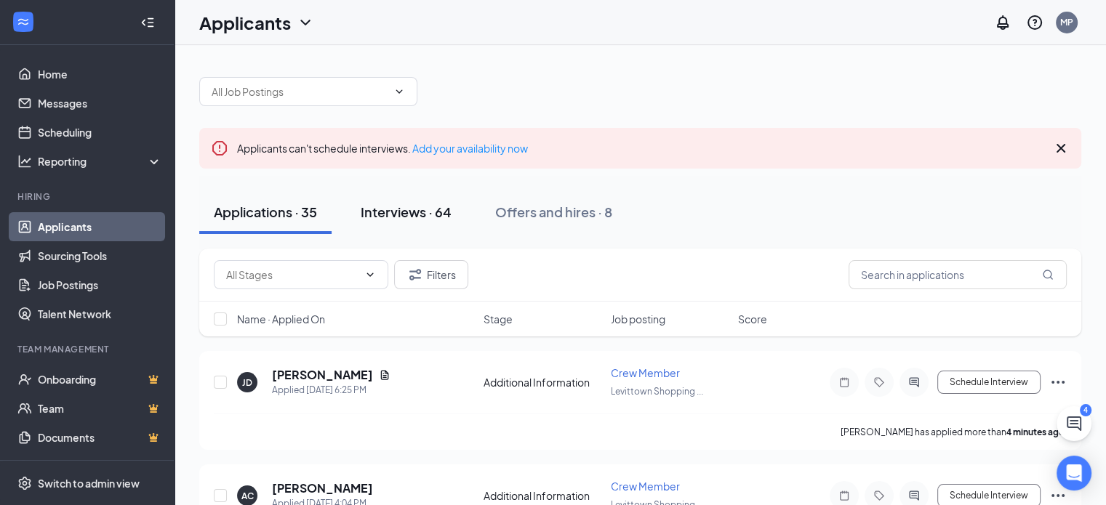
click at [390, 212] on div "Interviews · 64" at bounding box center [406, 212] width 91 height 18
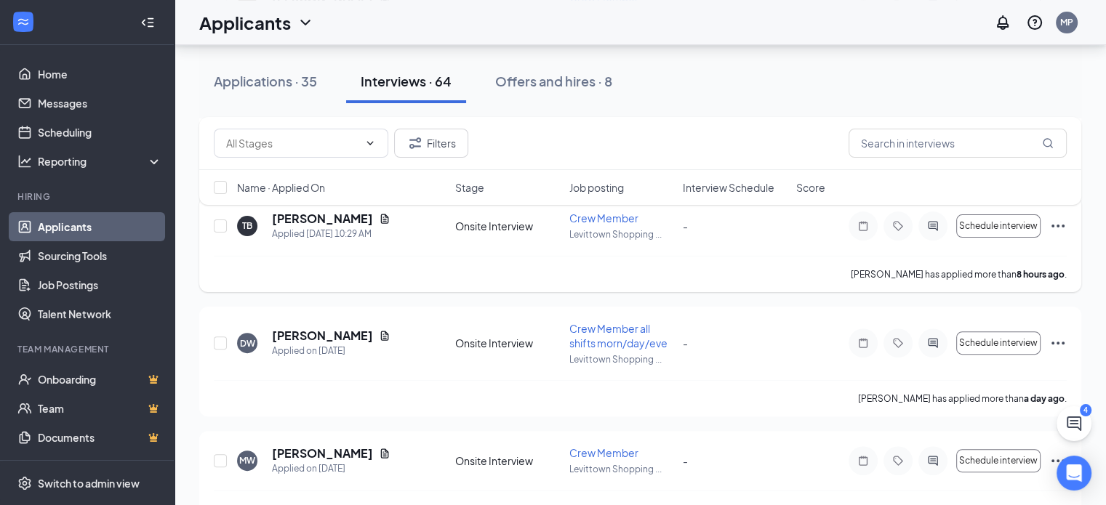
scroll to position [364, 0]
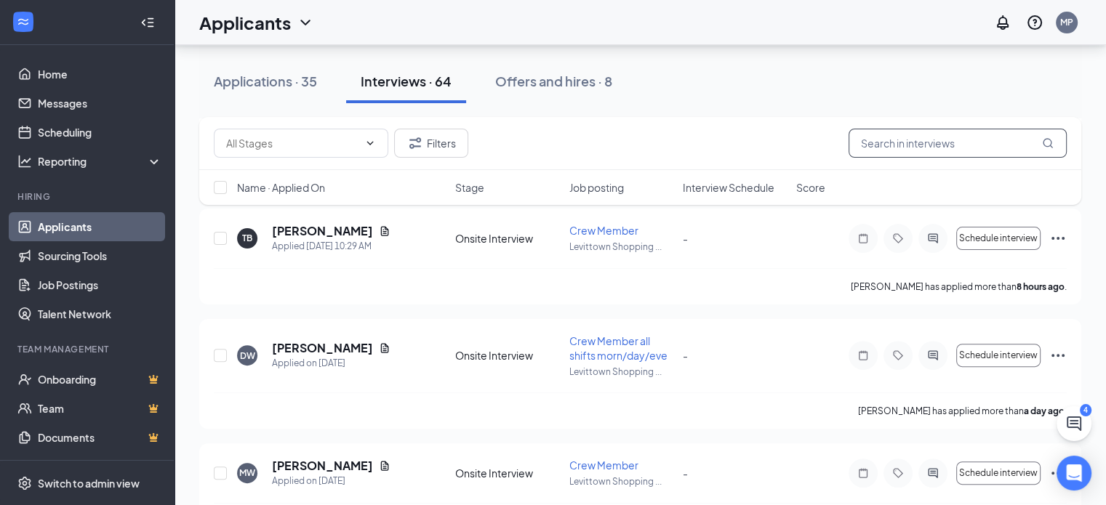
click at [895, 141] on input "text" at bounding box center [958, 143] width 218 height 29
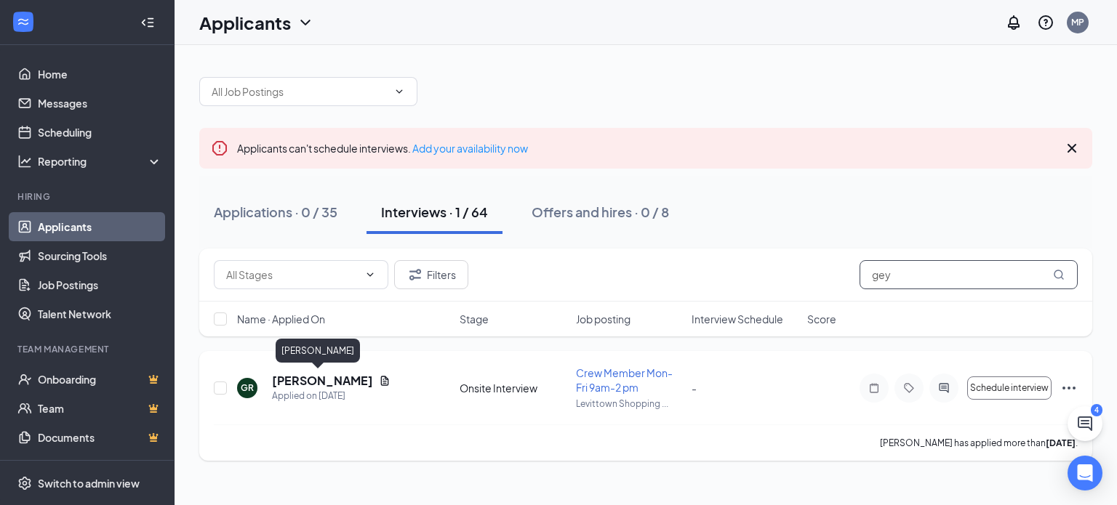
type input "gey"
click at [300, 382] on h5 "[PERSON_NAME]" at bounding box center [322, 381] width 101 height 16
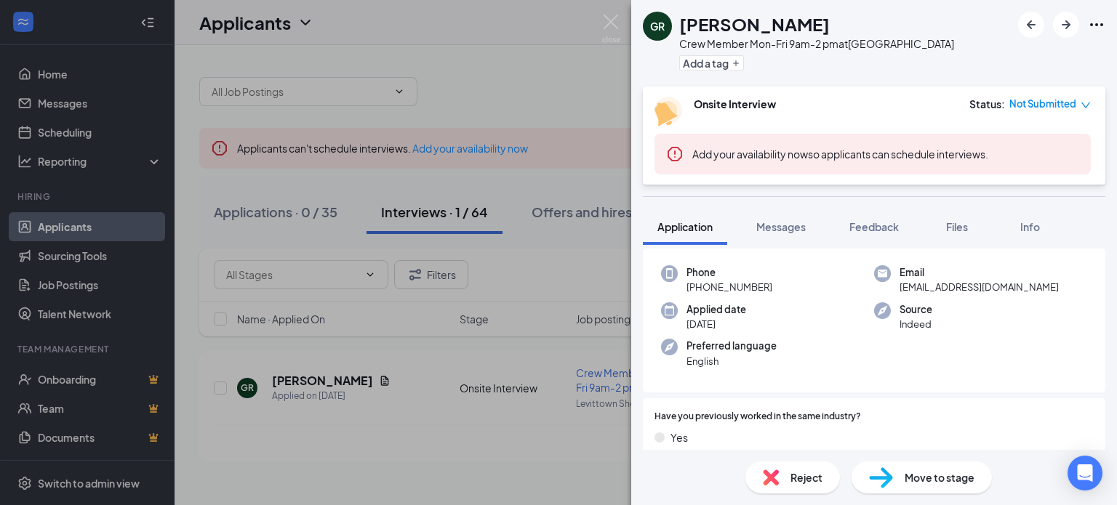
scroll to position [73, 0]
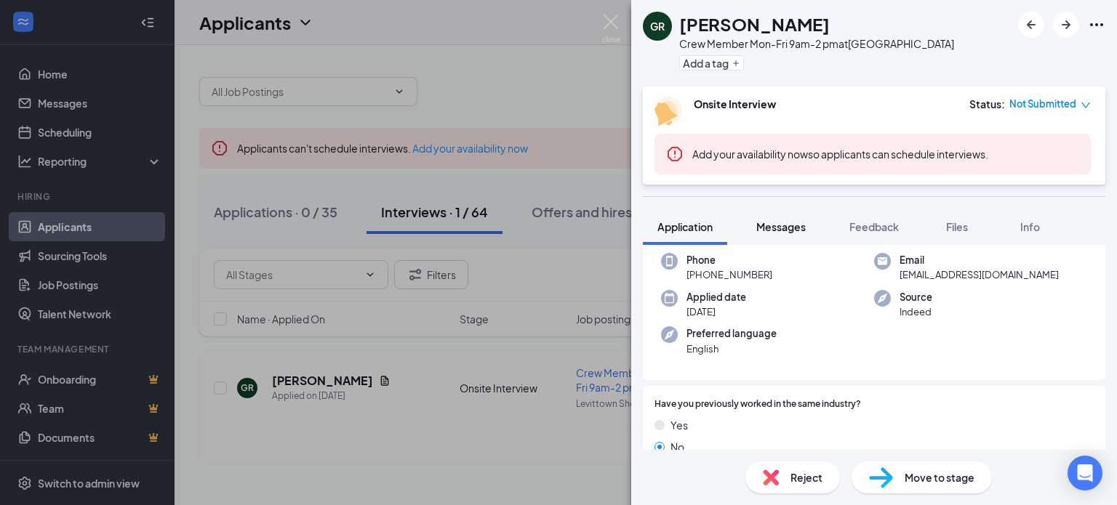
click at [780, 227] on span "Messages" at bounding box center [780, 226] width 49 height 13
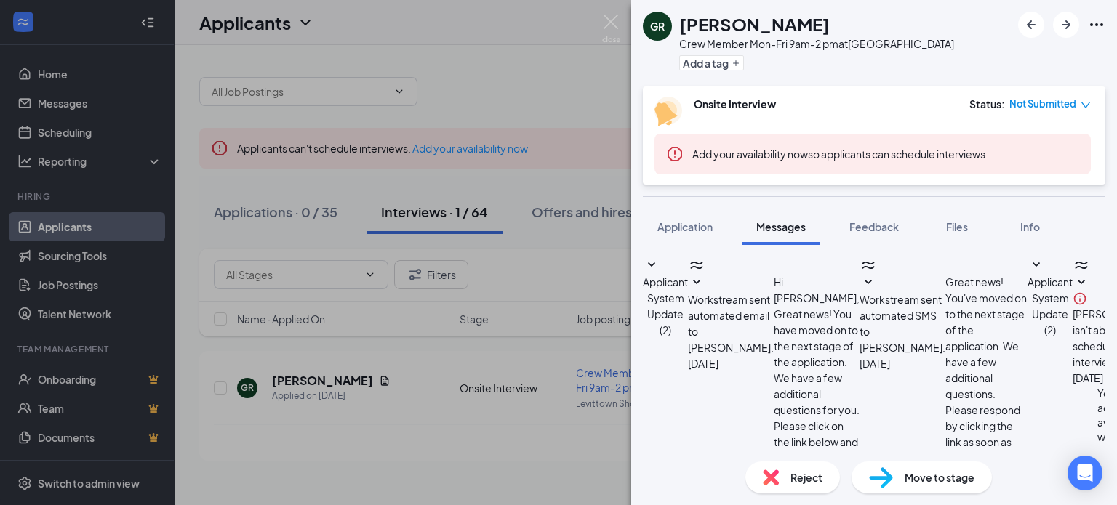
scroll to position [460, 0]
type textarea "hi geydi- this is [PERSON_NAME] from tropical smoothie in levittown. i had offe…"
checkbox input "true"
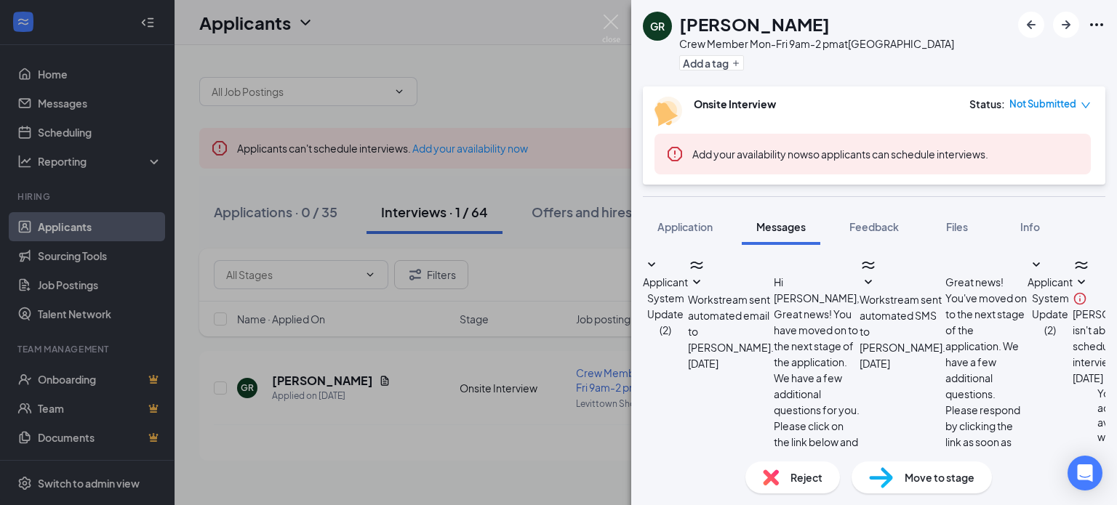
click at [611, 19] on img at bounding box center [611, 29] width 18 height 28
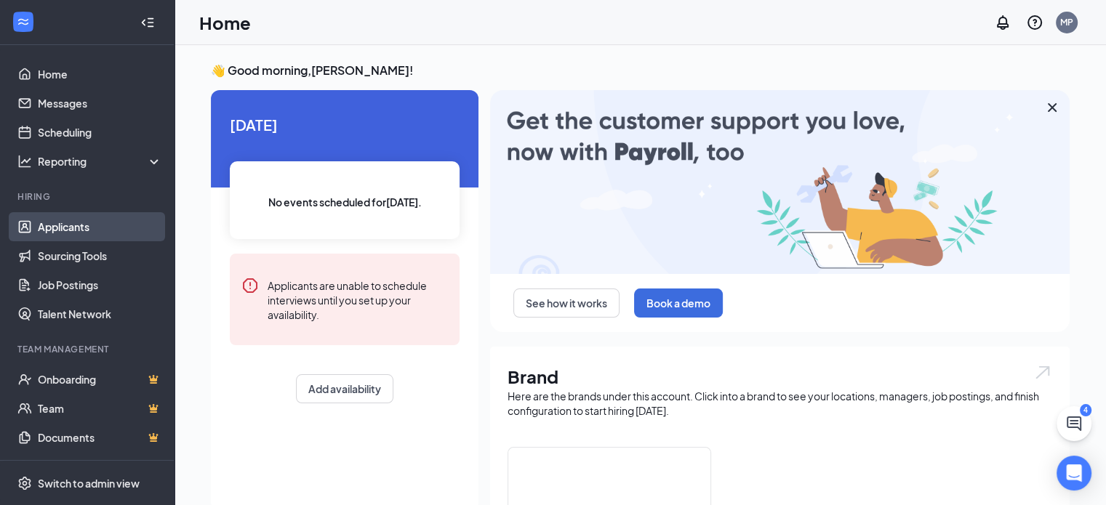
click at [70, 224] on link "Applicants" at bounding box center [100, 226] width 124 height 29
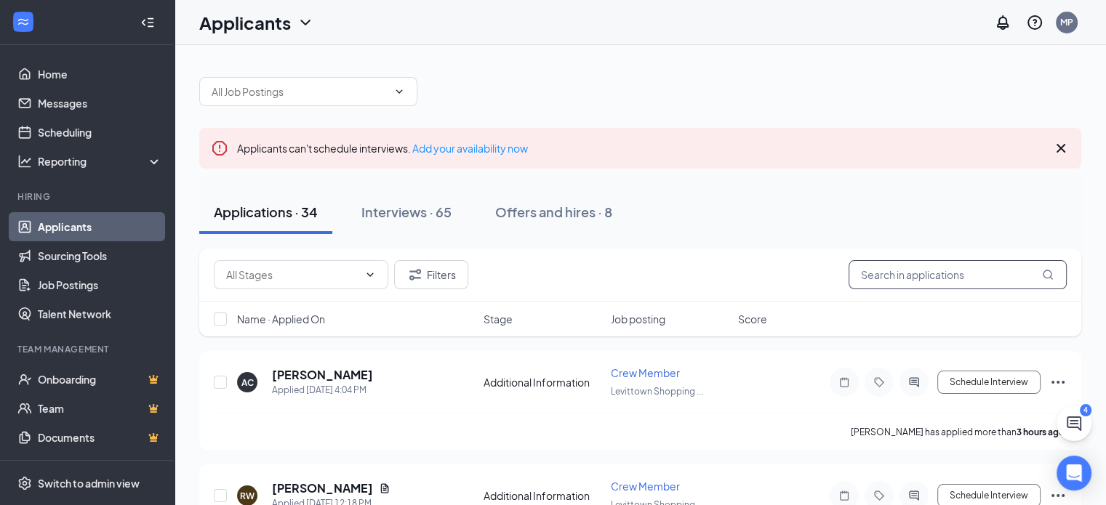
click at [902, 274] on input "text" at bounding box center [958, 274] width 218 height 29
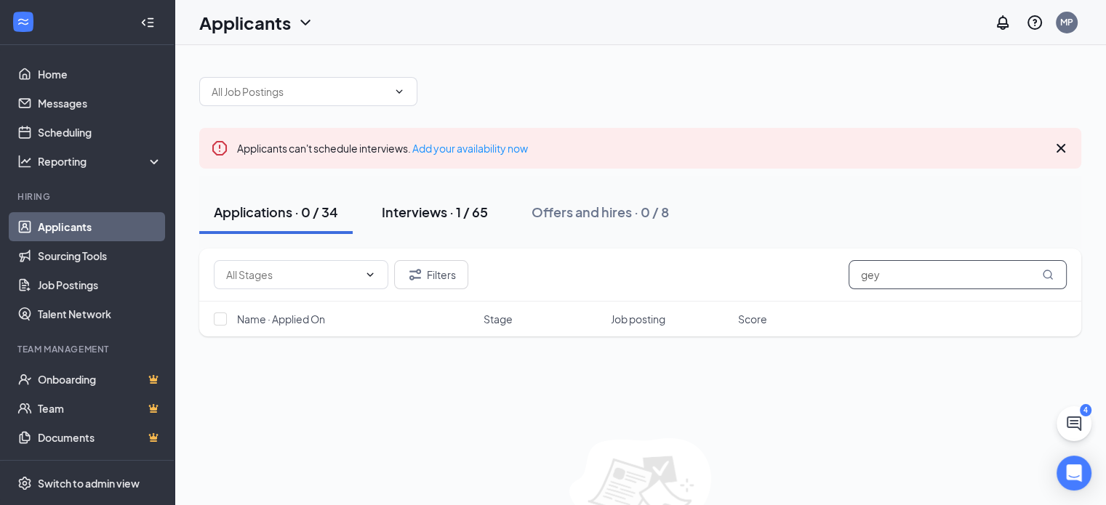
type input "gey"
click at [407, 216] on div "Interviews · 1 / 65" at bounding box center [435, 212] width 106 height 18
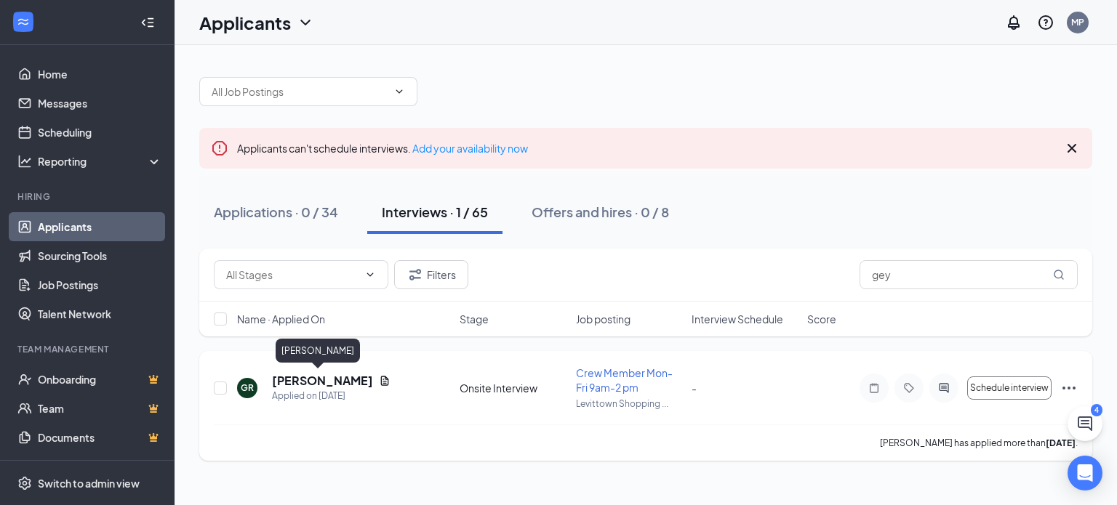
click at [323, 381] on h5 "[PERSON_NAME]" at bounding box center [322, 381] width 101 height 16
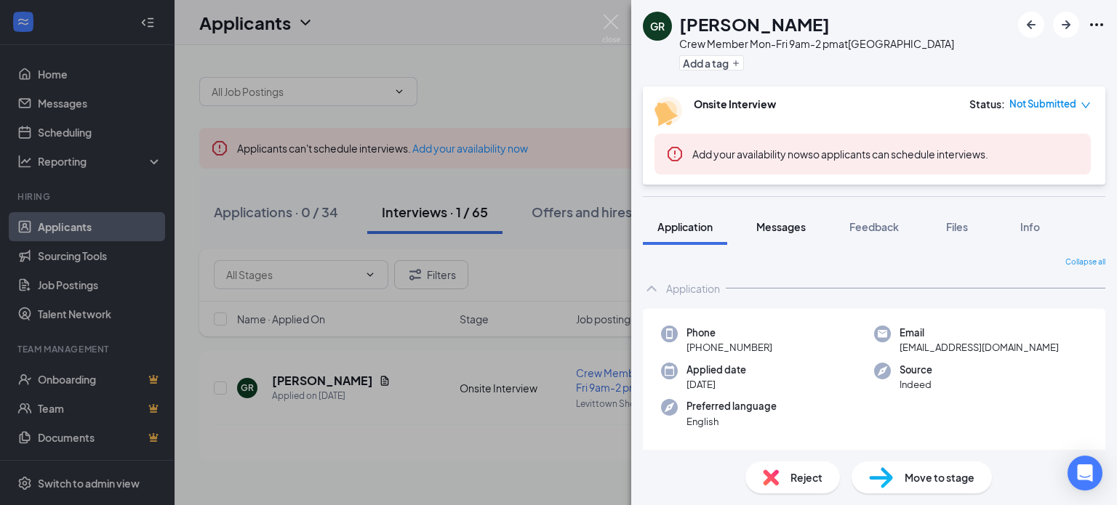
click at [783, 226] on span "Messages" at bounding box center [780, 226] width 49 height 13
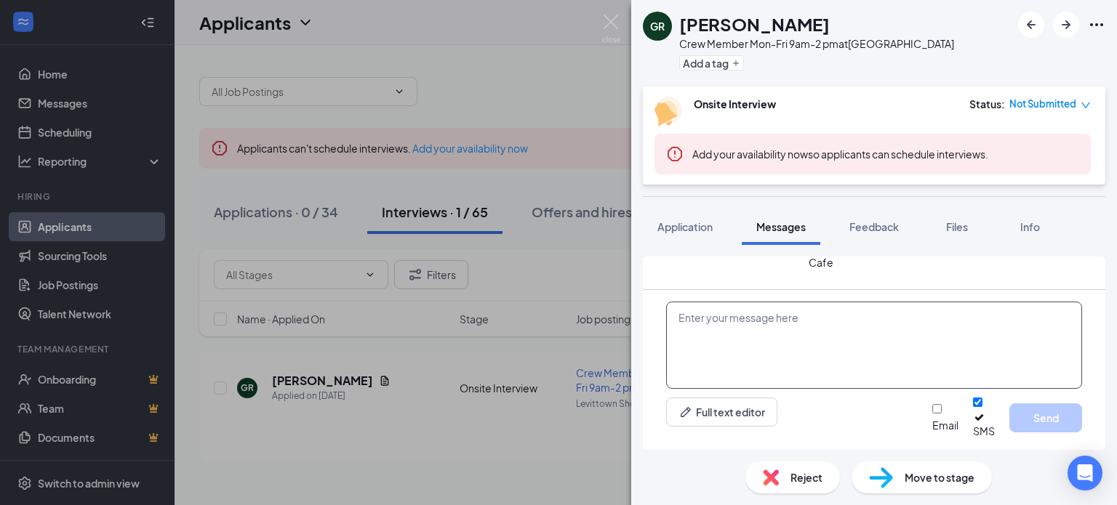
scroll to position [778, 0]
click at [815, 332] on textarea at bounding box center [874, 345] width 416 height 87
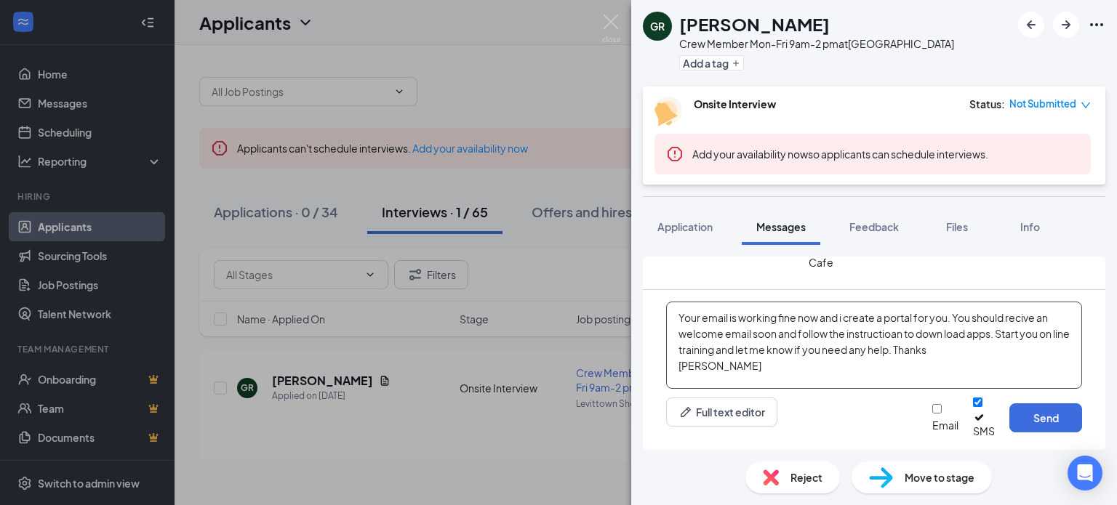
click at [843, 329] on textarea "Your email is working fine now and i create a portal for you. You should recive…" at bounding box center [874, 345] width 416 height 87
click at [967, 367] on textarea "Your email is working fine now and I did create a portal for you. You should re…" at bounding box center [874, 345] width 416 height 87
click at [1044, 346] on textarea "Your email is working fine now and I did create a portal for you. You should re…" at bounding box center [874, 345] width 416 height 87
click at [946, 371] on textarea "Your email is working fine now and I did create a portal for you. You should re…" at bounding box center [874, 345] width 416 height 87
type textarea "Your email is working fine now and I did create a portal for you. You should re…"
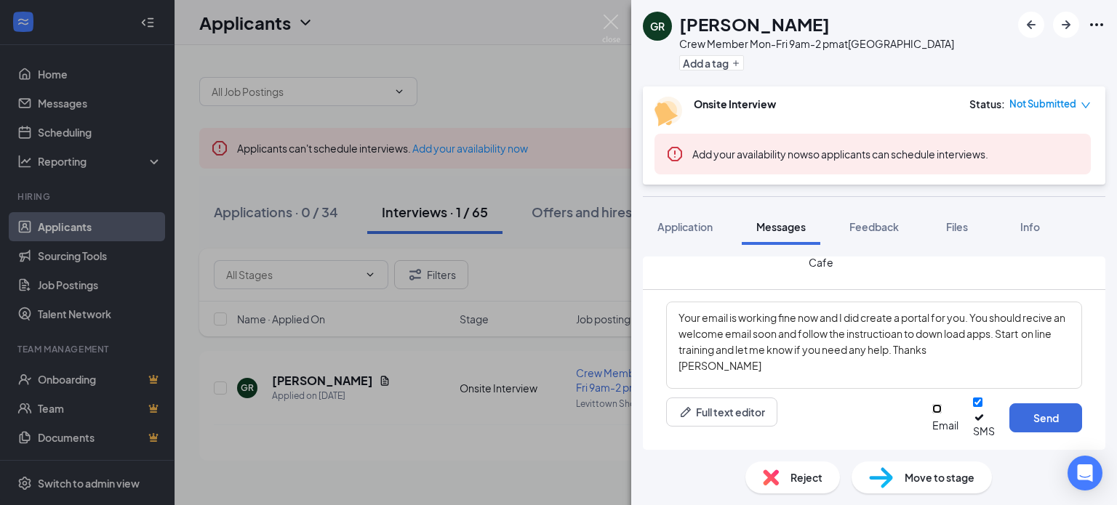
click at [932, 414] on input "Email" at bounding box center [936, 408] width 9 height 9
checkbox input "true"
click at [1044, 427] on button "Send" at bounding box center [1046, 418] width 73 height 29
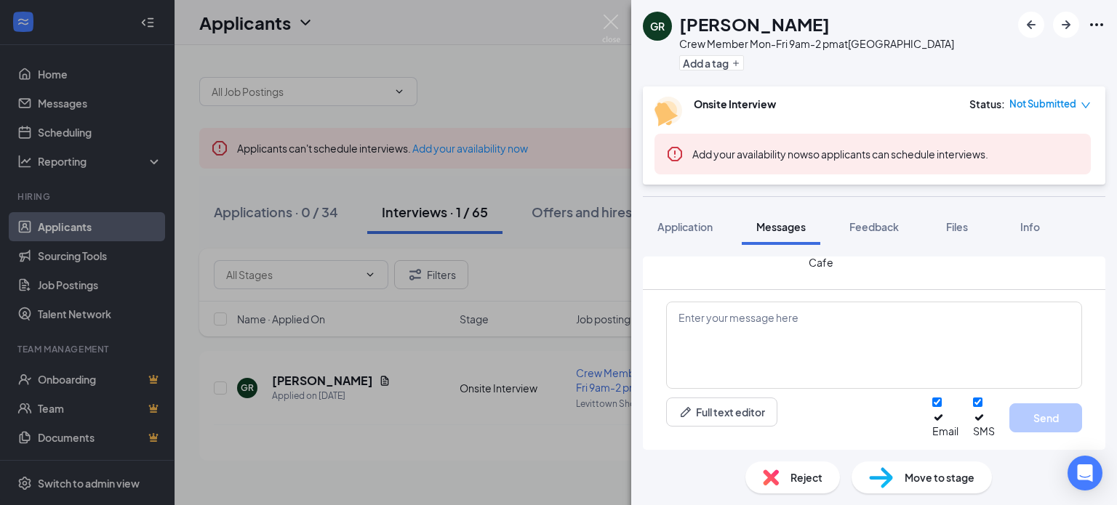
scroll to position [1092, 0]
click at [609, 22] on img at bounding box center [611, 29] width 18 height 28
